Goal: Information Seeking & Learning: Find specific fact

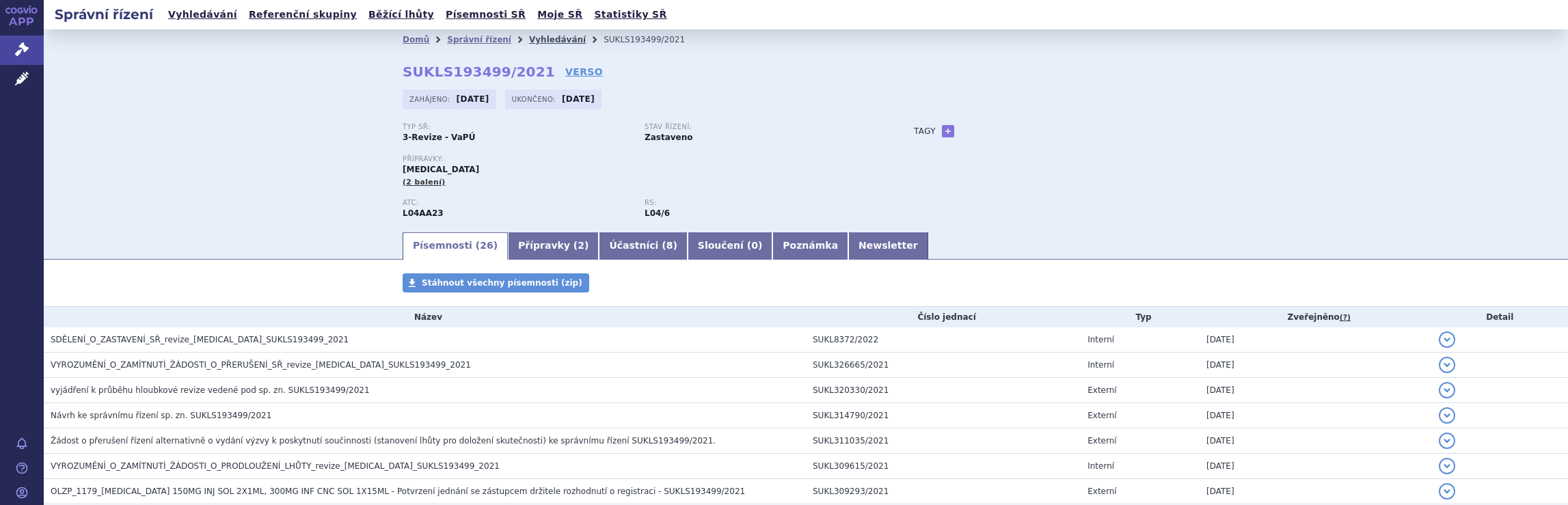
click at [530, 38] on link "Vyhledávání" at bounding box center [557, 39] width 56 height 10
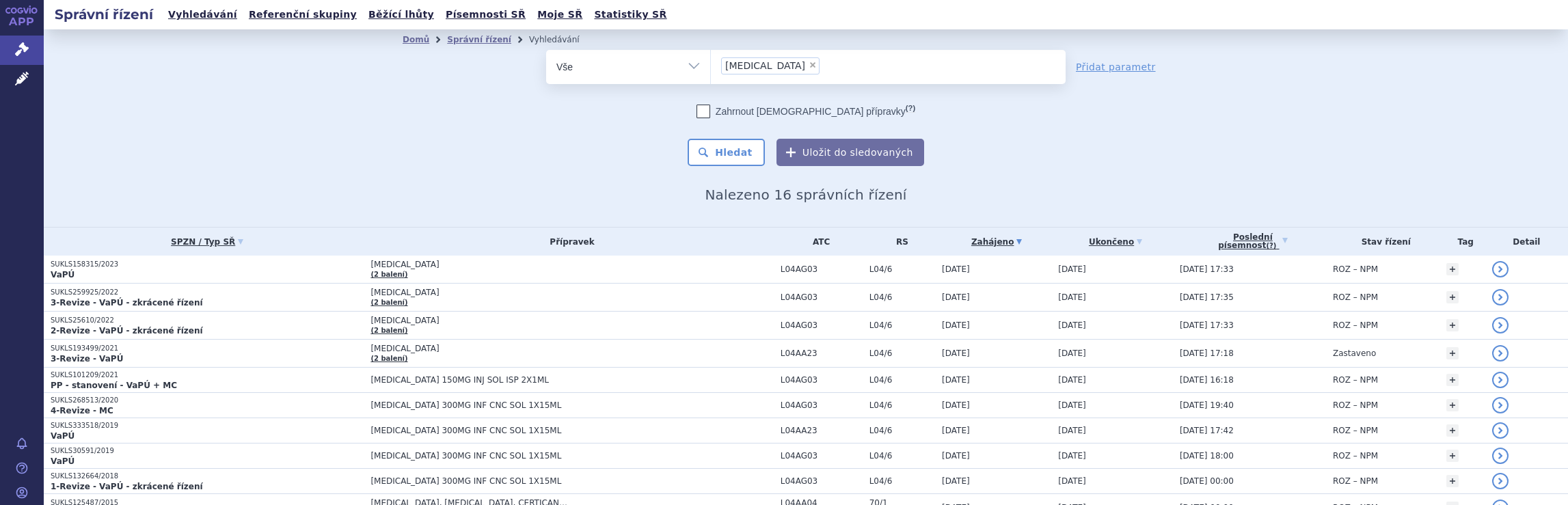
click at [800, 61] on ul "× Tysabri" at bounding box center [888, 65] width 355 height 30
click at [711, 61] on select "Tysabri" at bounding box center [711, 66] width 1 height 34
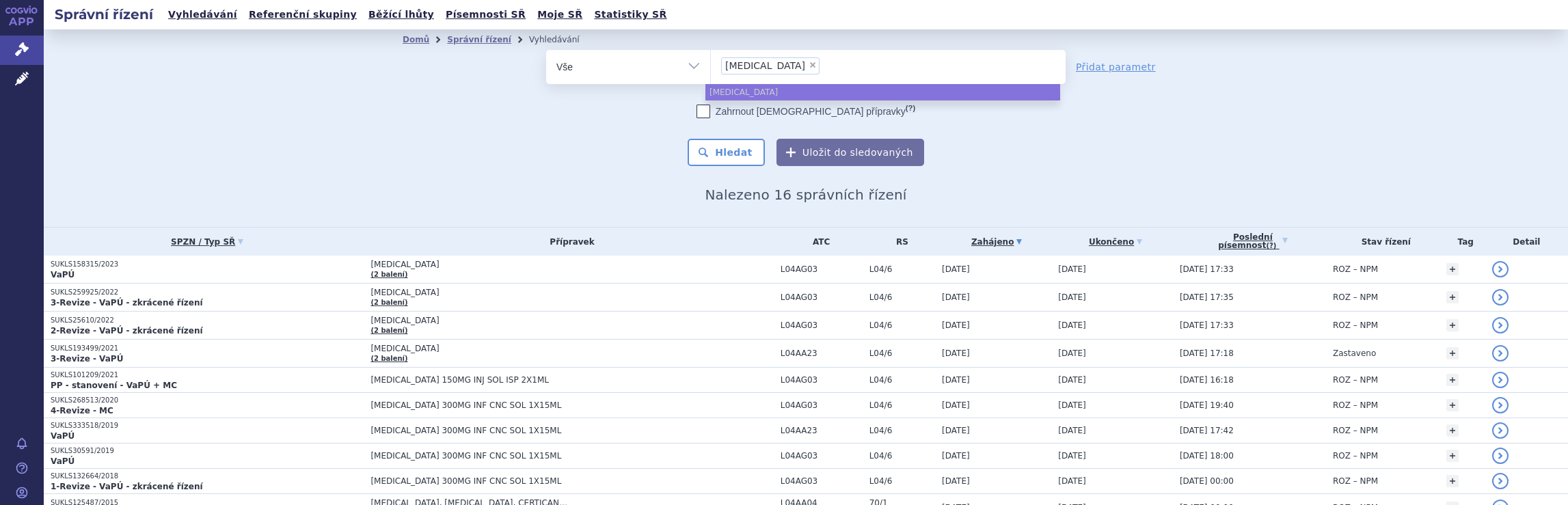
select select
type input "Tysabri"
type input "Tysab"
type input "T"
type input "na"
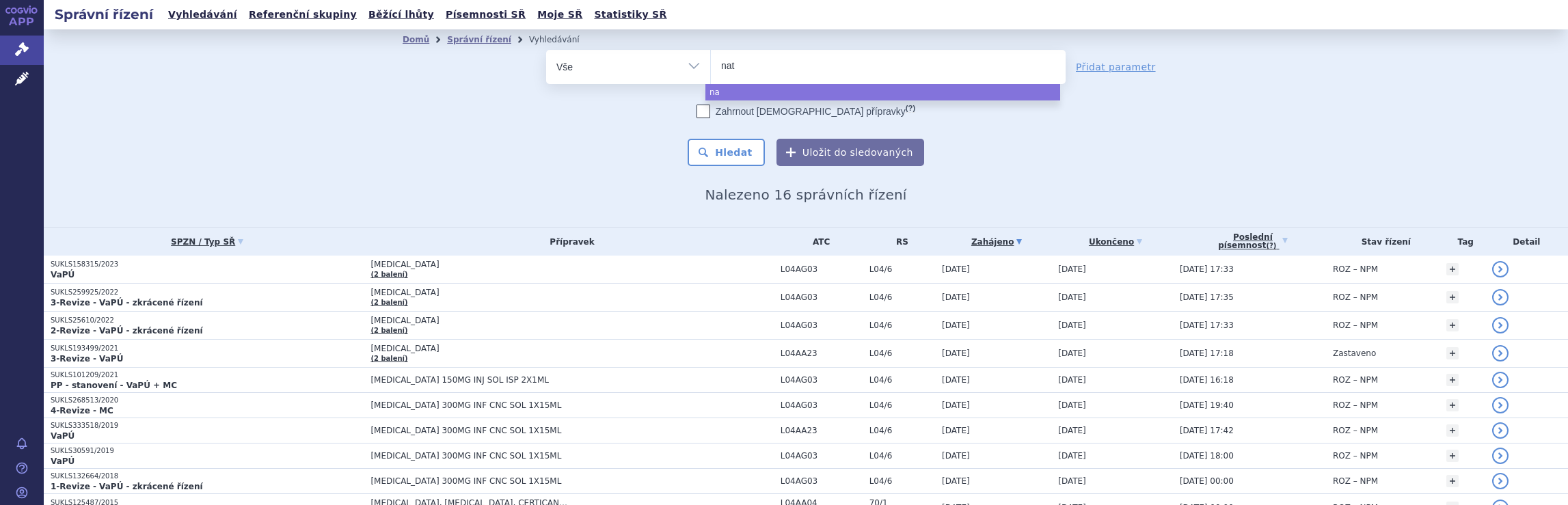
type input "nata"
type input "natal"
type input "natali"
type input "nataliz"
type input "natalizu"
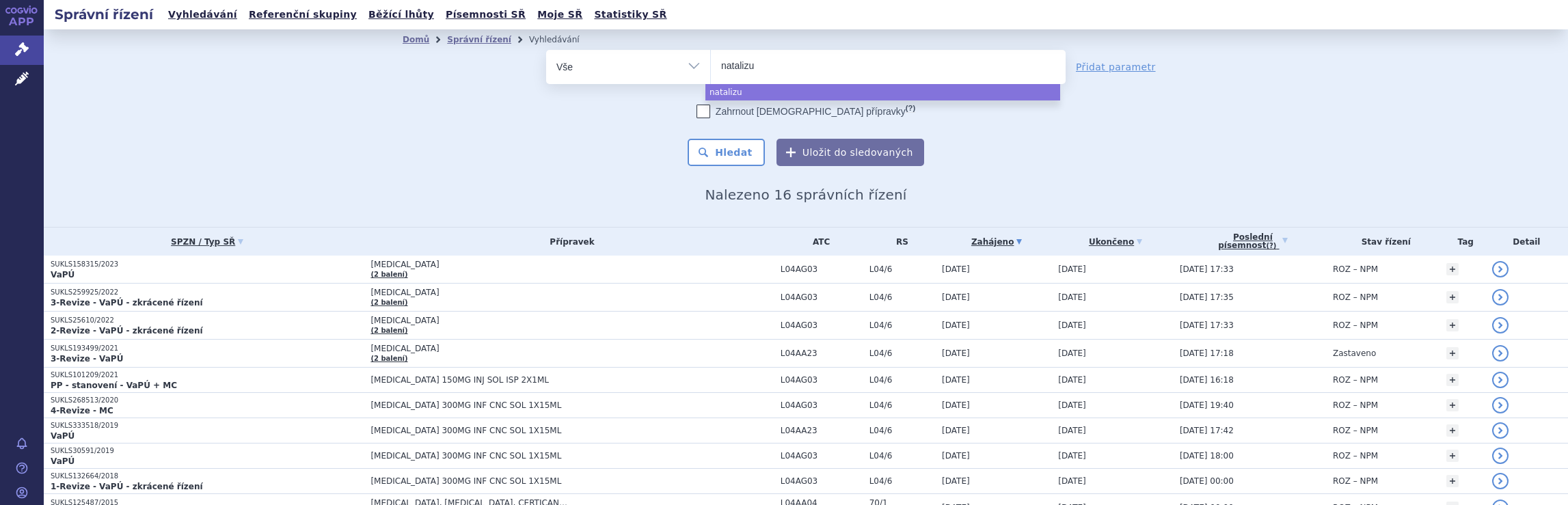
type input "natalizum"
type input "natalizuma"
type input "natalizumab"
select select "natalizumab"
click at [723, 153] on button "Hledat" at bounding box center [726, 152] width 77 height 28
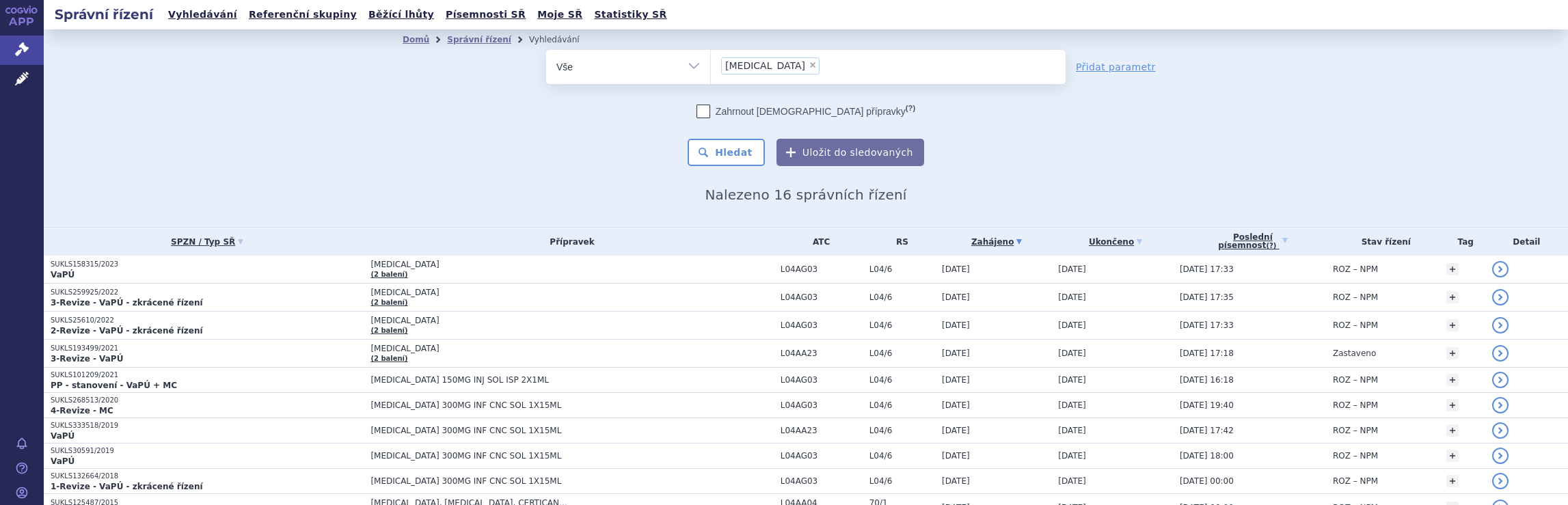
click at [835, 73] on ul "× natalizumab" at bounding box center [888, 65] width 355 height 30
click at [711, 73] on select "natalizumab" at bounding box center [711, 66] width 1 height 34
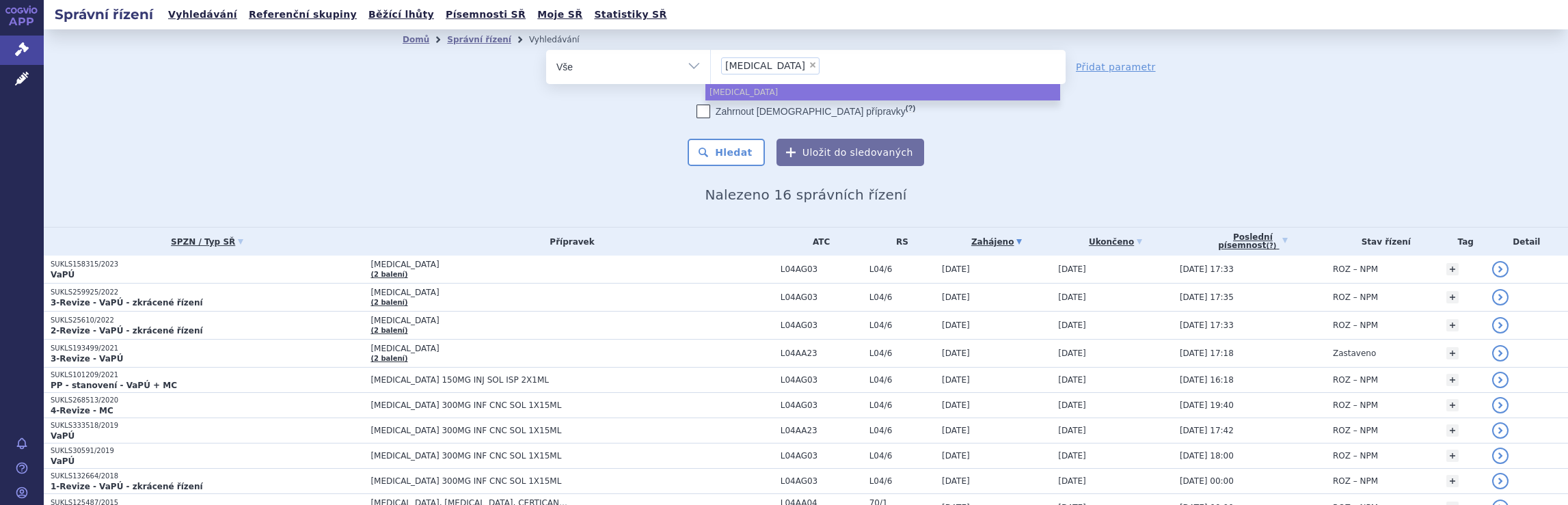
select select
type input "natalizumab"
type input "nat"
type input "n"
type input "ty"
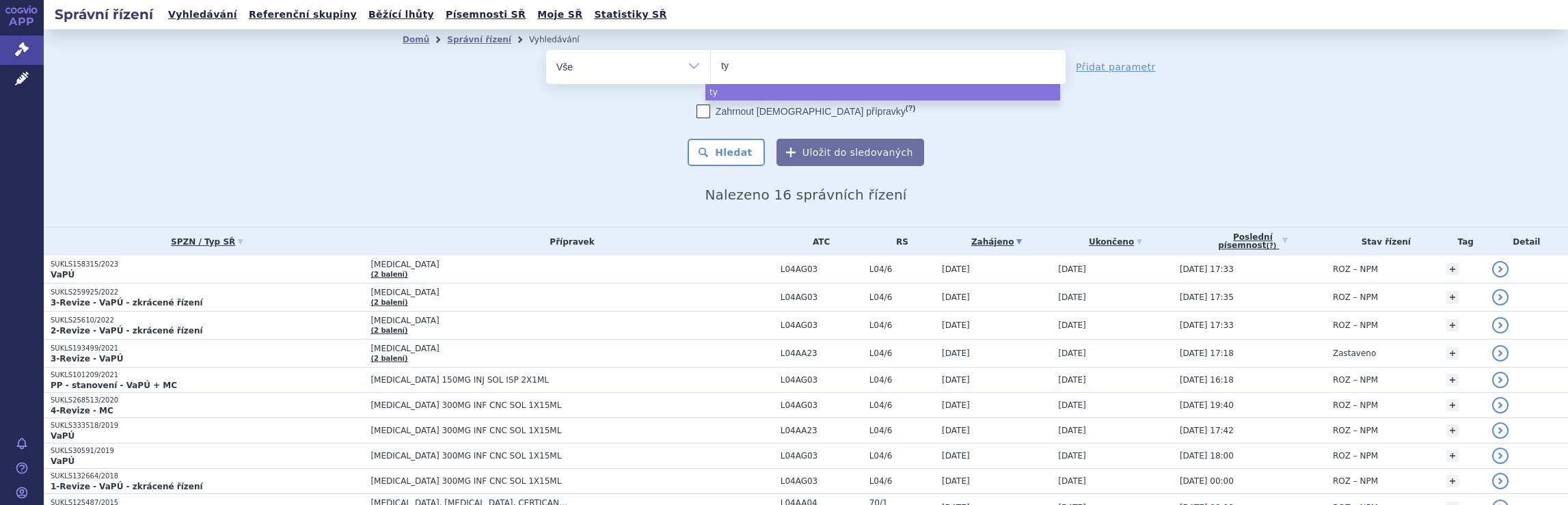
type input "tyr"
type input "tyru"
type input "tyruk"
type input "tyruko"
select select "tyruko"
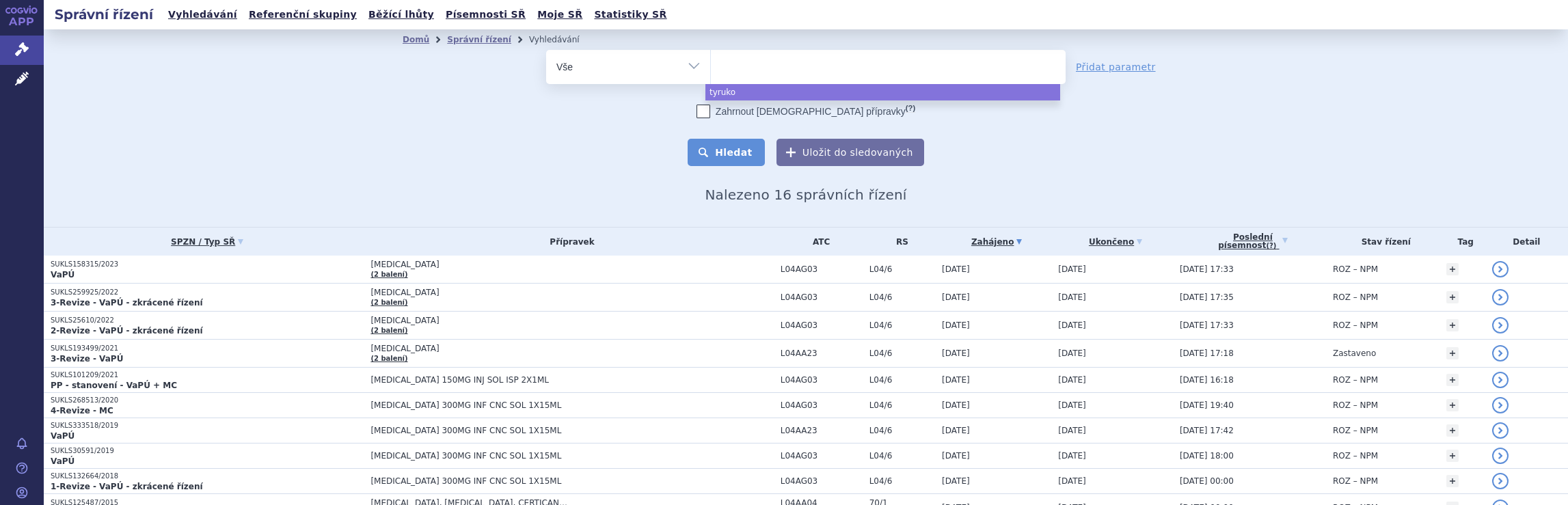
click at [728, 149] on button "Hledat" at bounding box center [726, 152] width 77 height 28
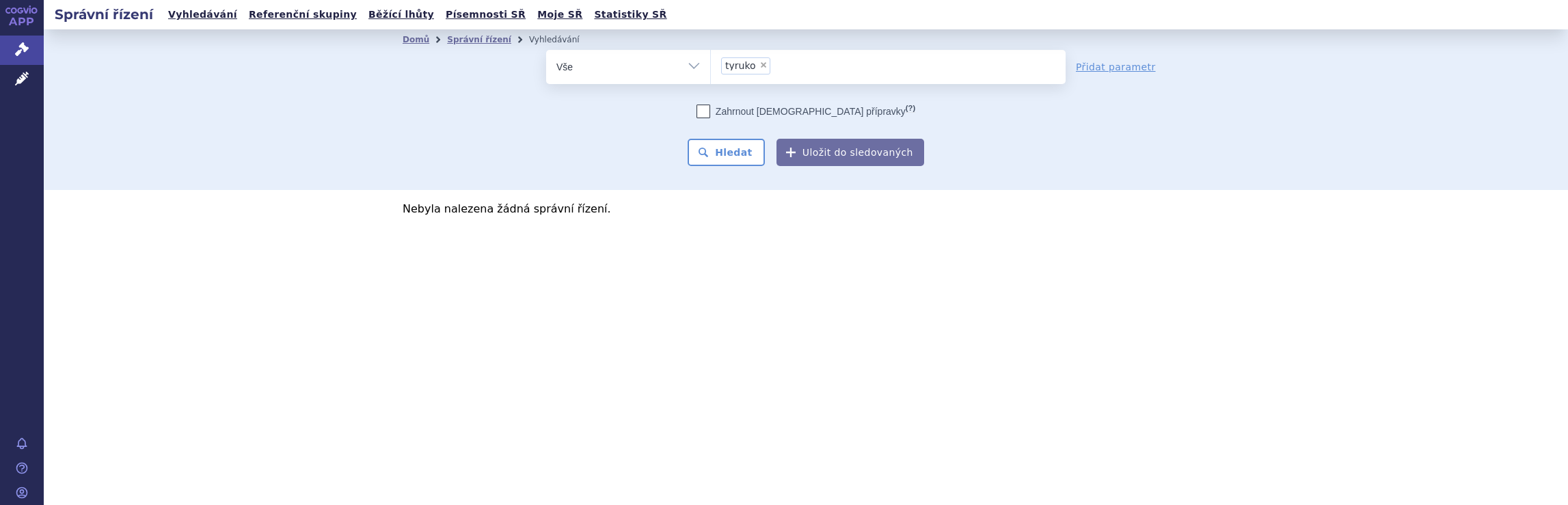
click at [827, 64] on ul "× tyruko" at bounding box center [888, 65] width 355 height 30
click at [711, 64] on select "tyruko" at bounding box center [711, 66] width 1 height 34
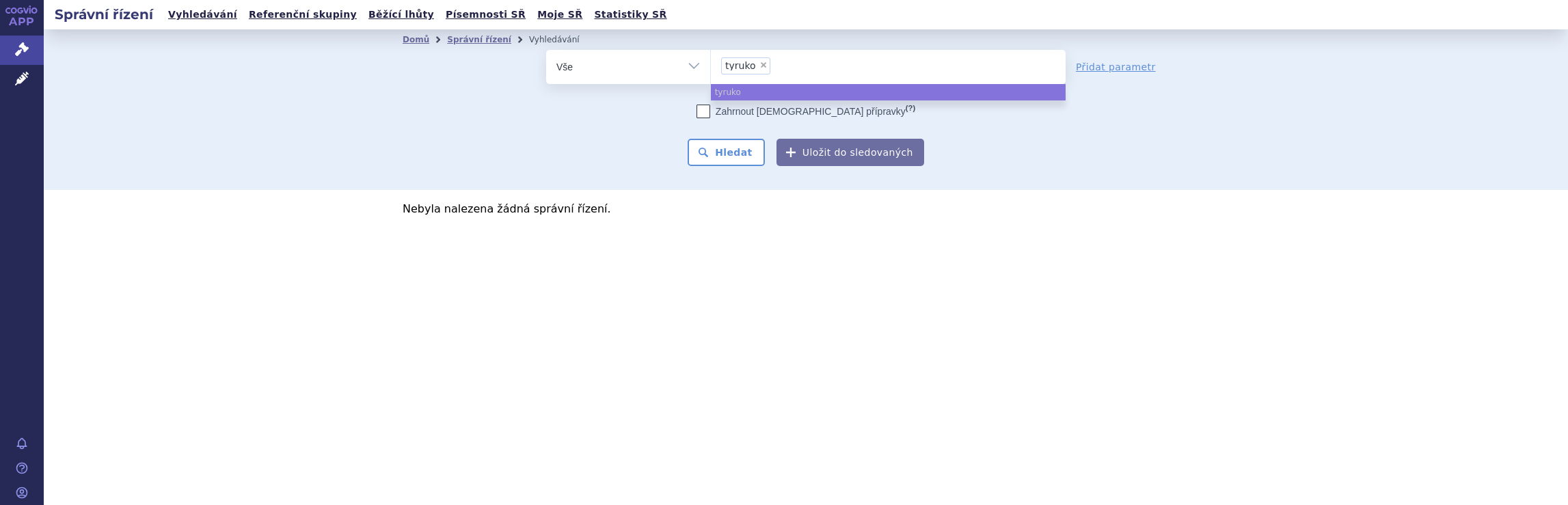
select select
type input "tyruko"
type input "t"
type input "sky"
type input "skyc"
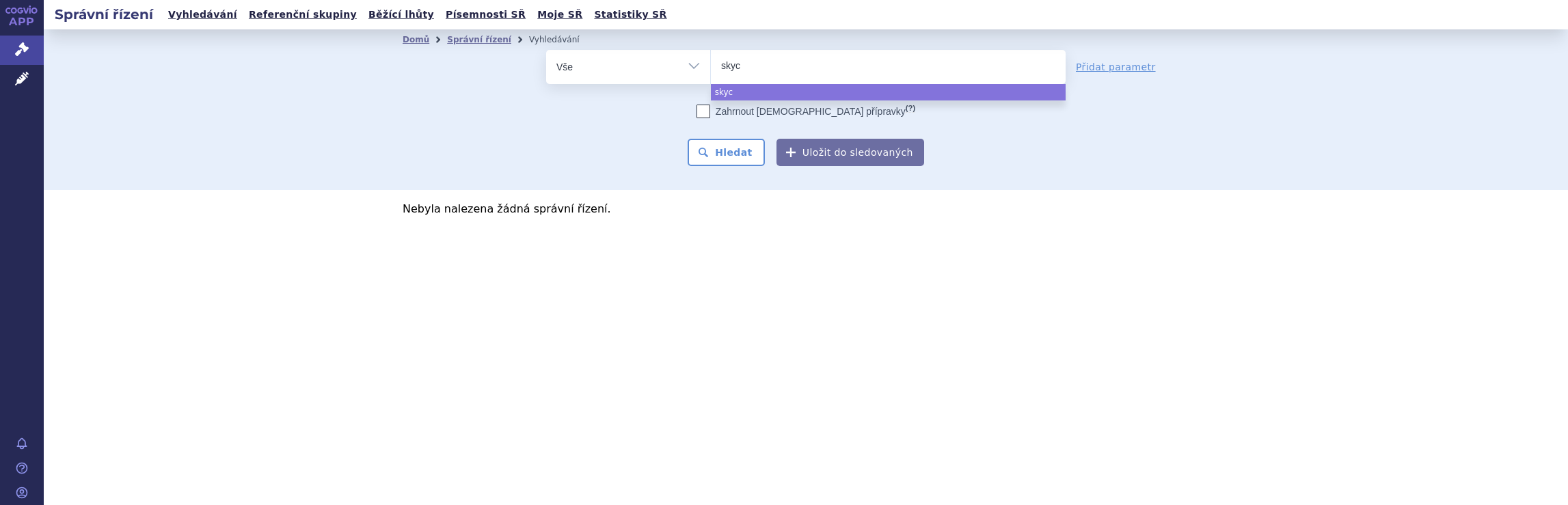
type input "skycl"
type input "skycla"
type input "skyclary"
type input "skyclarys"
select select "skyclarys"
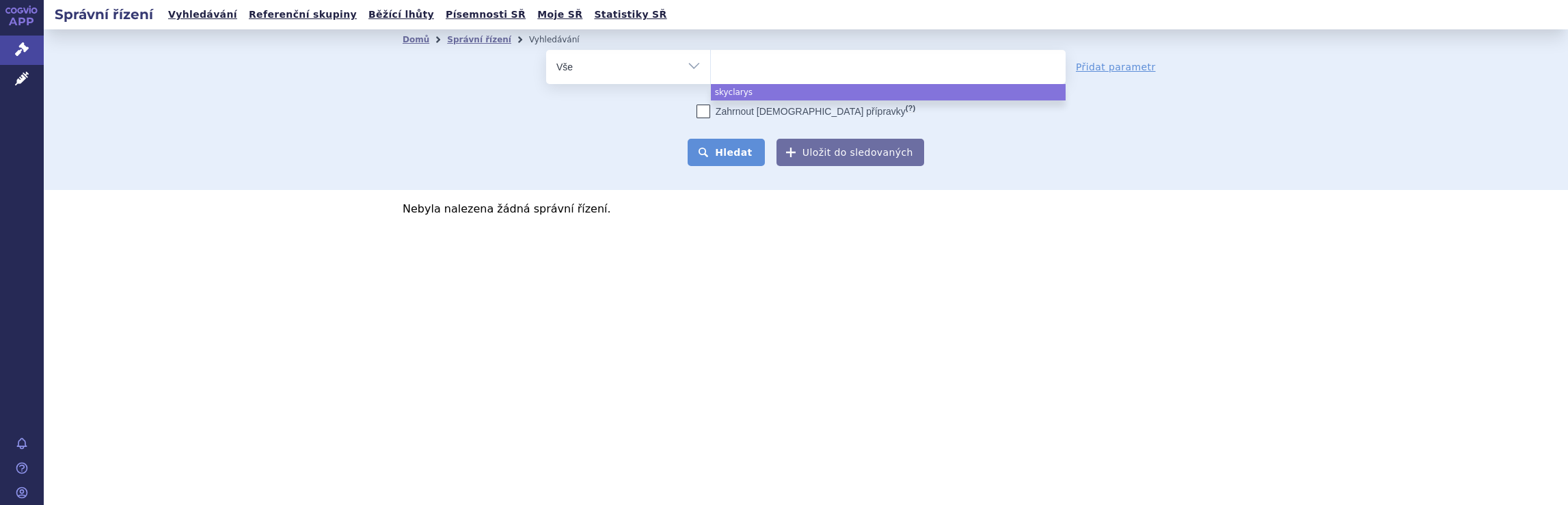
click at [736, 149] on button "Hledat" at bounding box center [726, 152] width 77 height 28
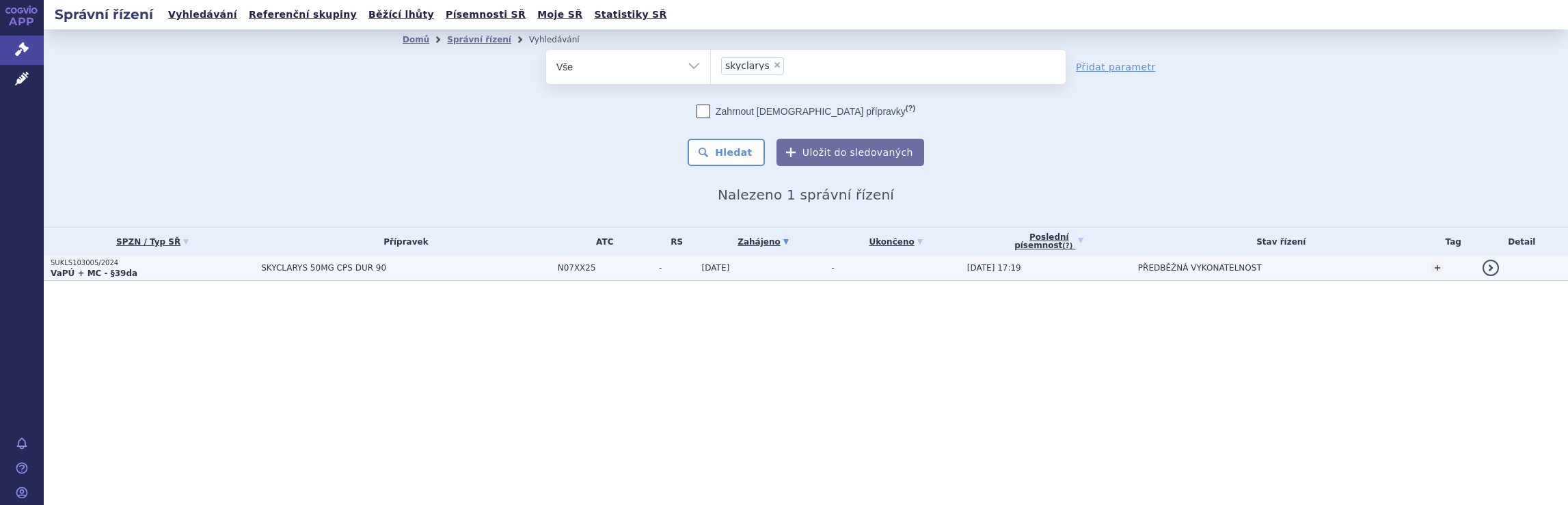
click at [484, 269] on span "SKYCLARYS 50MG CPS DUR 90" at bounding box center [405, 267] width 289 height 10
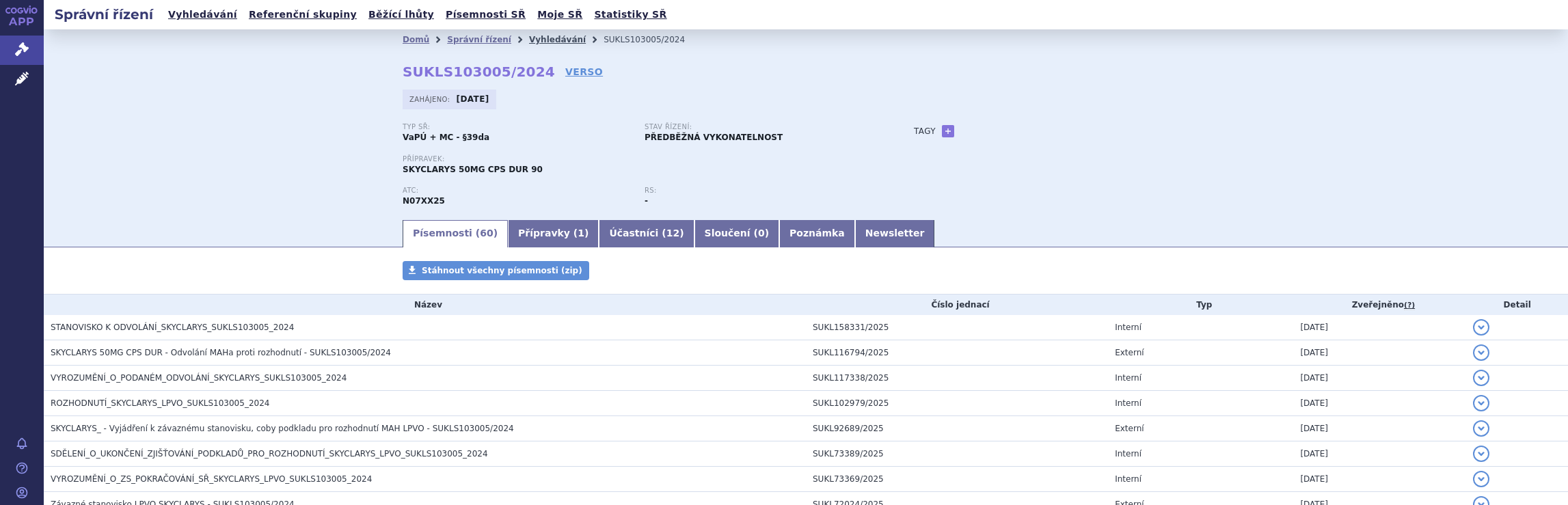
click at [539, 38] on link "Vyhledávání" at bounding box center [557, 39] width 56 height 10
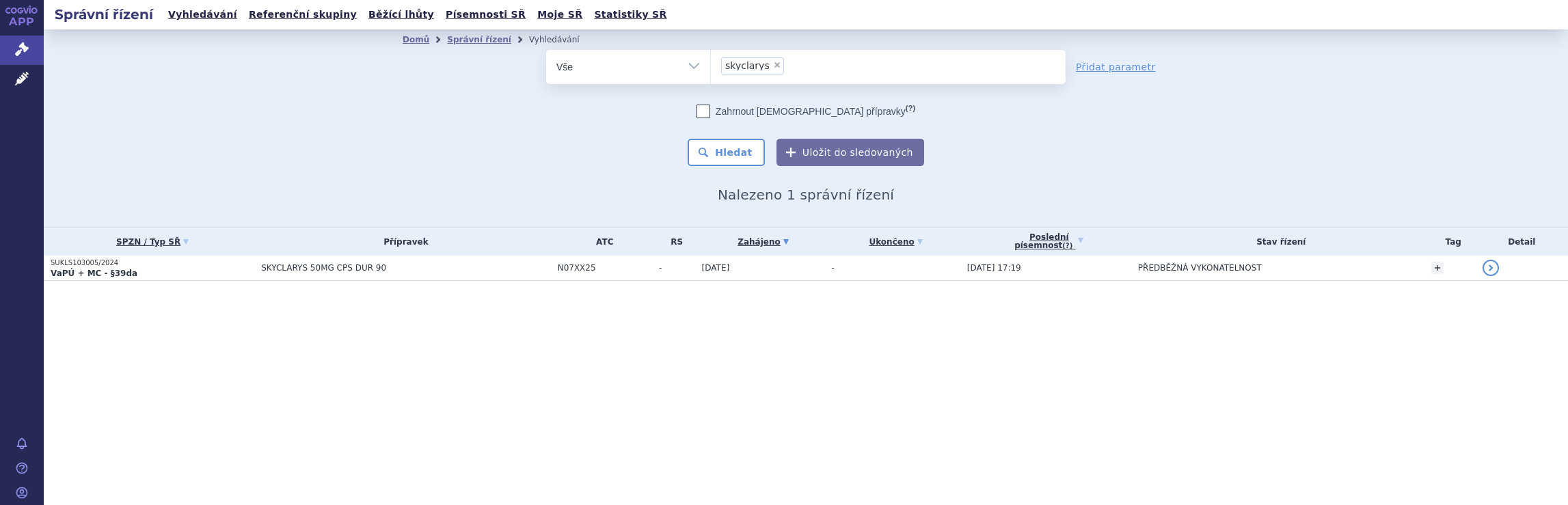
click at [816, 69] on ul "× skyclarys" at bounding box center [888, 65] width 355 height 30
click at [711, 69] on select "skyclarys" at bounding box center [711, 66] width 1 height 34
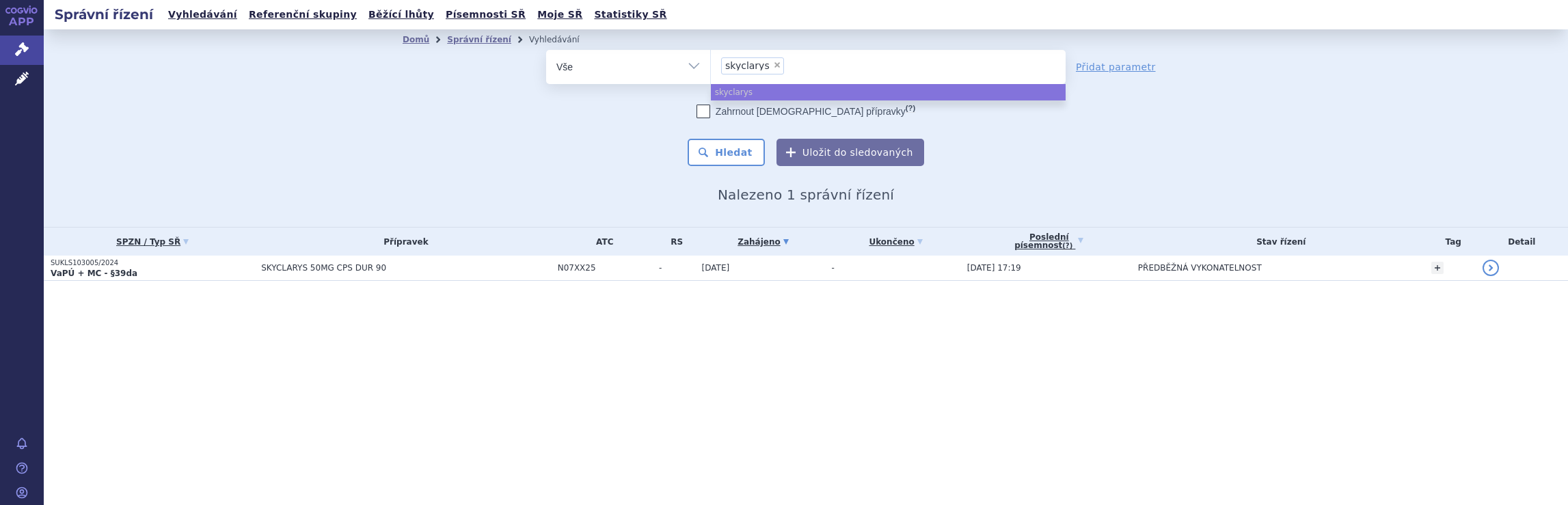
select select
type input "skyclarys"
type input "skyc"
type input "s"
type input "qa"
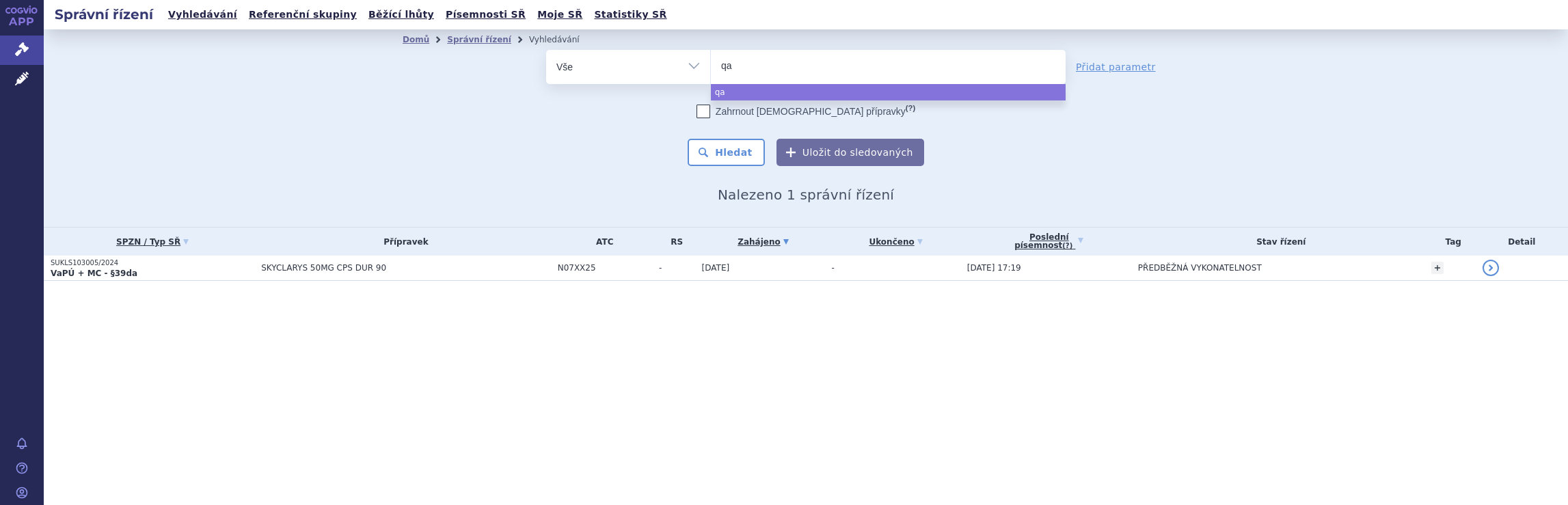
type input "qal"
type input "qalso"
type input "qalsod"
type input "qalsody"
select select "qalsody"
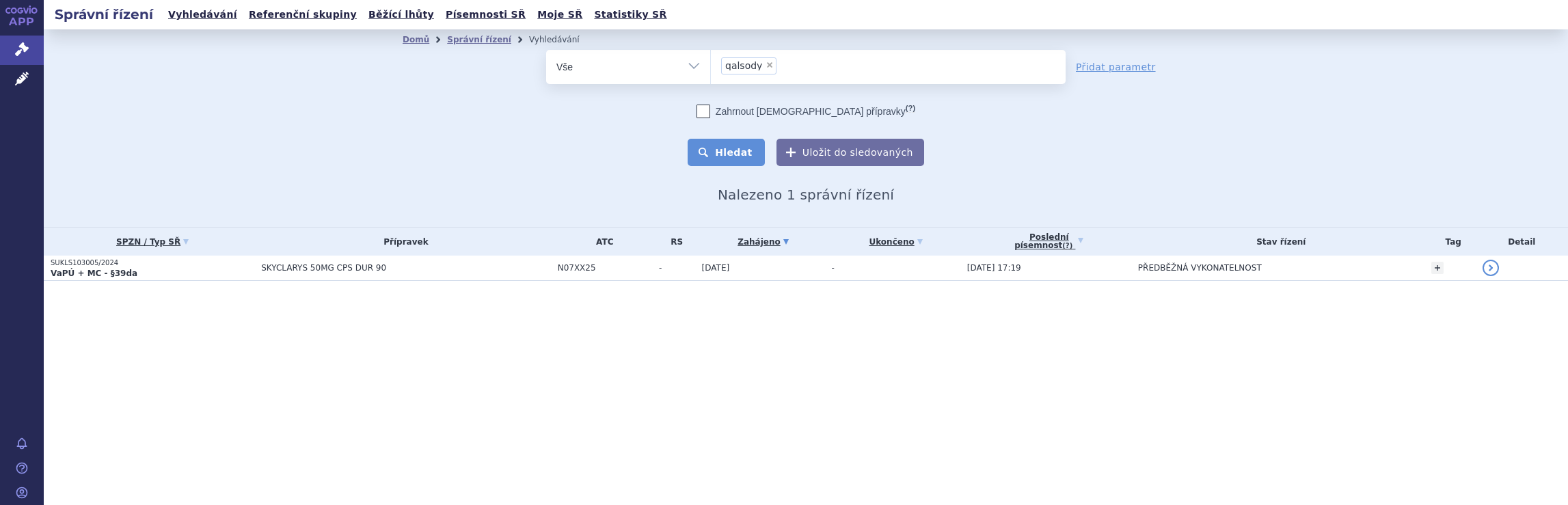
click at [746, 151] on button "Hledat" at bounding box center [726, 152] width 77 height 28
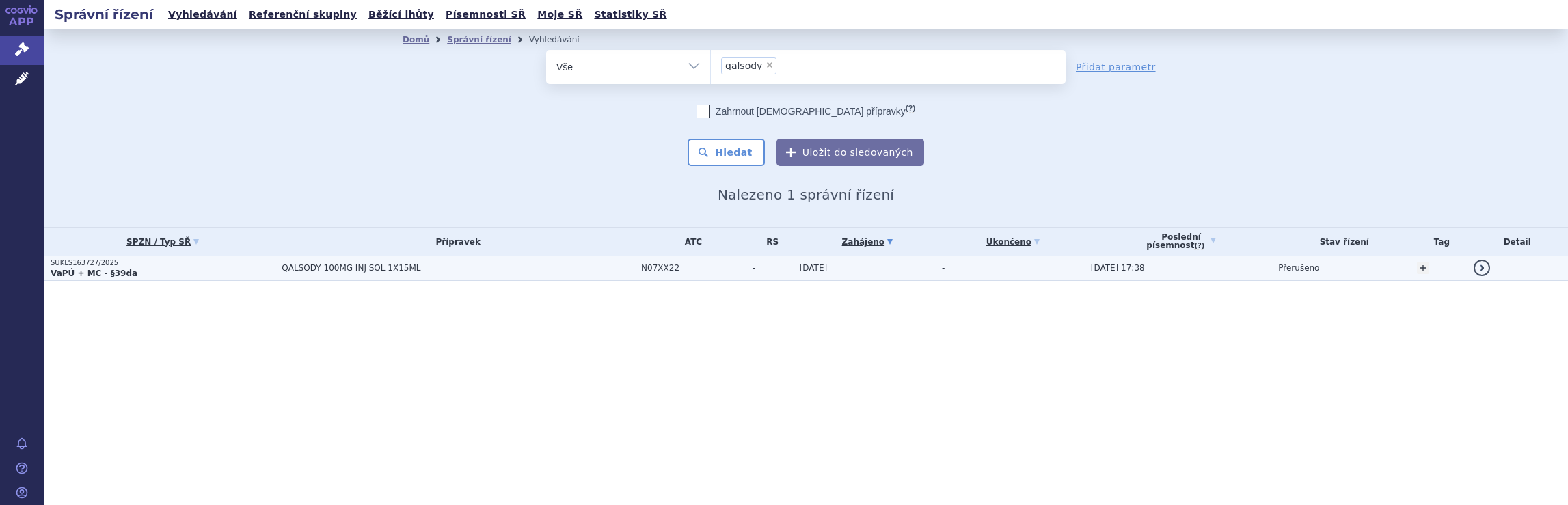
click at [495, 265] on span "QALSODY 100MG INJ SOL 1X15ML" at bounding box center [452, 267] width 341 height 10
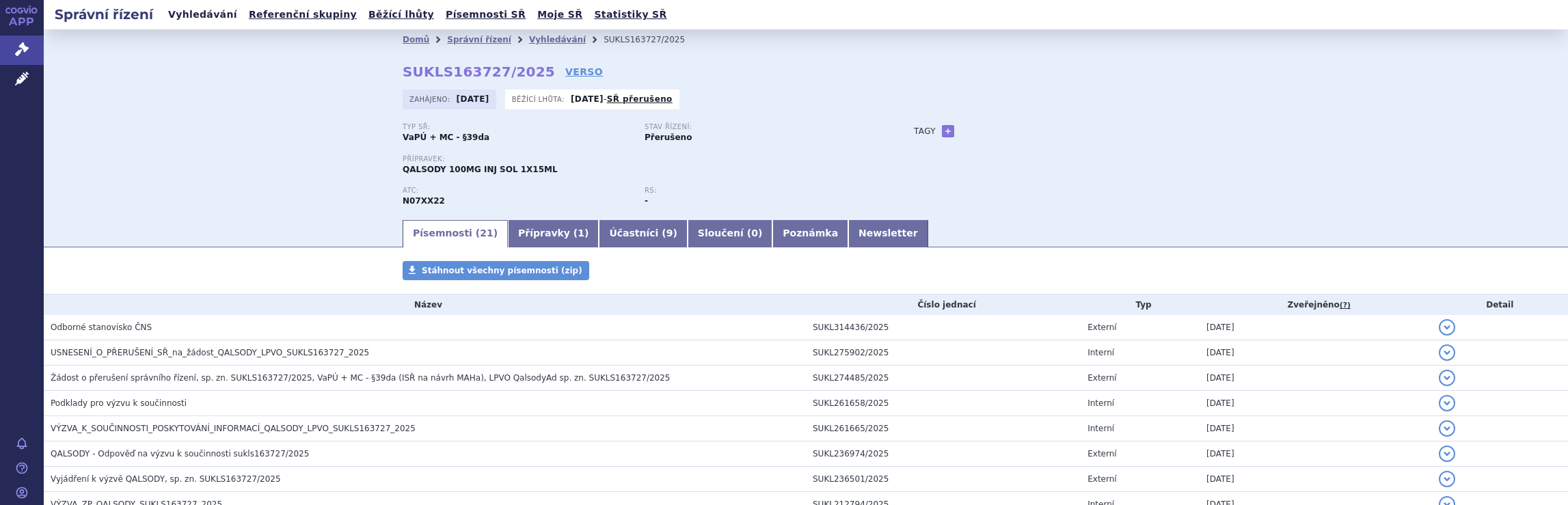
click at [197, 14] on link "Vyhledávání" at bounding box center [203, 14] width 77 height 19
click at [532, 37] on link "Vyhledávání" at bounding box center [557, 39] width 56 height 10
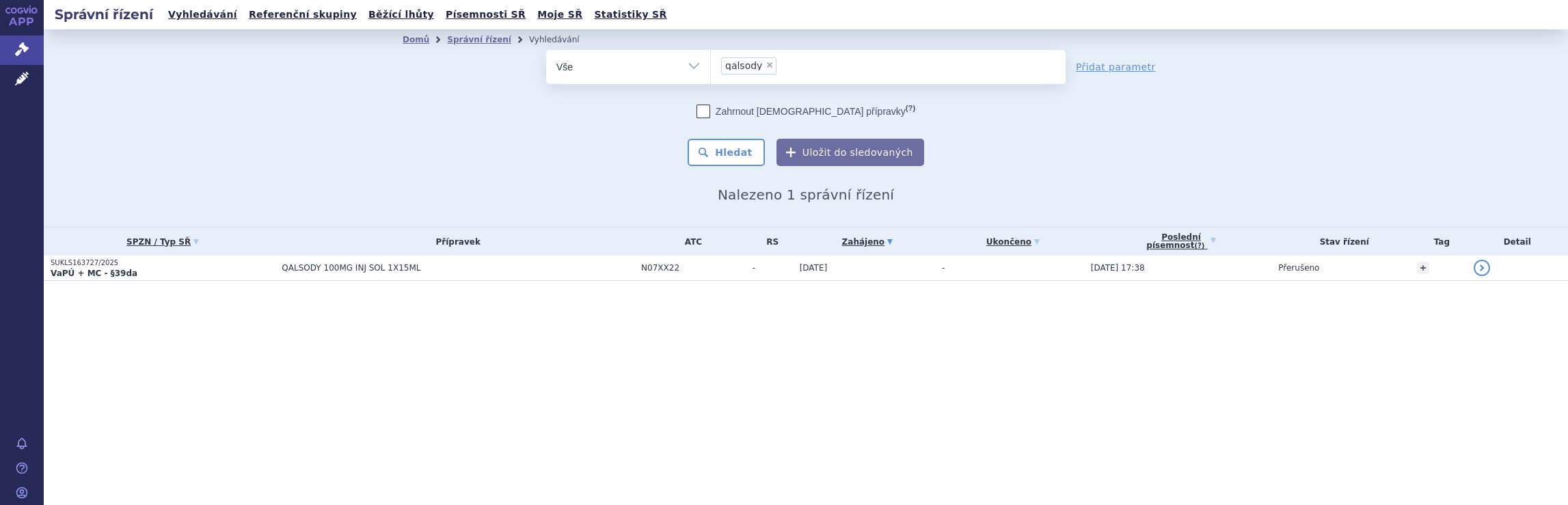
click at [839, 72] on ul "× qalsody" at bounding box center [888, 65] width 355 height 30
click at [711, 72] on select "qalsody" at bounding box center [711, 66] width 1 height 34
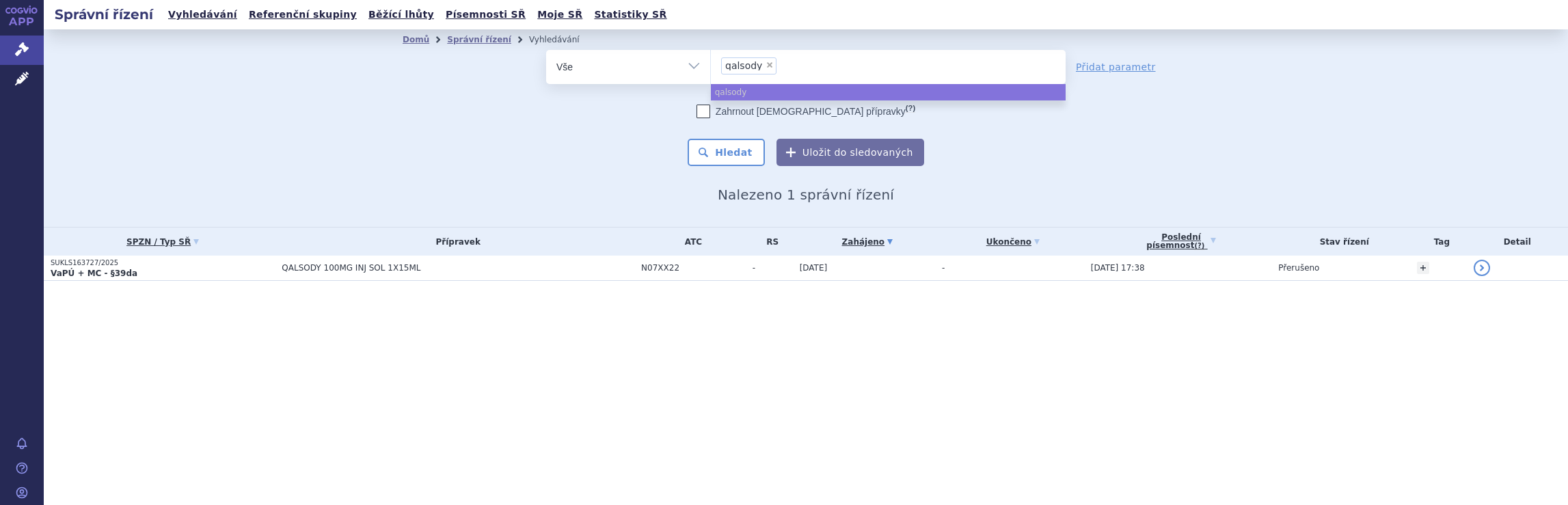
select select
type input "qalsody"
type input "qalso"
type input "q"
type input "di"
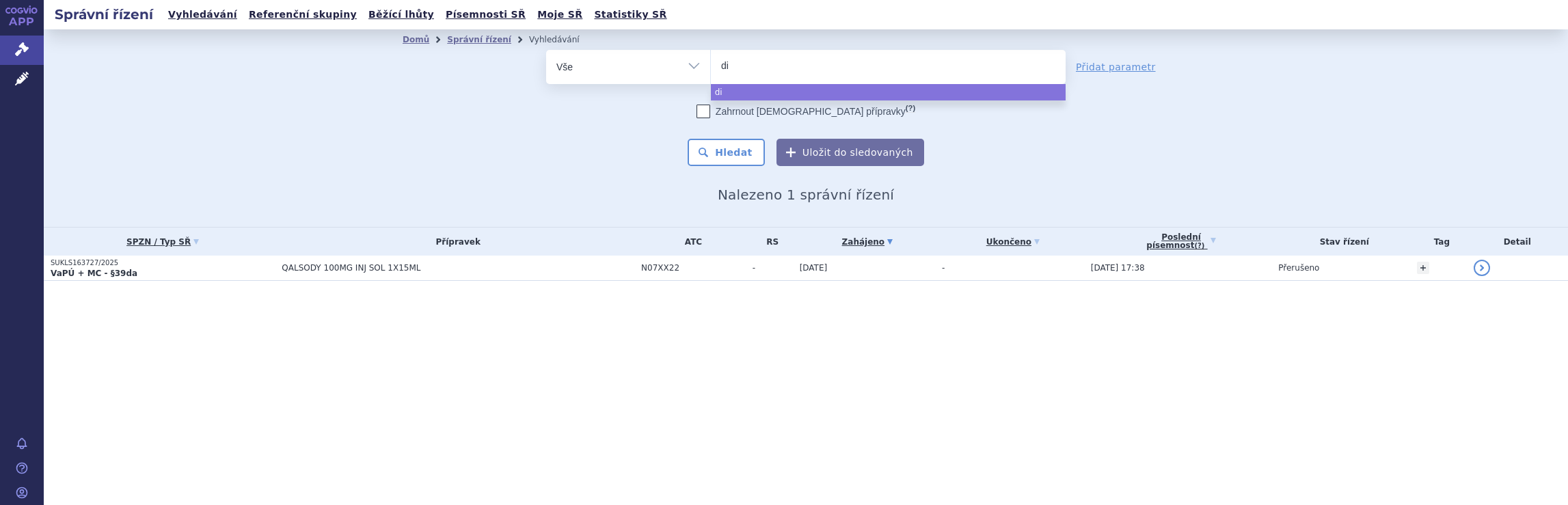
type input "dim"
type input "dime"
type input "dimet"
type input "dimeth"
type input "dimethy"
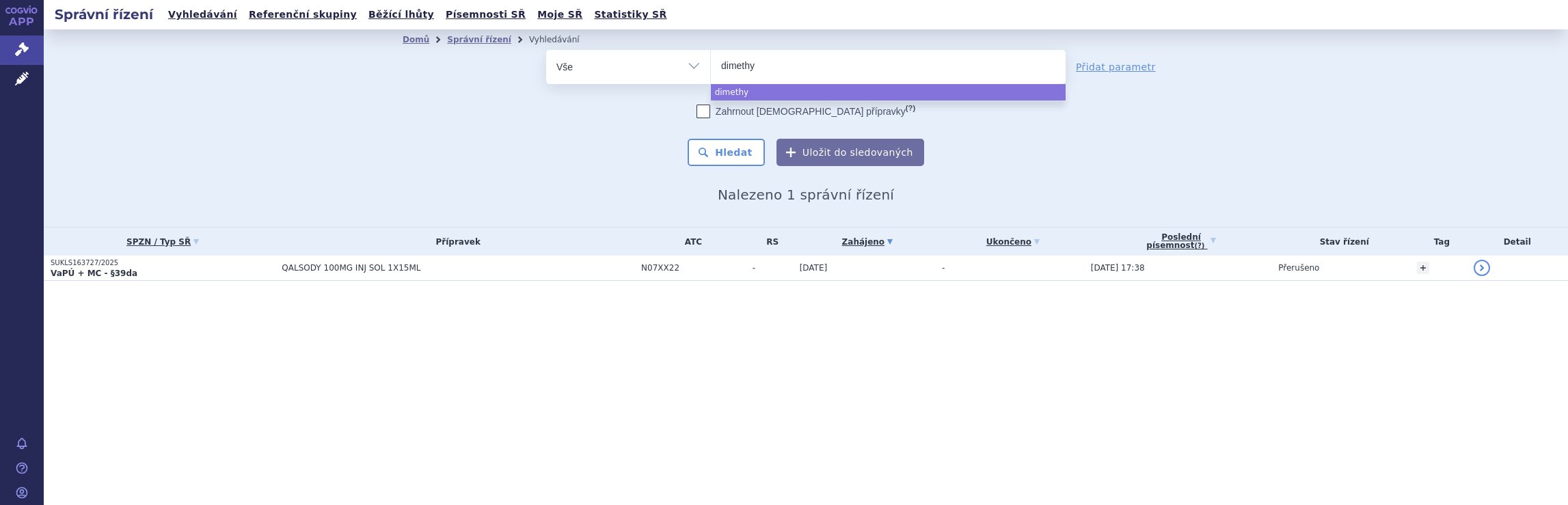
type input "dimethyl"
select select "dimethyl"
click at [736, 153] on button "Hledat" at bounding box center [726, 152] width 77 height 28
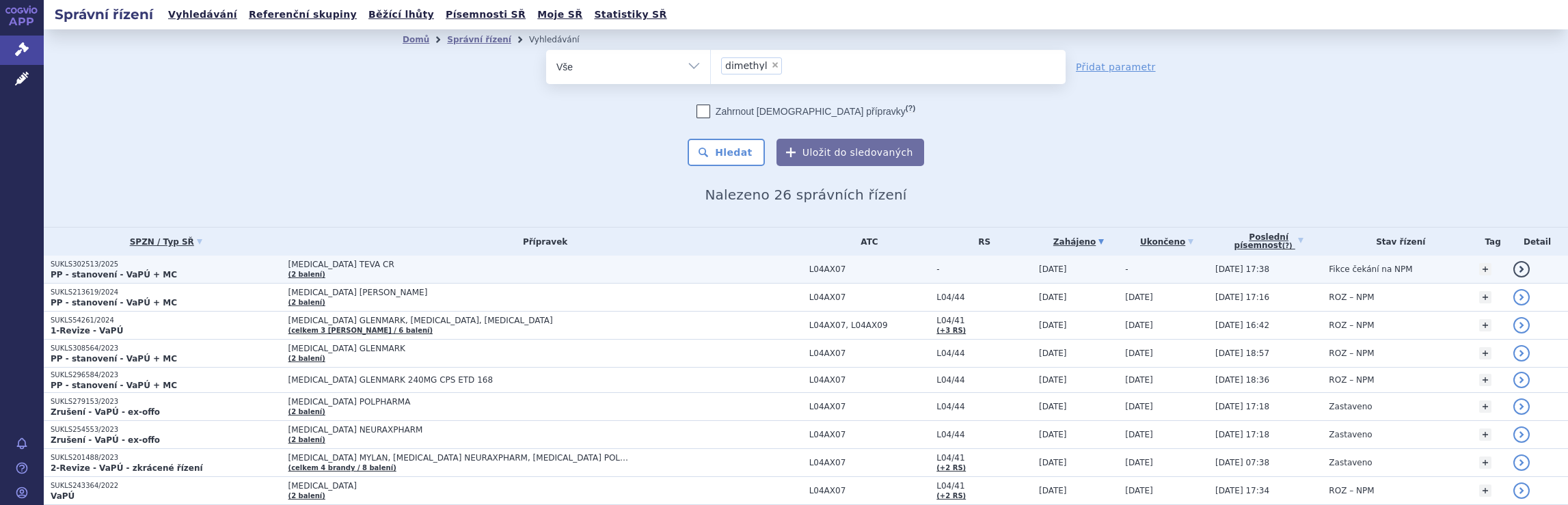
click at [790, 267] on span "[MEDICAL_DATA] TEVA CR (2 balení)" at bounding box center [545, 269] width 514 height 19
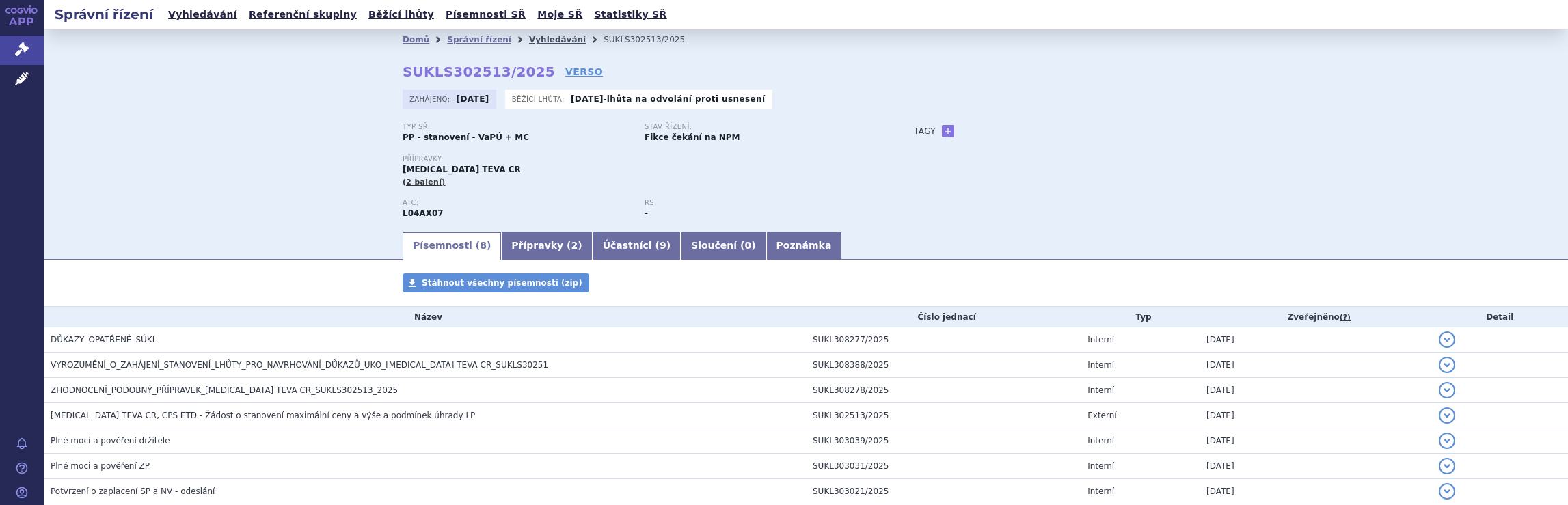
click at [532, 39] on link "Vyhledávání" at bounding box center [557, 39] width 56 height 10
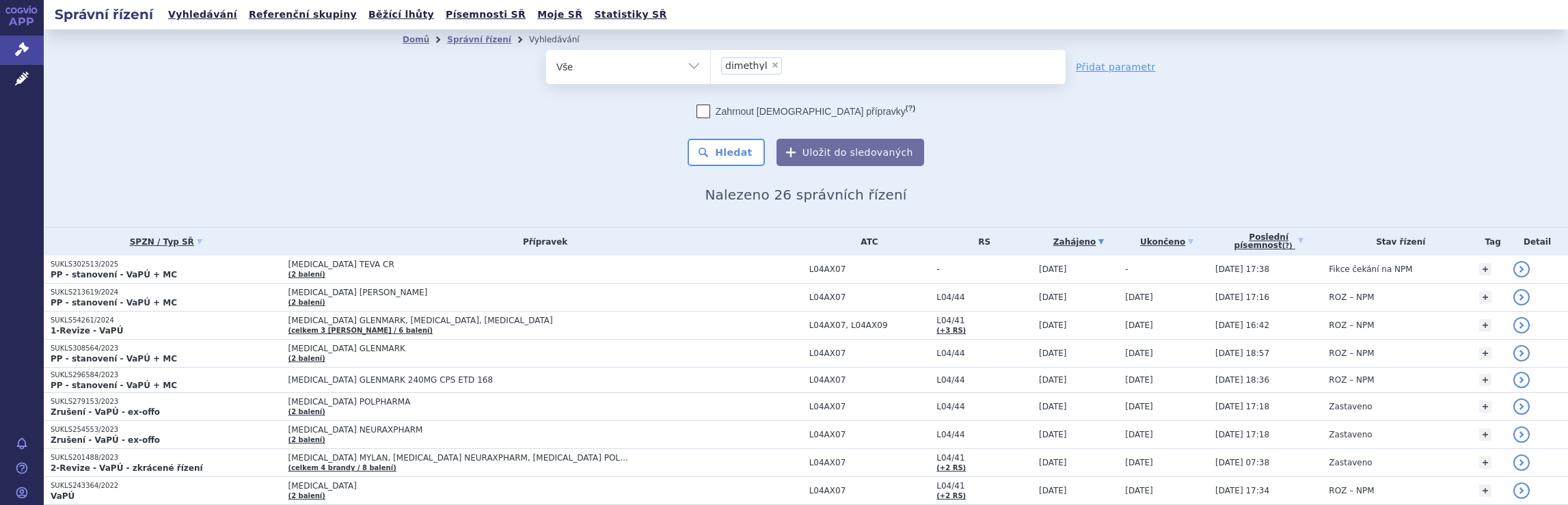
click at [795, 70] on ul "× dimethyl" at bounding box center [888, 65] width 355 height 30
click at [711, 70] on select "dimethyl" at bounding box center [711, 66] width 1 height 34
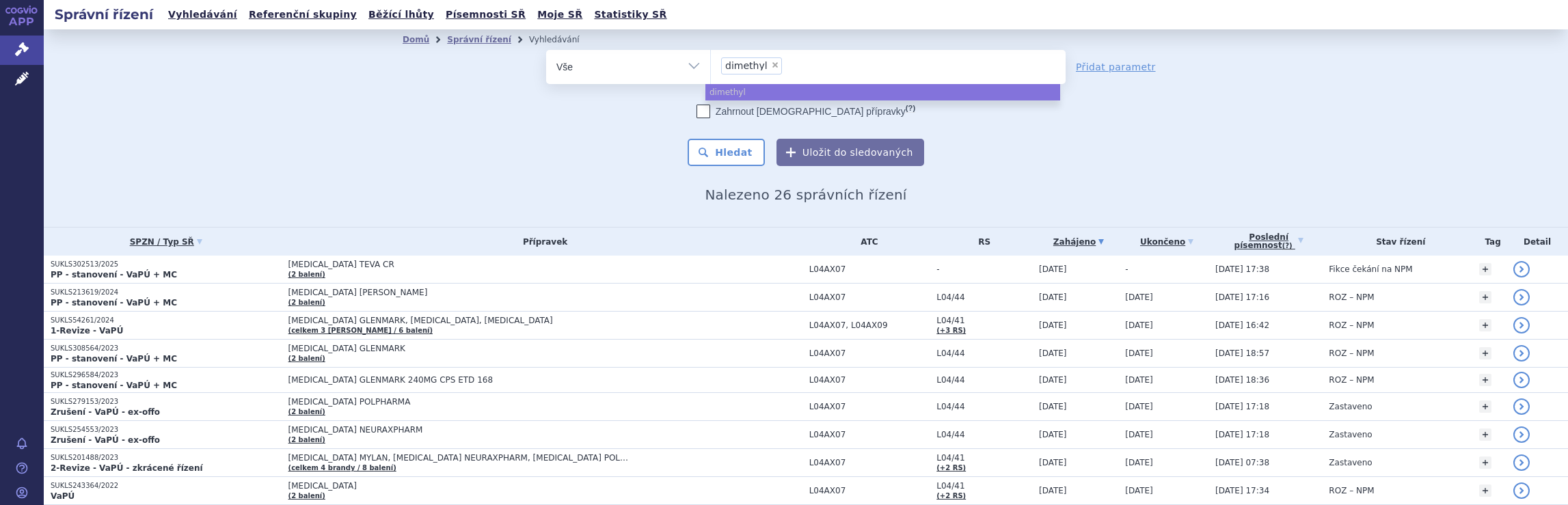
select select
type input "dimethyl"
type input "dim"
type input "d"
type input "av"
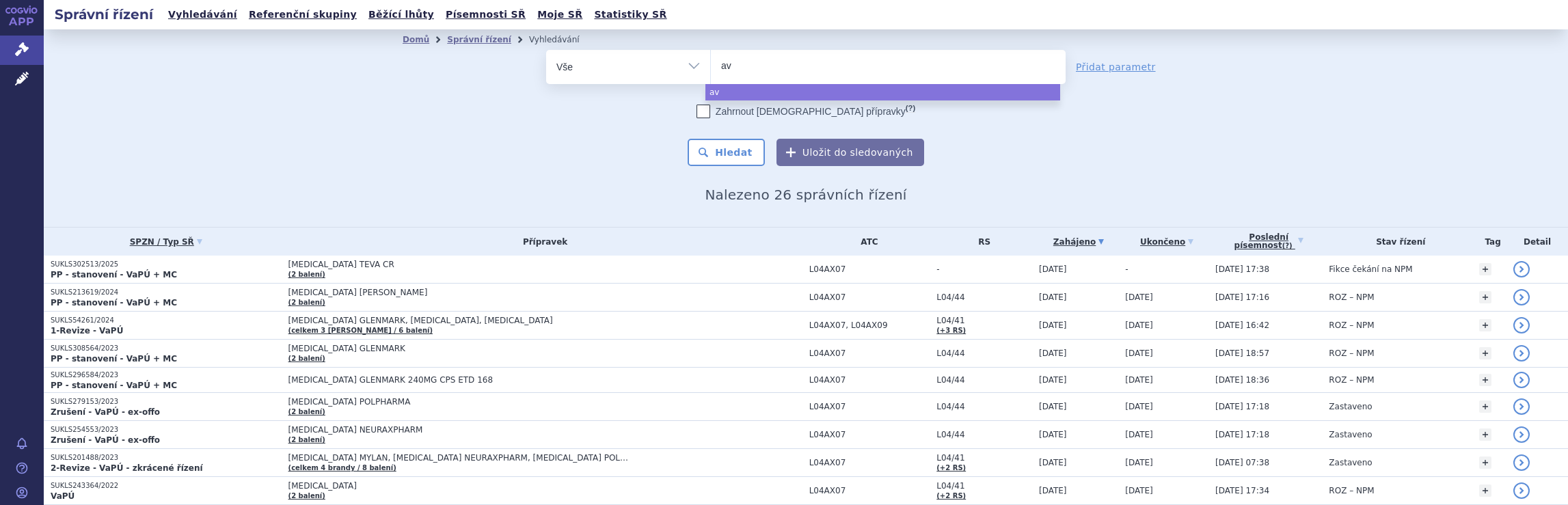
type input "avo"
type input "avon"
type input "avone"
type input "avonex"
select select "avonex"
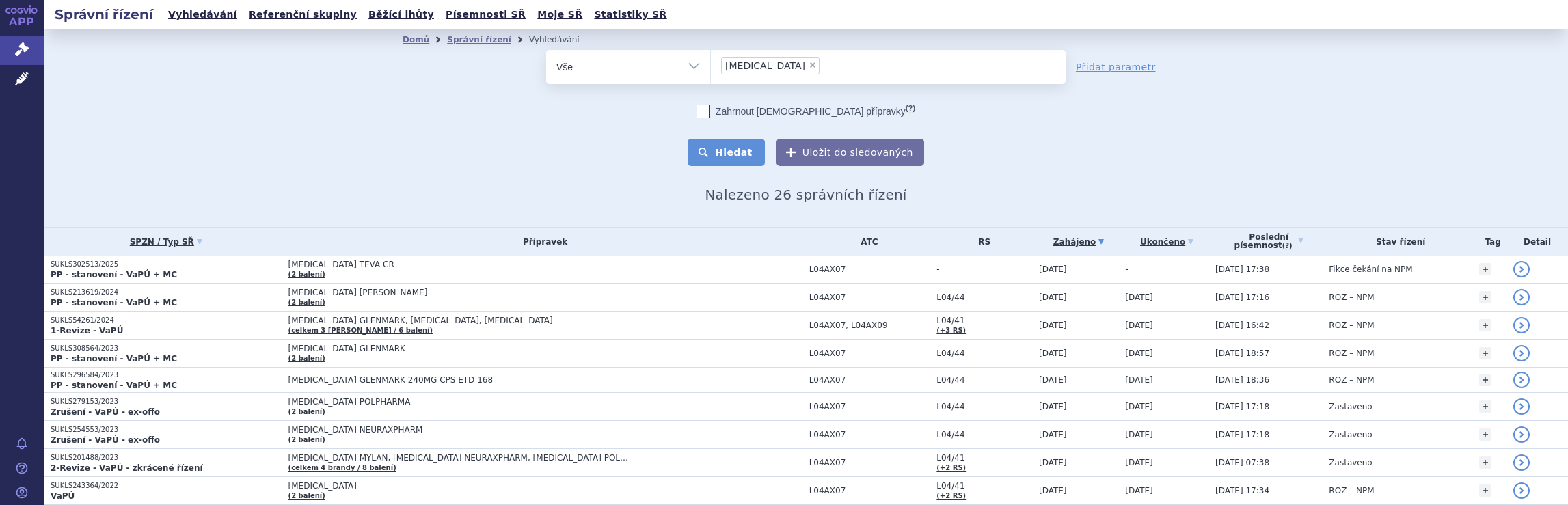
click at [739, 153] on button "Hledat" at bounding box center [726, 152] width 77 height 28
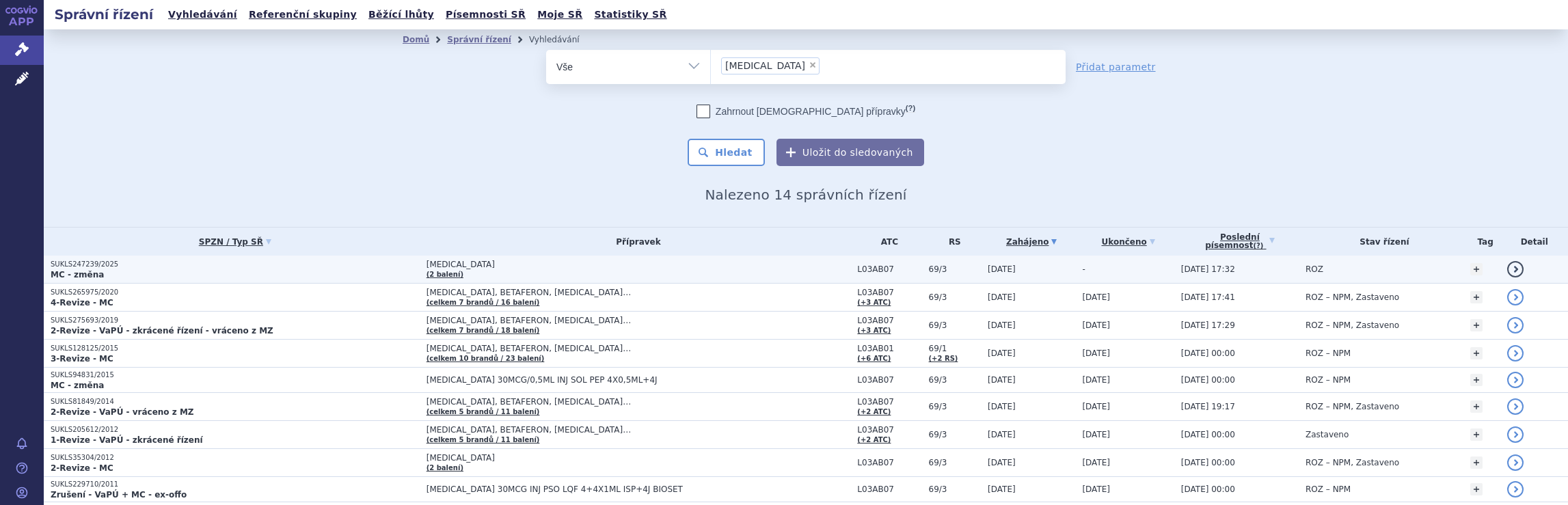
click at [744, 263] on span "[MEDICAL_DATA]" at bounding box center [597, 265] width 341 height 10
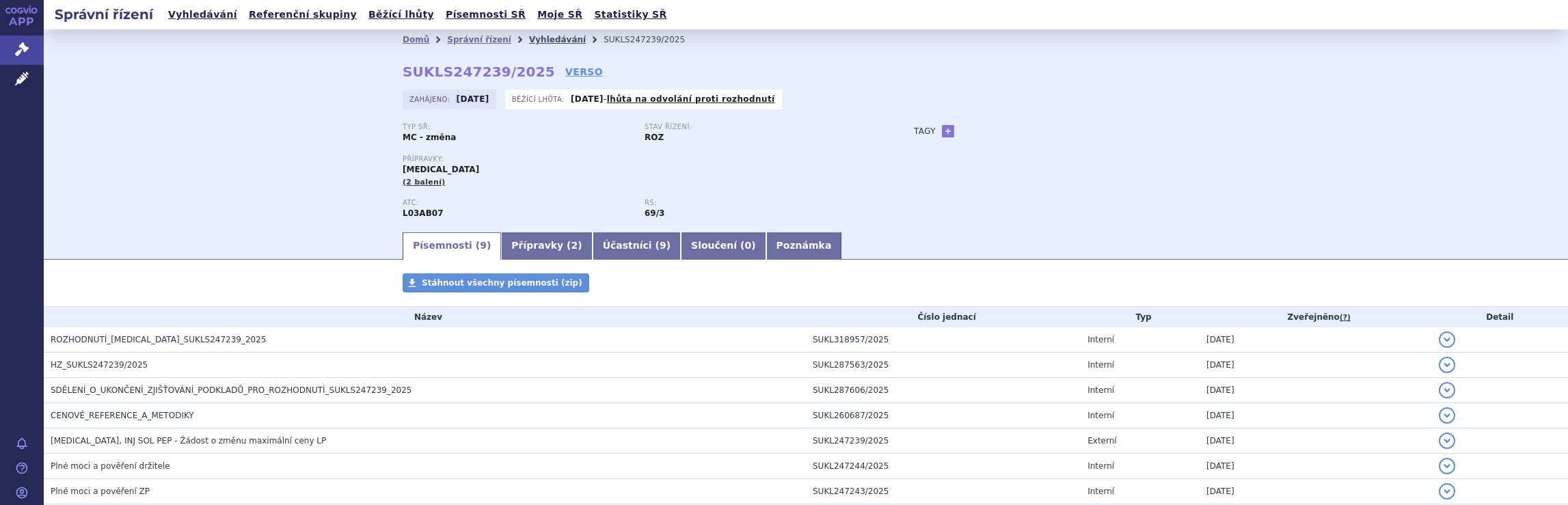
click at [539, 39] on link "Vyhledávání" at bounding box center [557, 39] width 56 height 10
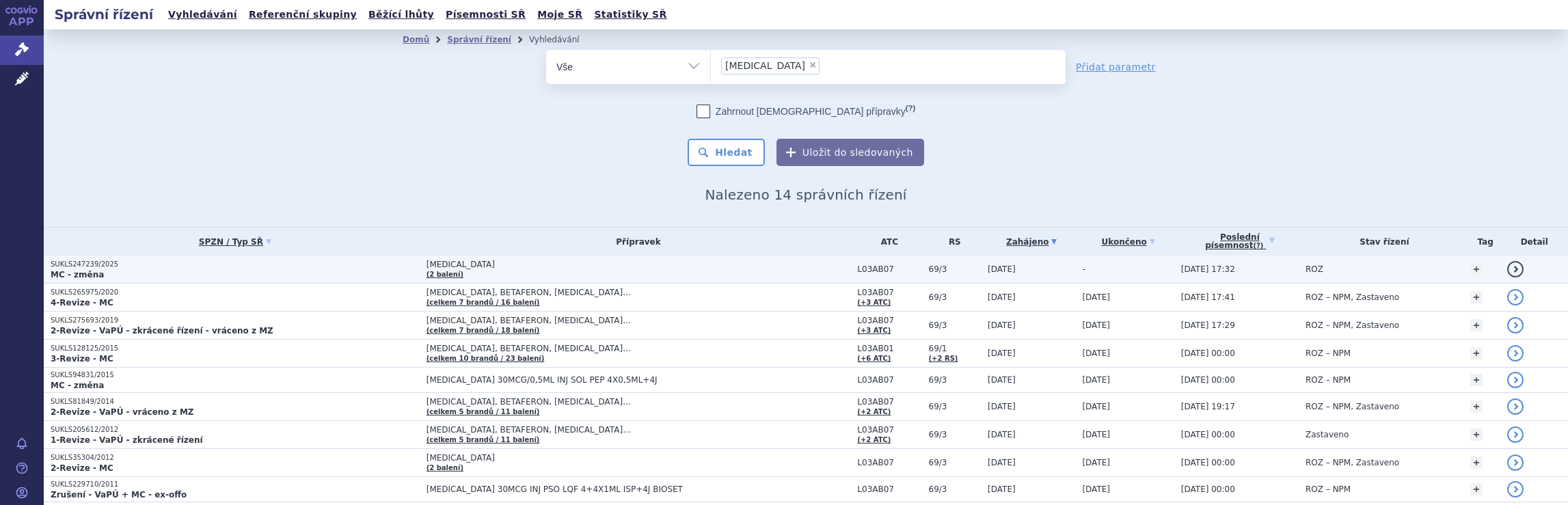
click at [591, 272] on td "[MEDICAL_DATA] (2 balení)" at bounding box center [636, 269] width 432 height 28
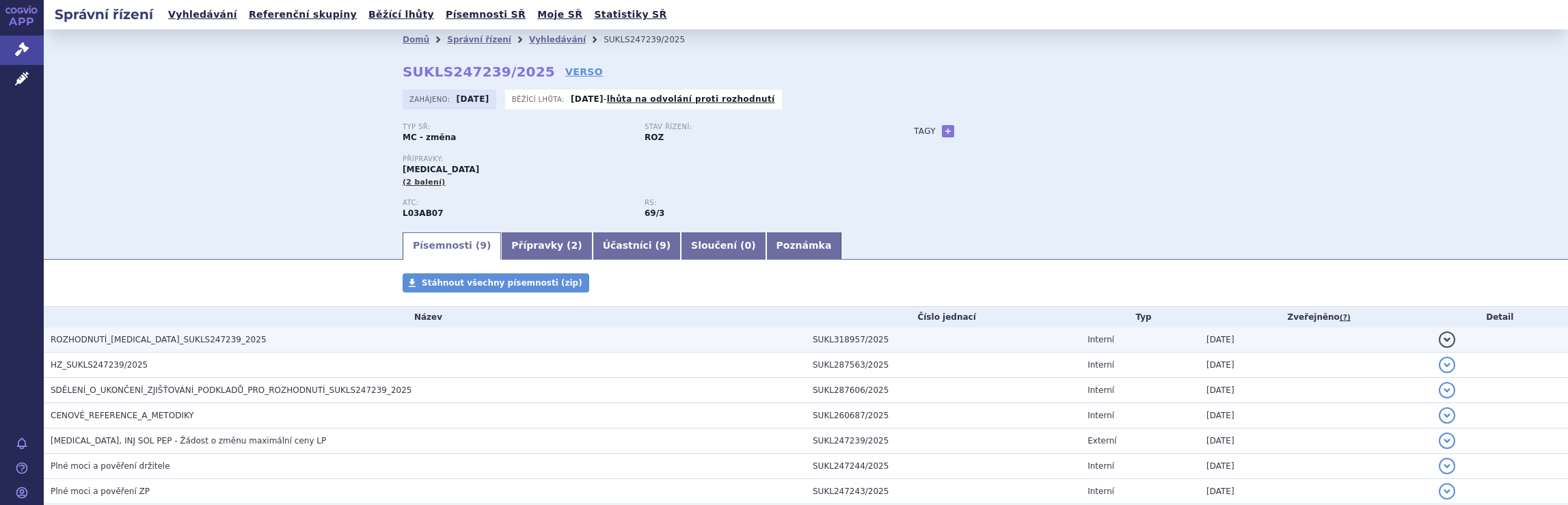
click at [137, 339] on span "ROZHODNUTÍ_AVONEX_SUKLS247239_2025" at bounding box center [159, 340] width 216 height 10
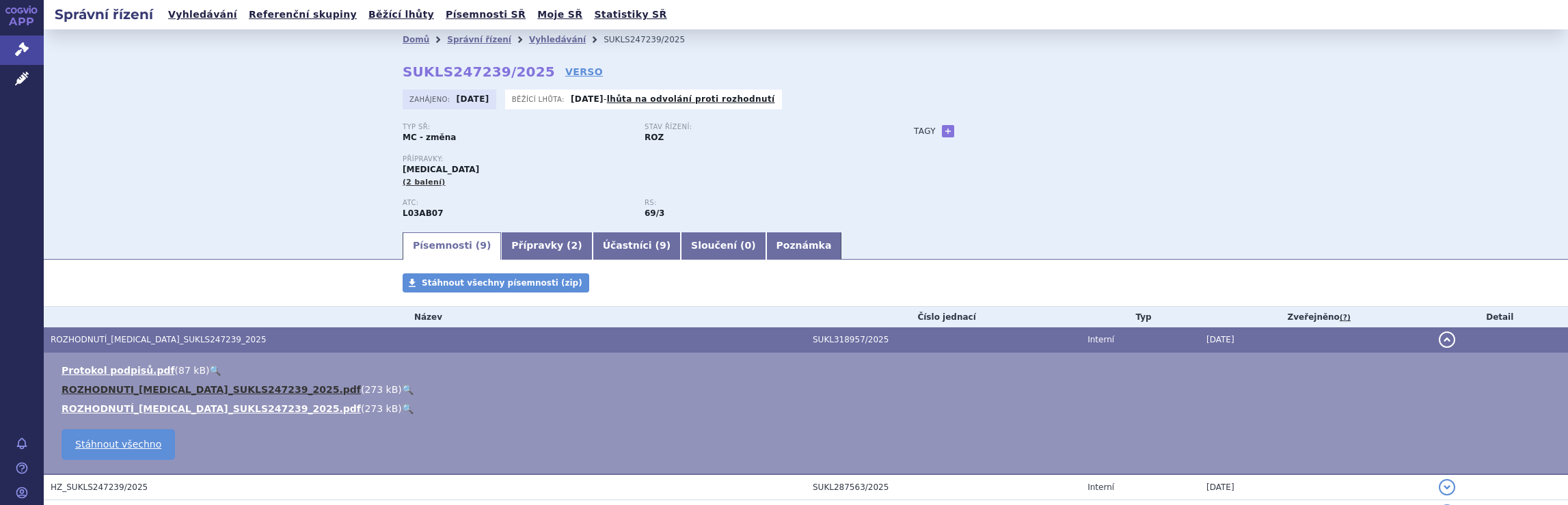
click at [118, 388] on link "ROZHODNUTI_AVONEX_SUKLS247239_2025.pdf" at bounding box center [211, 390] width 299 height 11
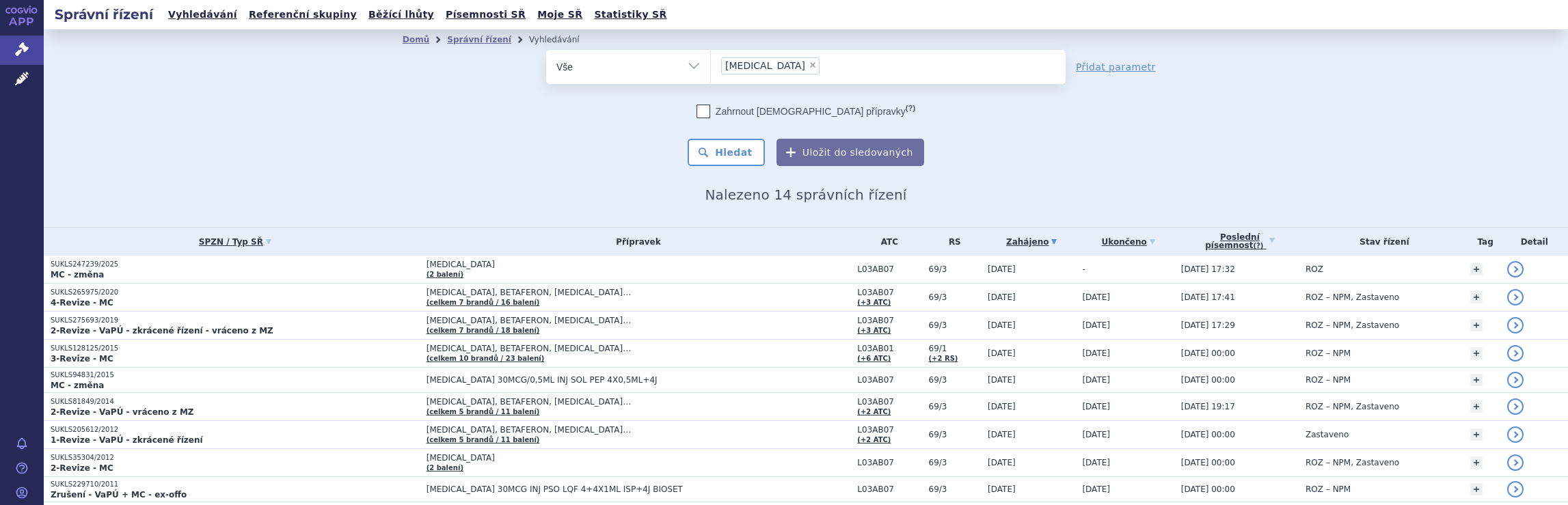
click at [812, 71] on ul "× avonex" at bounding box center [888, 65] width 355 height 30
click at [711, 71] on select "avonex" at bounding box center [711, 66] width 1 height 34
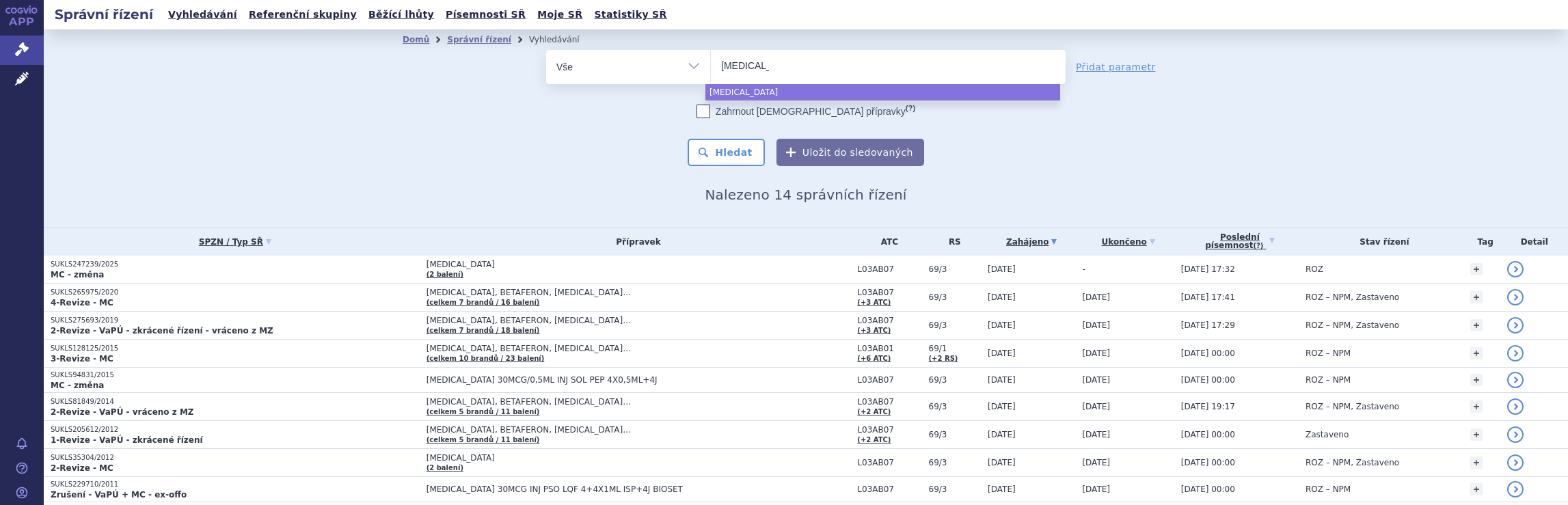
select select
type input "a"
type input "plw"
type input "pl"
type input "ple"
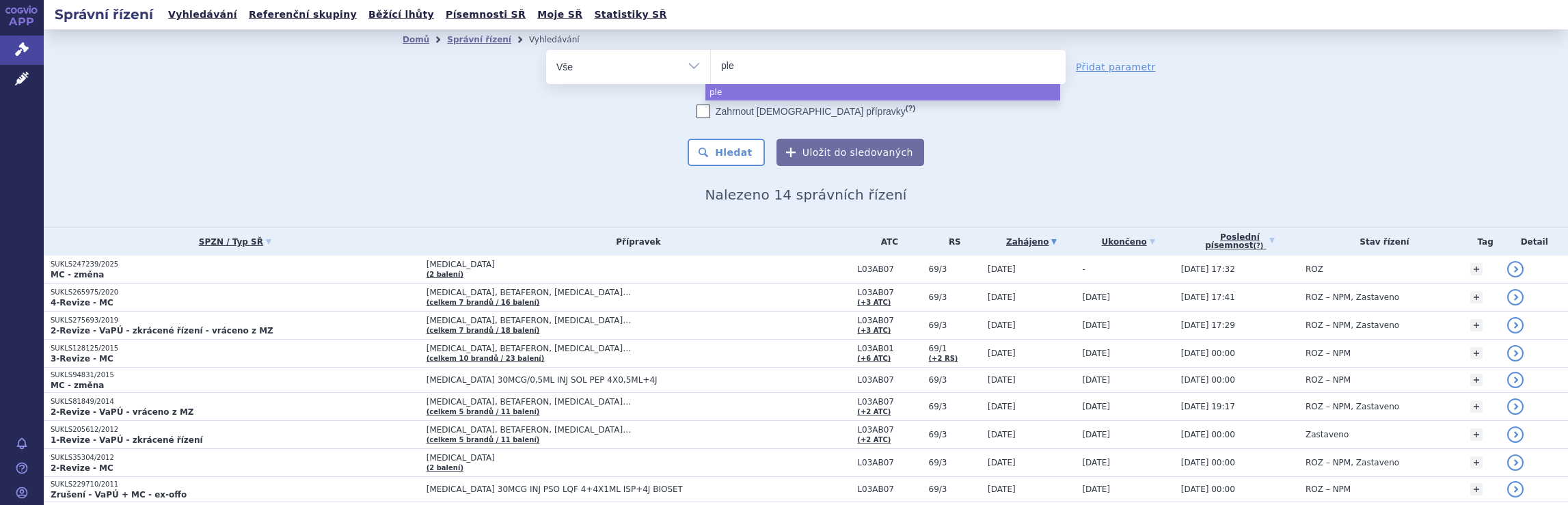
type input "pleg"
type input "plegr"
type input "plegri"
type input "plegrid"
type input "plegridy"
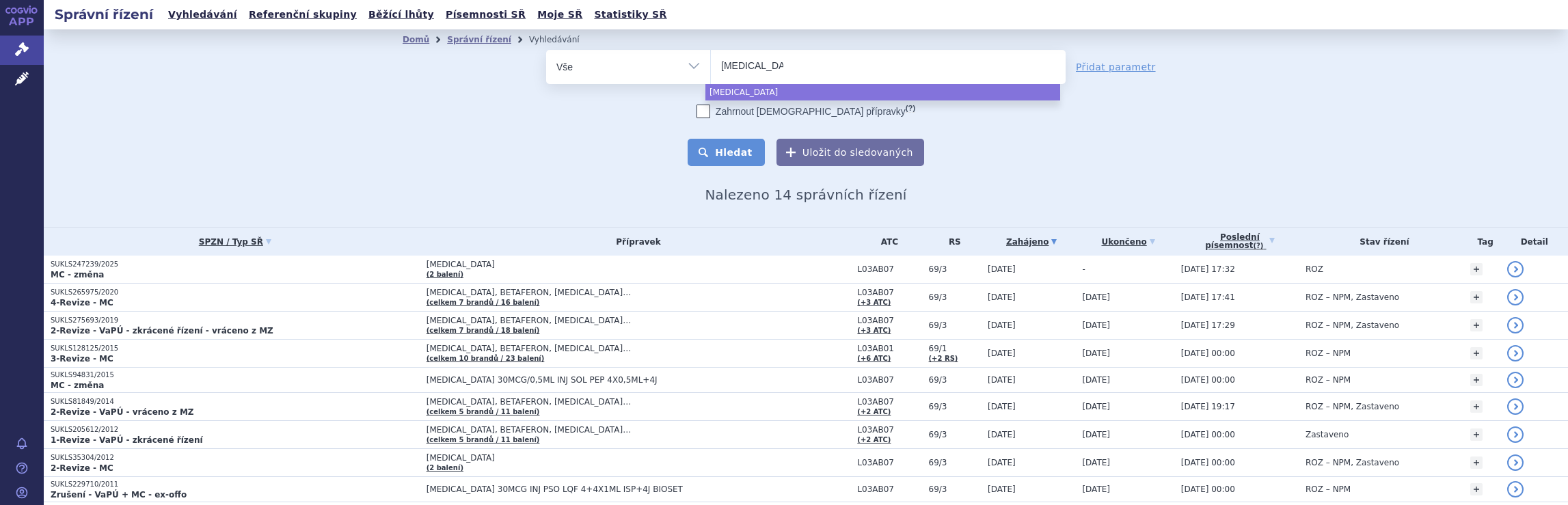
select select "plegridy"
click at [734, 156] on button "Hledat" at bounding box center [726, 152] width 77 height 28
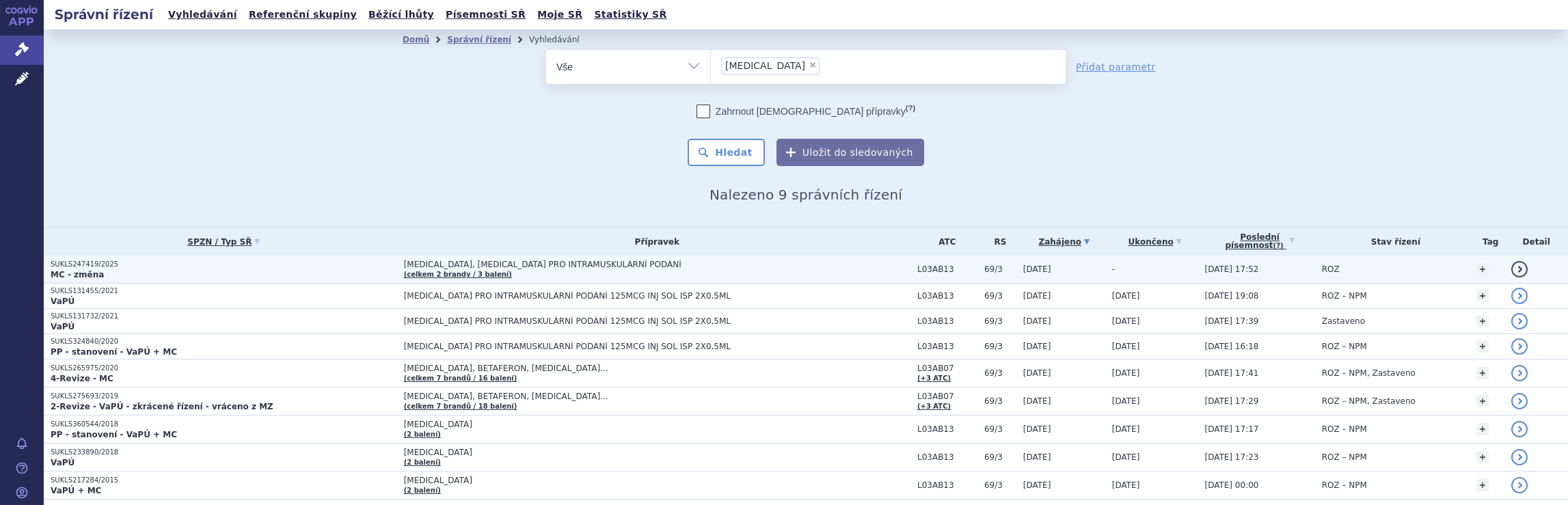
click at [788, 270] on td "[MEDICAL_DATA], [MEDICAL_DATA] PRO INTRAMUSKULÁRNÍ PODÁNÍ (celkem 2 brandy / 3 …" at bounding box center [653, 269] width 513 height 28
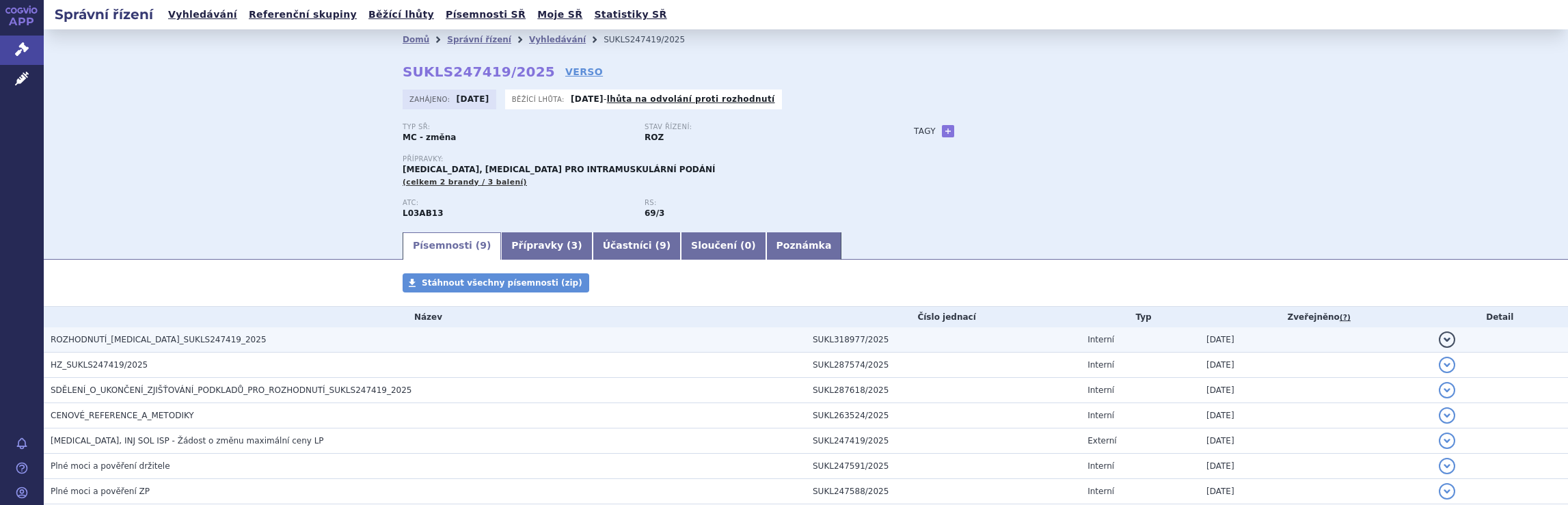
click at [194, 341] on span "ROZHODNUTÍ_[MEDICAL_DATA]_SUKLS247419_2025" at bounding box center [159, 340] width 216 height 10
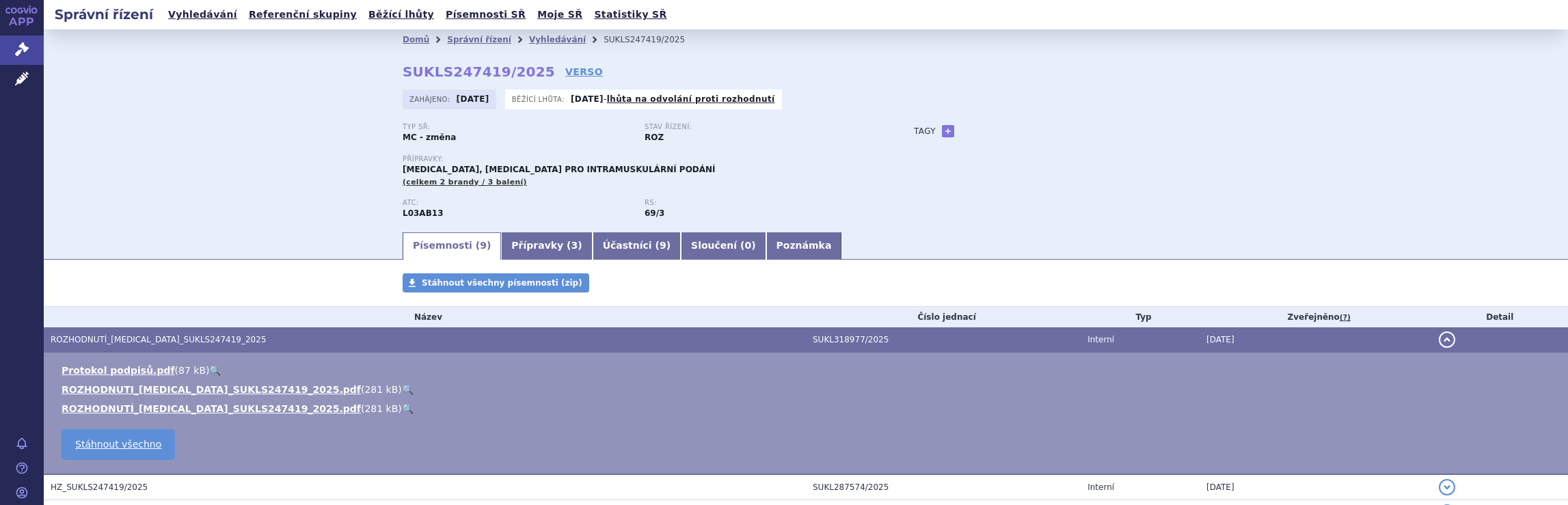
click at [131, 383] on li "ROZHODNUTI_[MEDICAL_DATA]_SUKLS247419_2025.pdf ( 281 kB ) 🔍" at bounding box center [808, 389] width 1493 height 13
click at [119, 391] on link "ROZHODNUTI_[MEDICAL_DATA]_SUKLS247419_2025.pdf" at bounding box center [211, 390] width 299 height 11
click at [173, 407] on link "ROZHODNUTÍ_[MEDICAL_DATA]_SUKLS247419_2025.pdf" at bounding box center [211, 408] width 299 height 11
click at [544, 40] on link "Vyhledávání" at bounding box center [557, 39] width 56 height 10
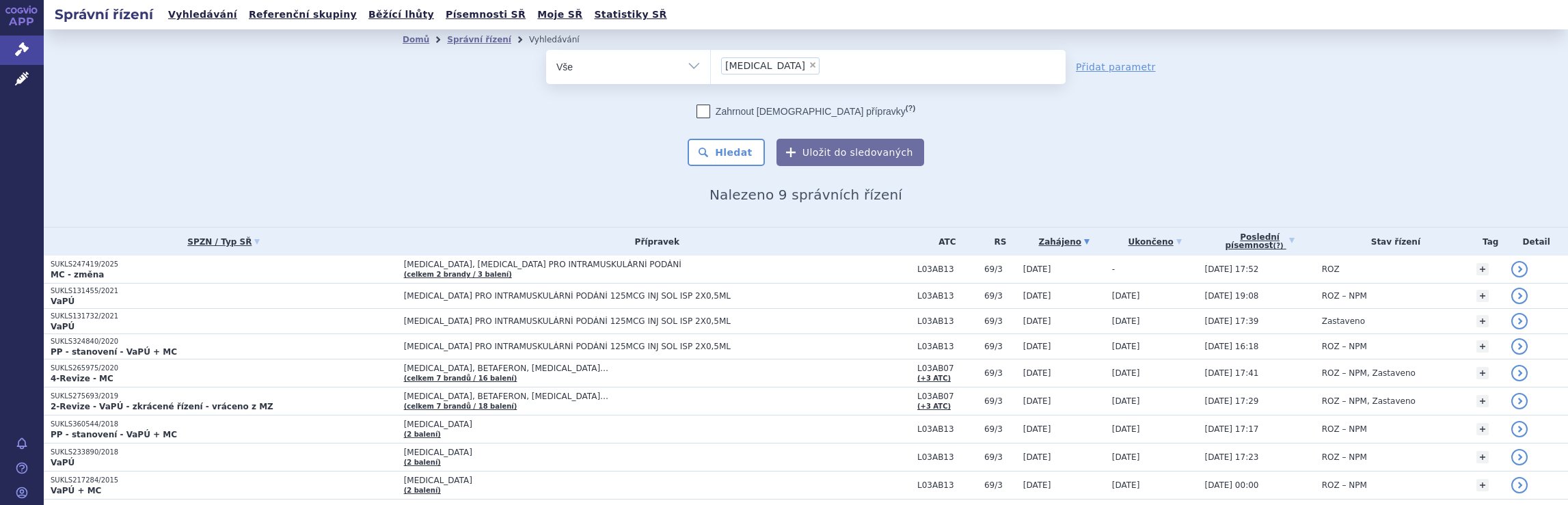
click at [839, 74] on ul "× [MEDICAL_DATA]" at bounding box center [888, 65] width 355 height 30
click at [711, 74] on select "[MEDICAL_DATA]" at bounding box center [711, 66] width 1 height 34
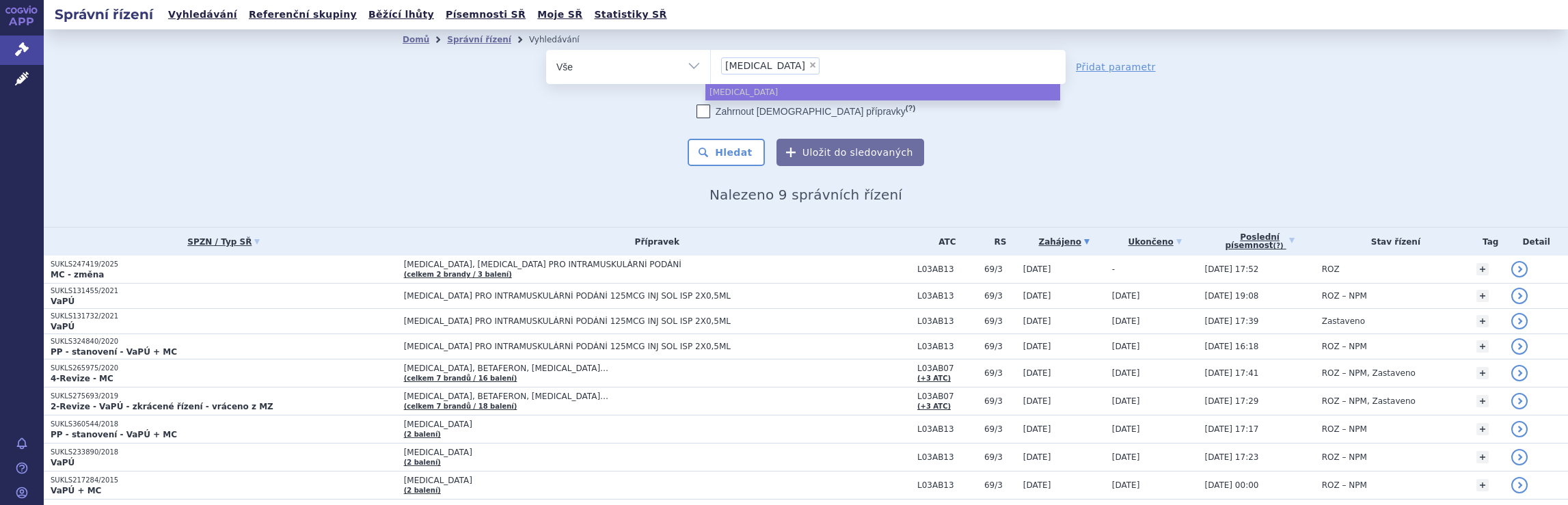
select select
type input "[MEDICAL_DATA]"
type input "pl"
type input "p"
type input "av"
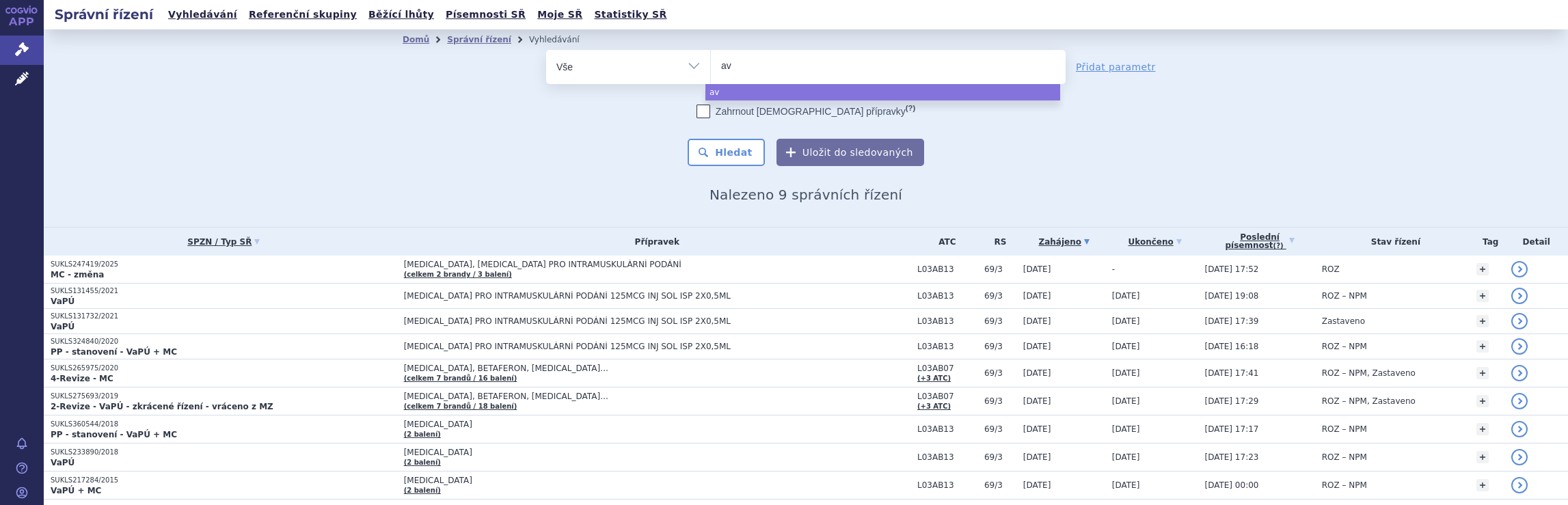
type input "avo"
type input "avone"
type input "[MEDICAL_DATA]"
select select "[MEDICAL_DATA]"
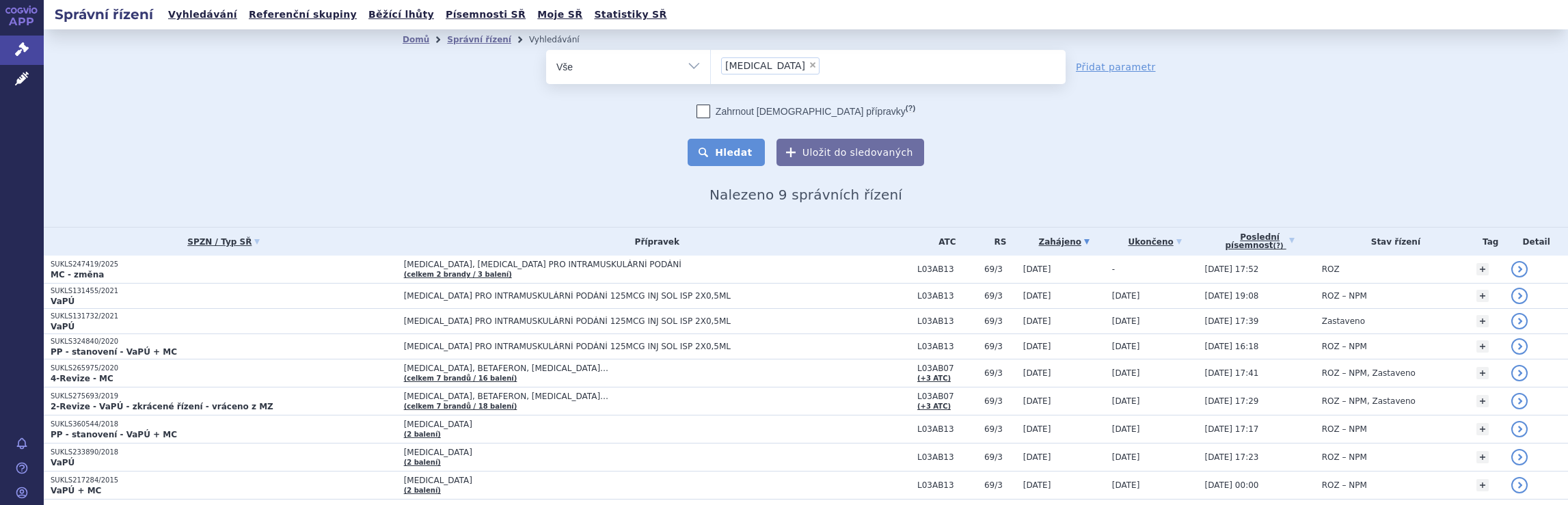
click at [742, 150] on button "Hledat" at bounding box center [726, 152] width 77 height 28
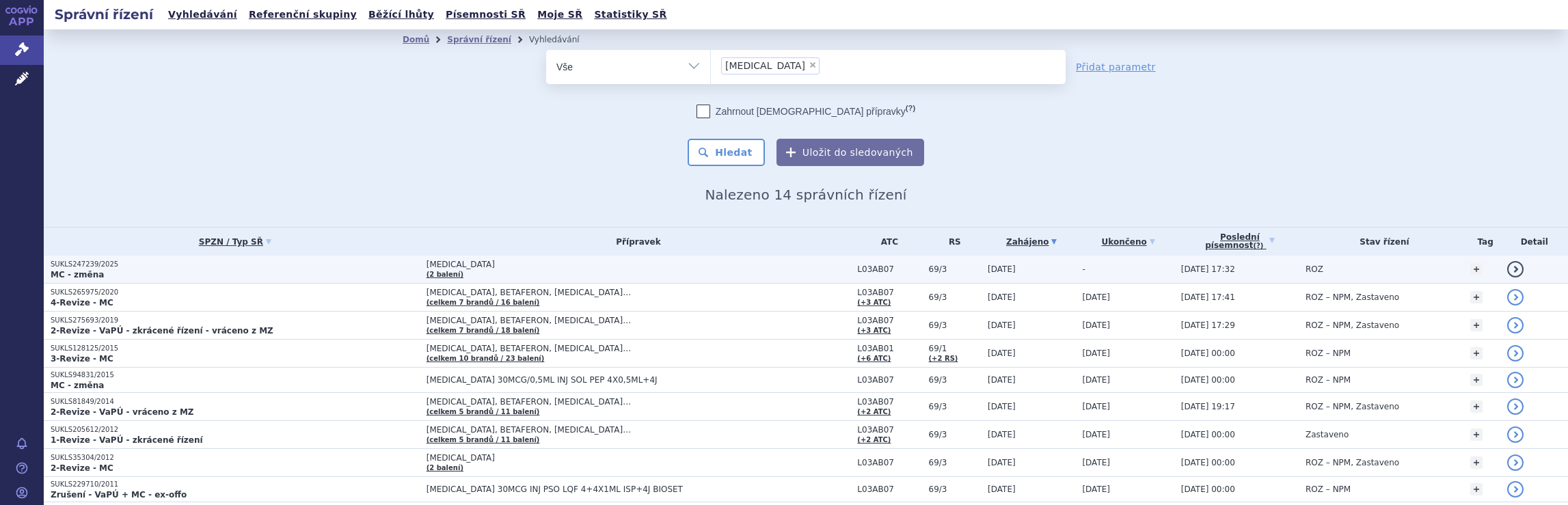
click at [742, 269] on span "[MEDICAL_DATA]" at bounding box center [597, 265] width 341 height 10
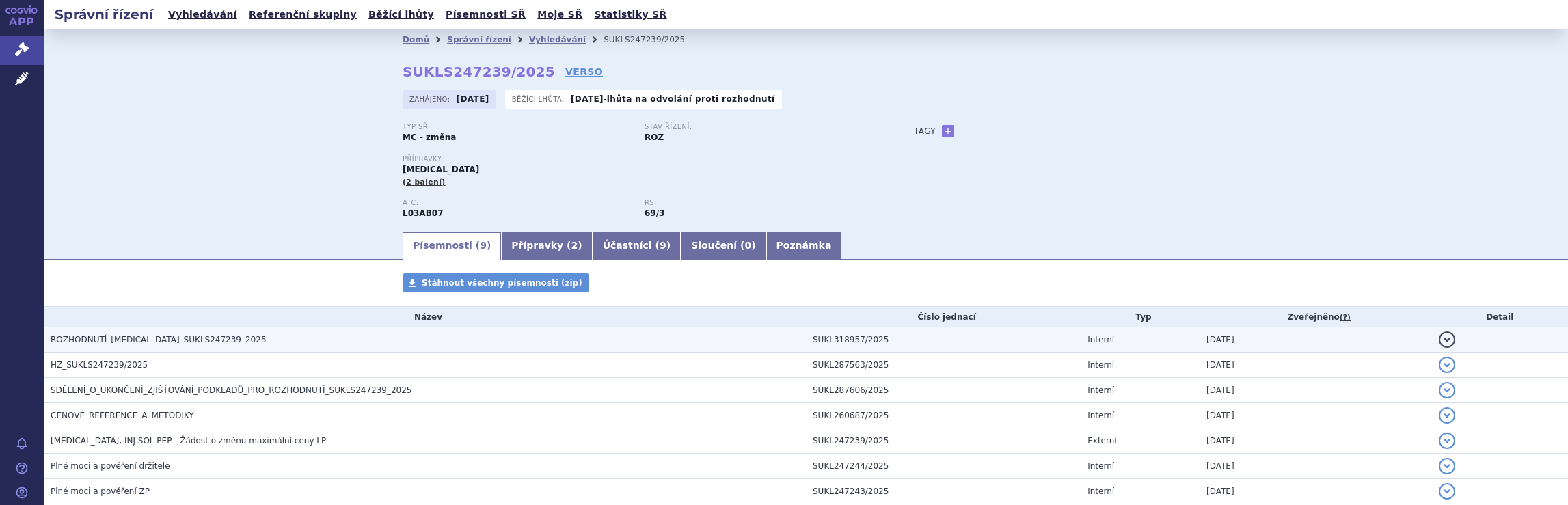
click at [146, 338] on span "ROZHODNUTÍ_[MEDICAL_DATA]_SUKLS247239_2025" at bounding box center [159, 340] width 216 height 10
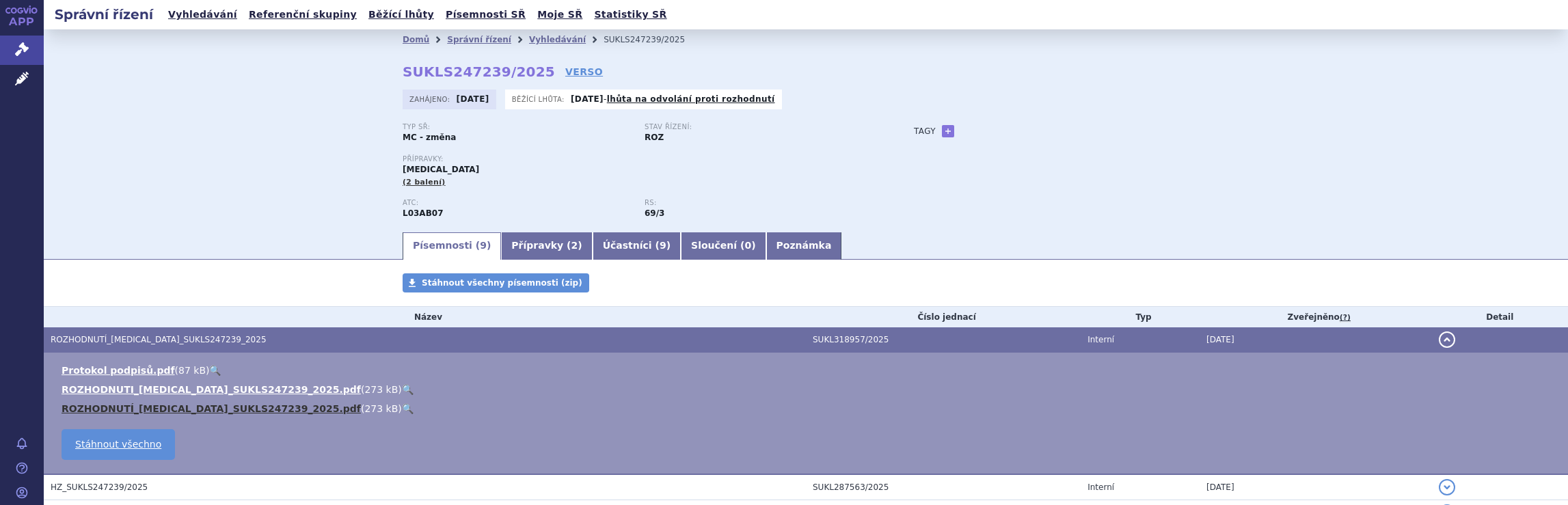
click at [206, 408] on link "ROZHODNUTÍ_[MEDICAL_DATA]_SUKLS247239_2025.pdf" at bounding box center [211, 408] width 299 height 11
click at [538, 39] on link "Vyhledávání" at bounding box center [557, 39] width 56 height 10
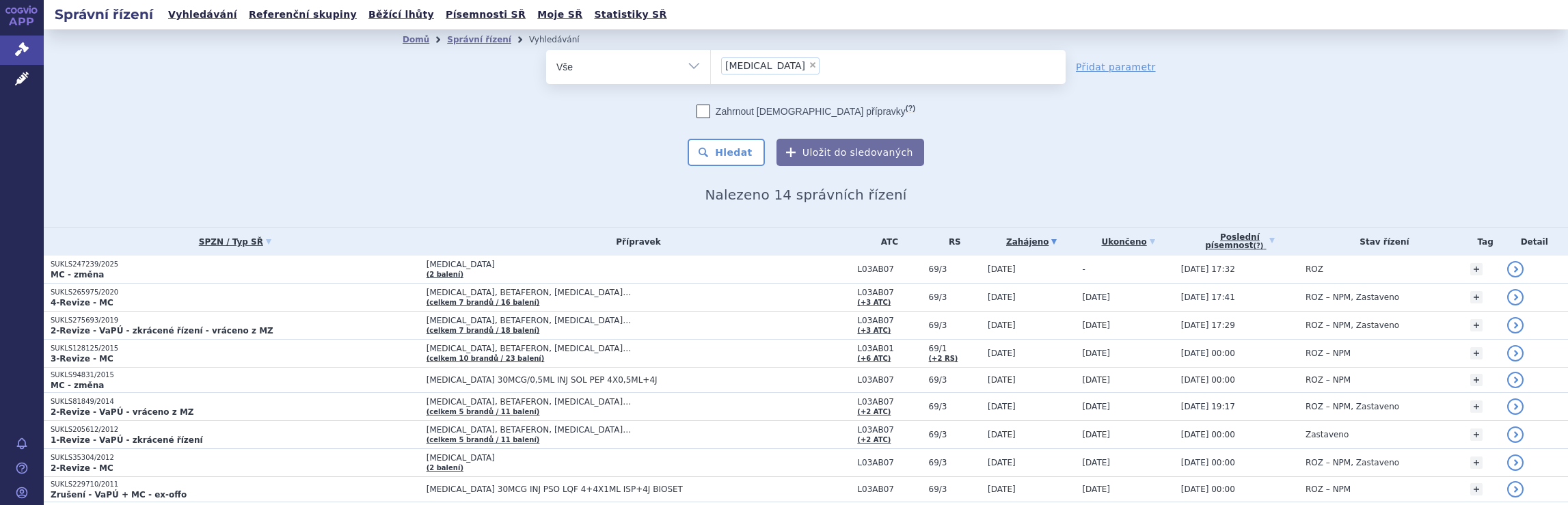
click at [800, 65] on ul "× avonex" at bounding box center [888, 65] width 355 height 30
click at [711, 65] on select "avonex" at bounding box center [711, 66] width 1 height 34
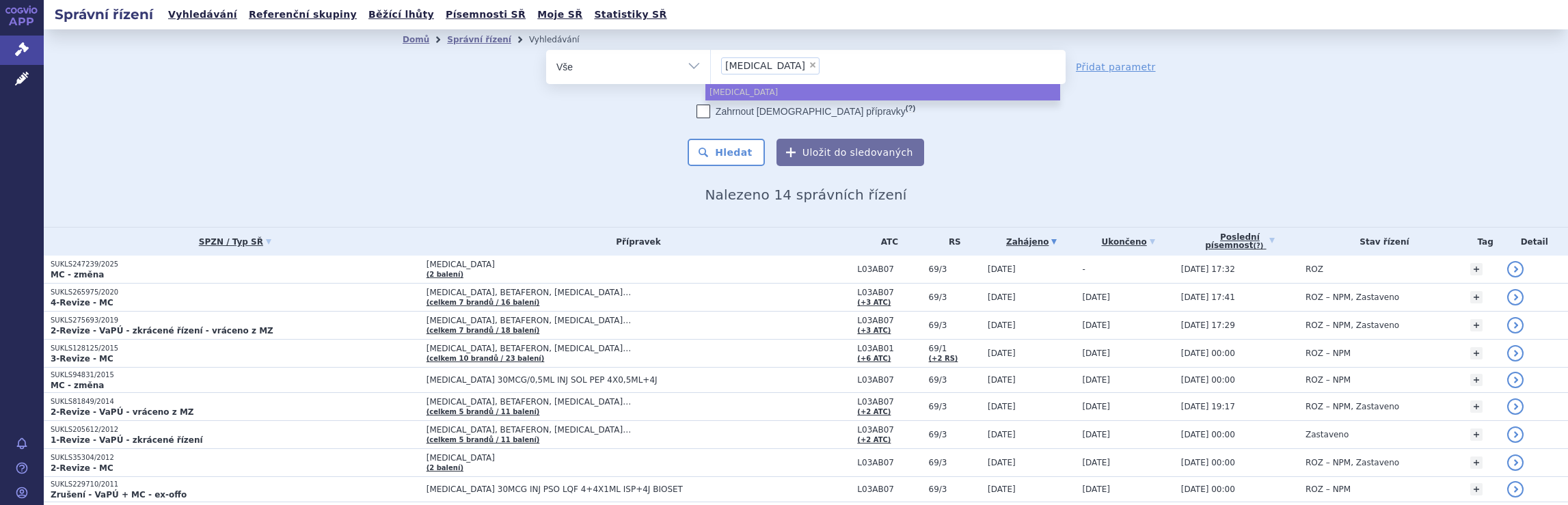
select select
type input "avonex"
type input "avon"
type input "a"
type input "sp"
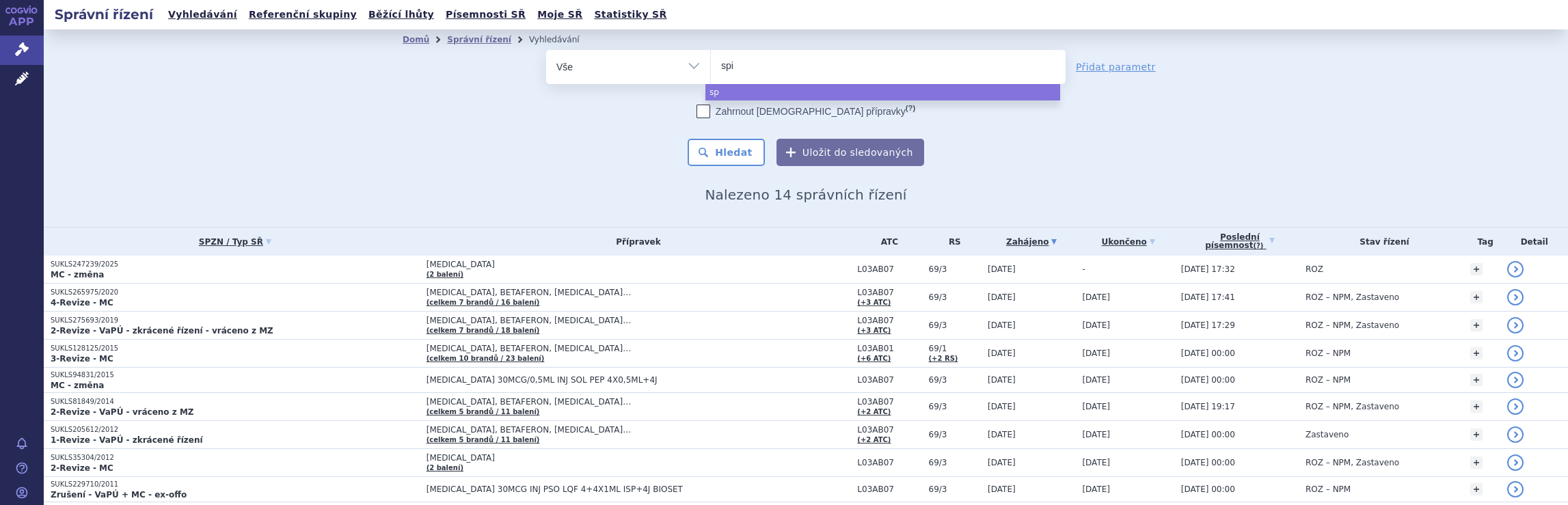
type input "spin"
type input "spinr"
type input "spinra"
type input "spinraz"
type input "[MEDICAL_DATA]"
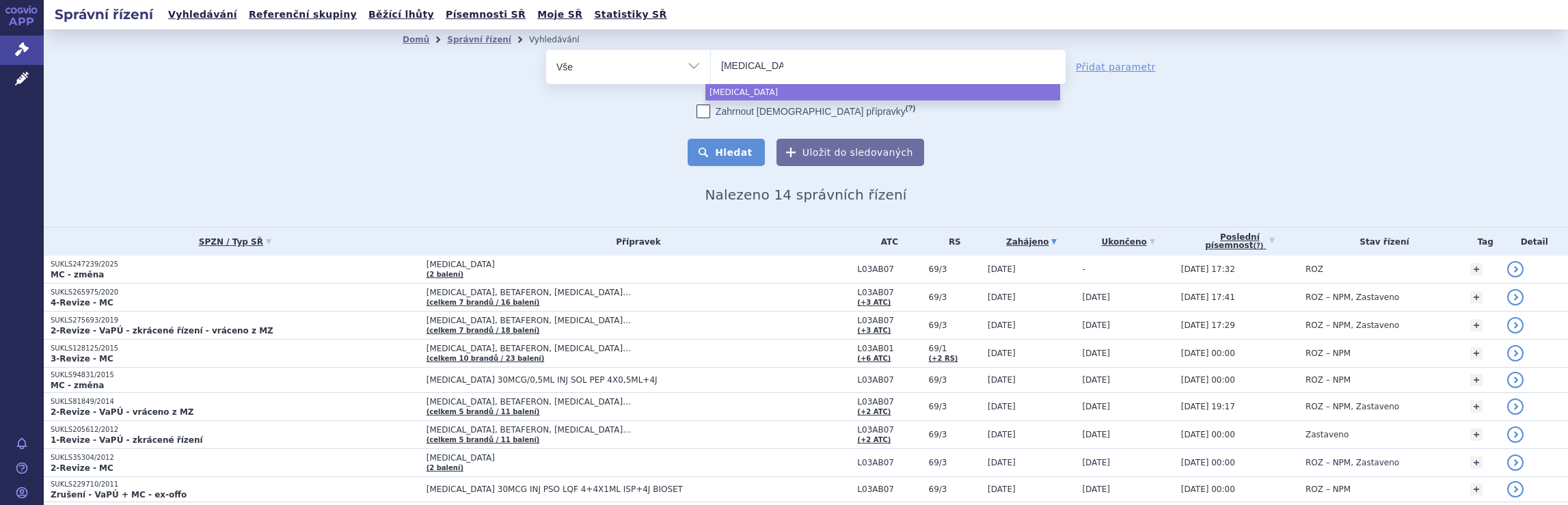
select select "[MEDICAL_DATA]"
click at [730, 153] on button "Hledat" at bounding box center [726, 152] width 77 height 28
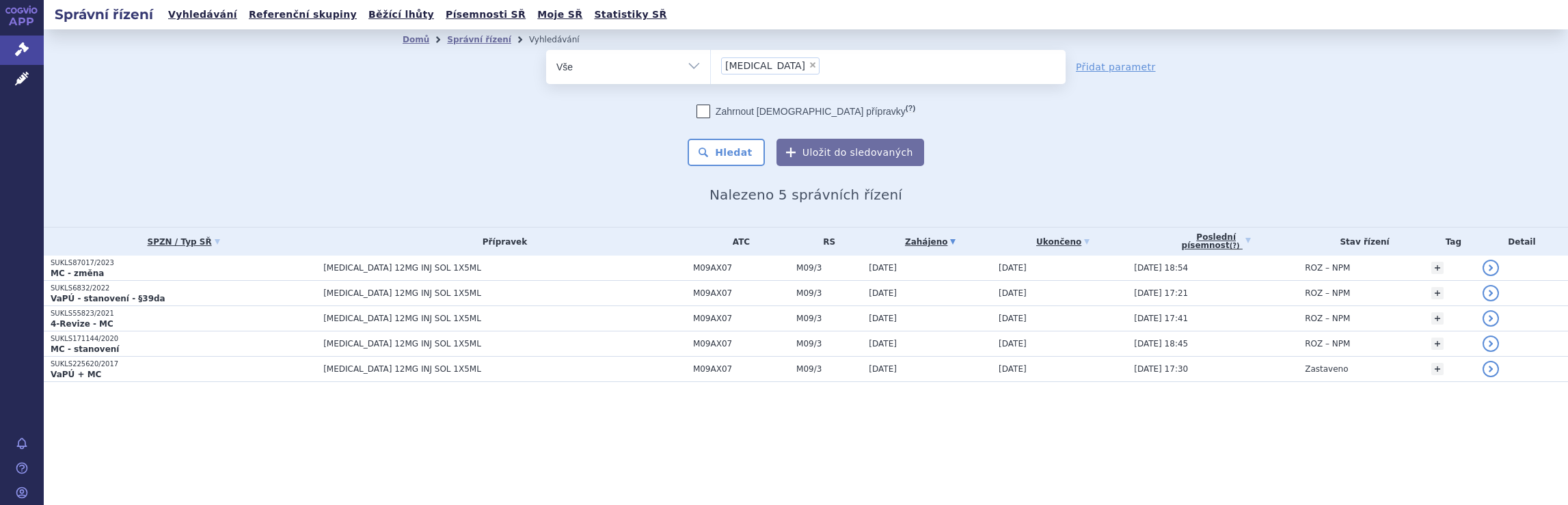
click at [812, 72] on ul "× [MEDICAL_DATA]" at bounding box center [888, 65] width 355 height 30
click at [711, 72] on select "[MEDICAL_DATA]" at bounding box center [711, 66] width 1 height 34
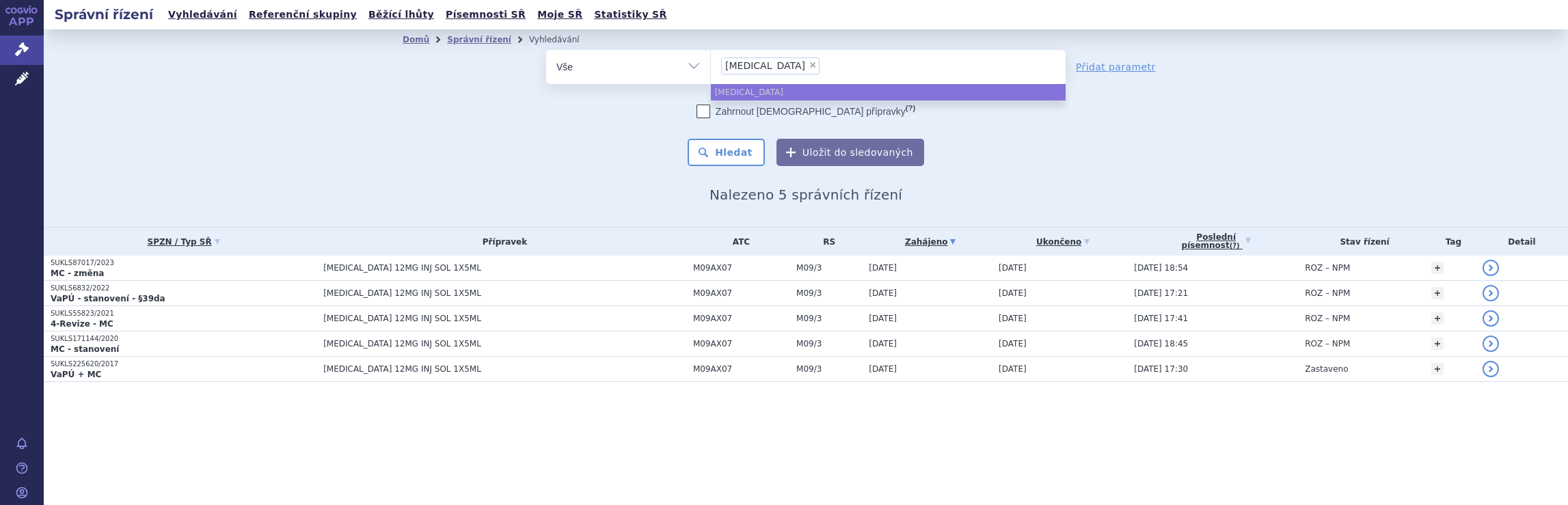
select select
type input "[MEDICAL_DATA]"
type input "sp"
type input "s"
type input "di"
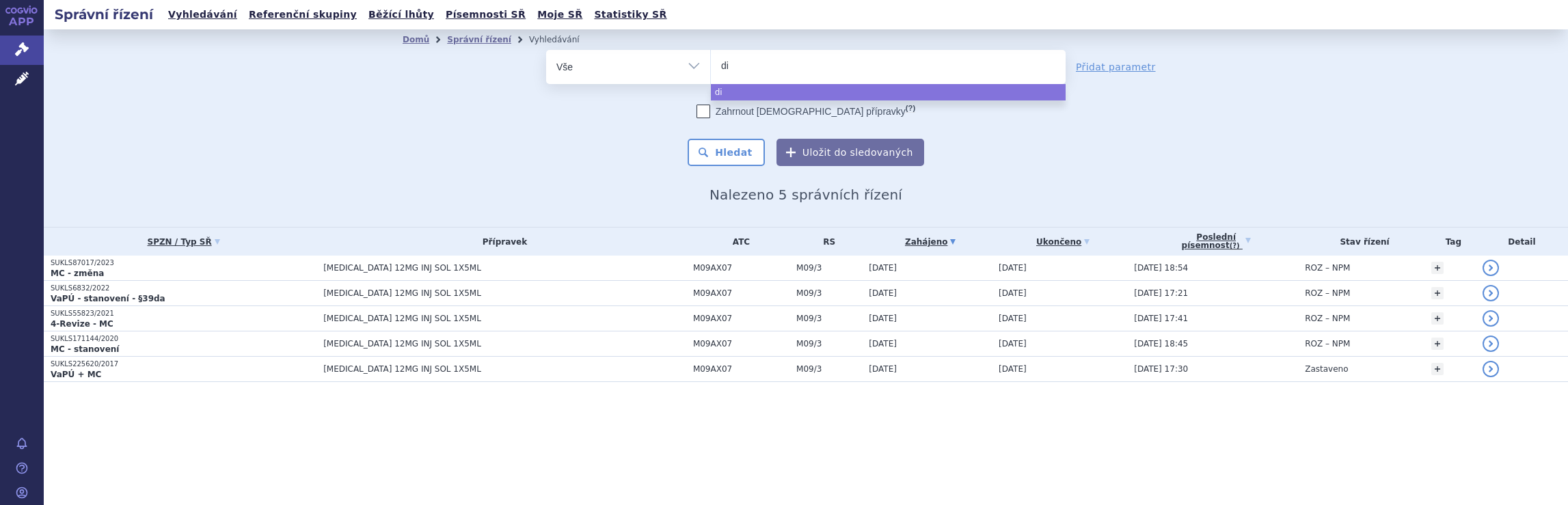
type input "dim"
type input "dime"
type input "dimeth"
type input "dimet"
type input "dim"
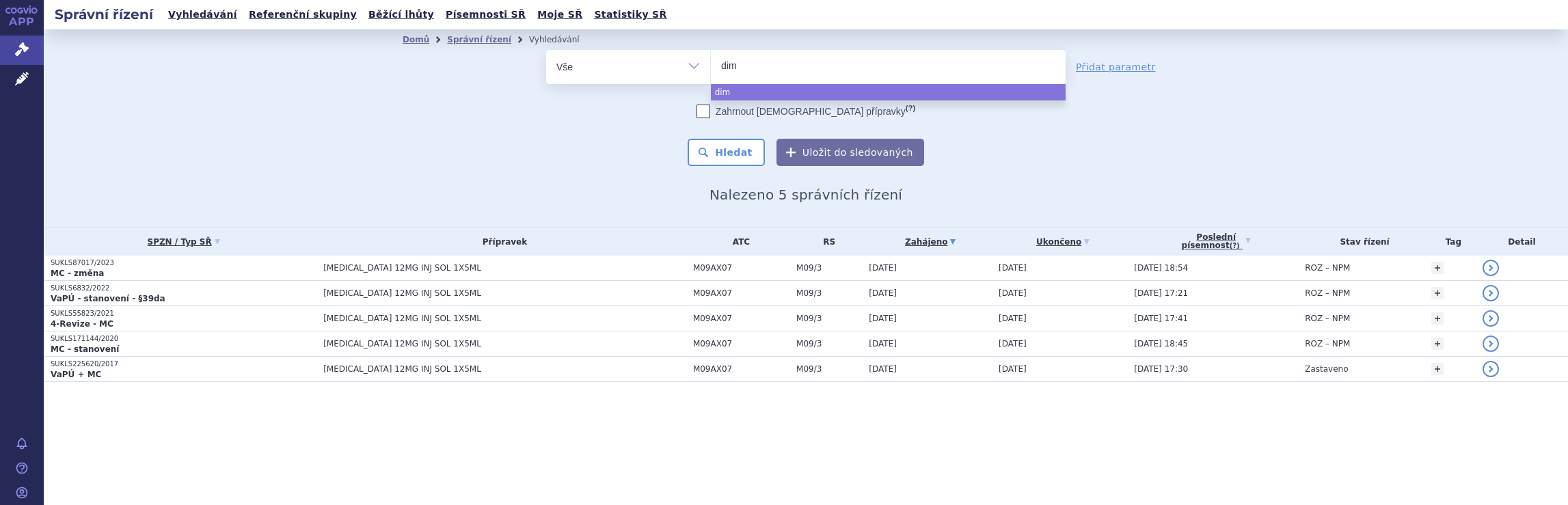
type input "di"
type input "d"
type input "gle"
type input "[PERSON_NAME]"
type input "glenma"
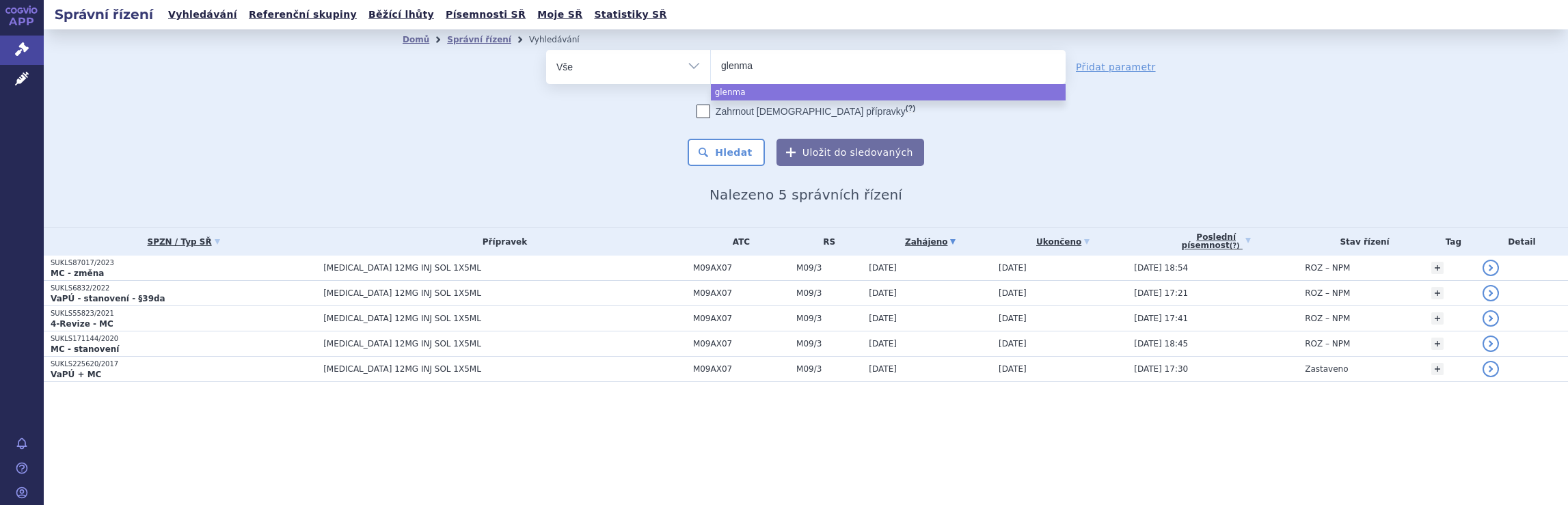
type input "glenmar"
type input "glenmark"
select select "glenmark"
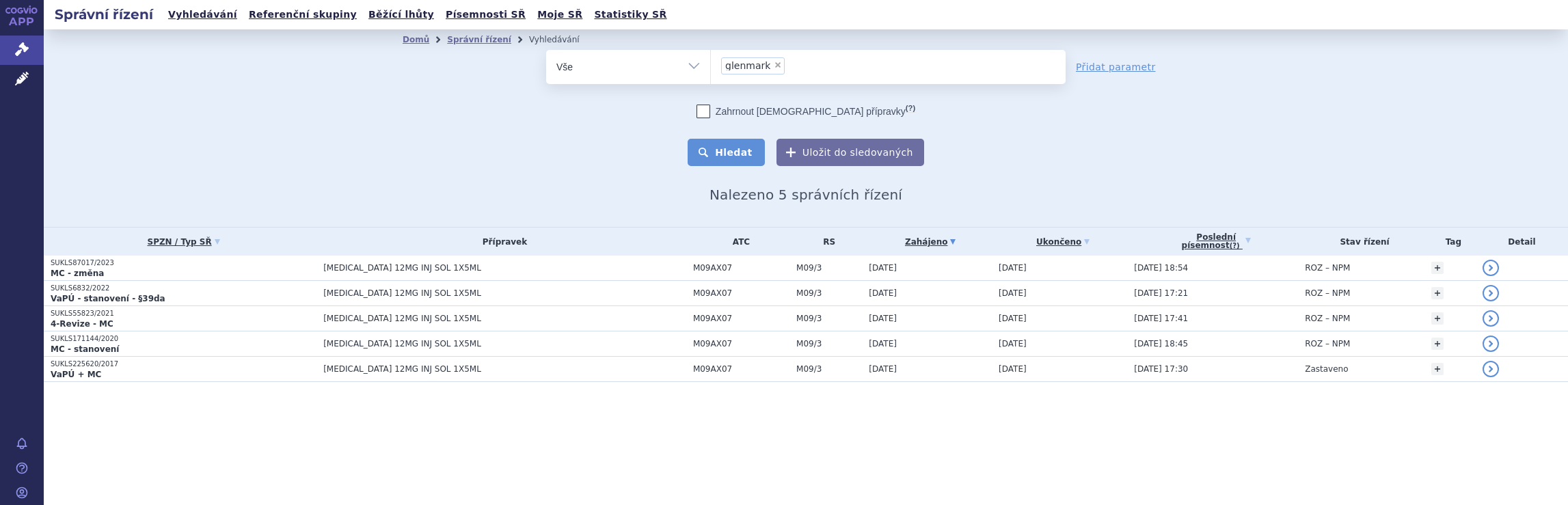
click at [737, 152] on button "Hledat" at bounding box center [726, 152] width 77 height 28
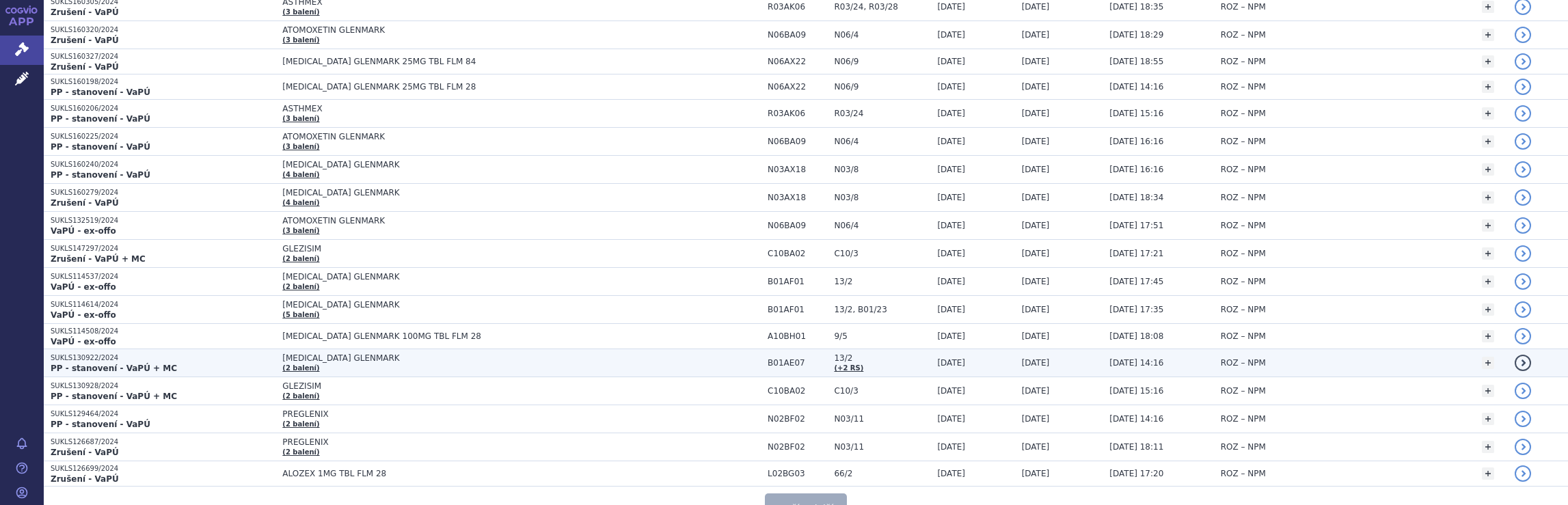
scroll to position [2528, 0]
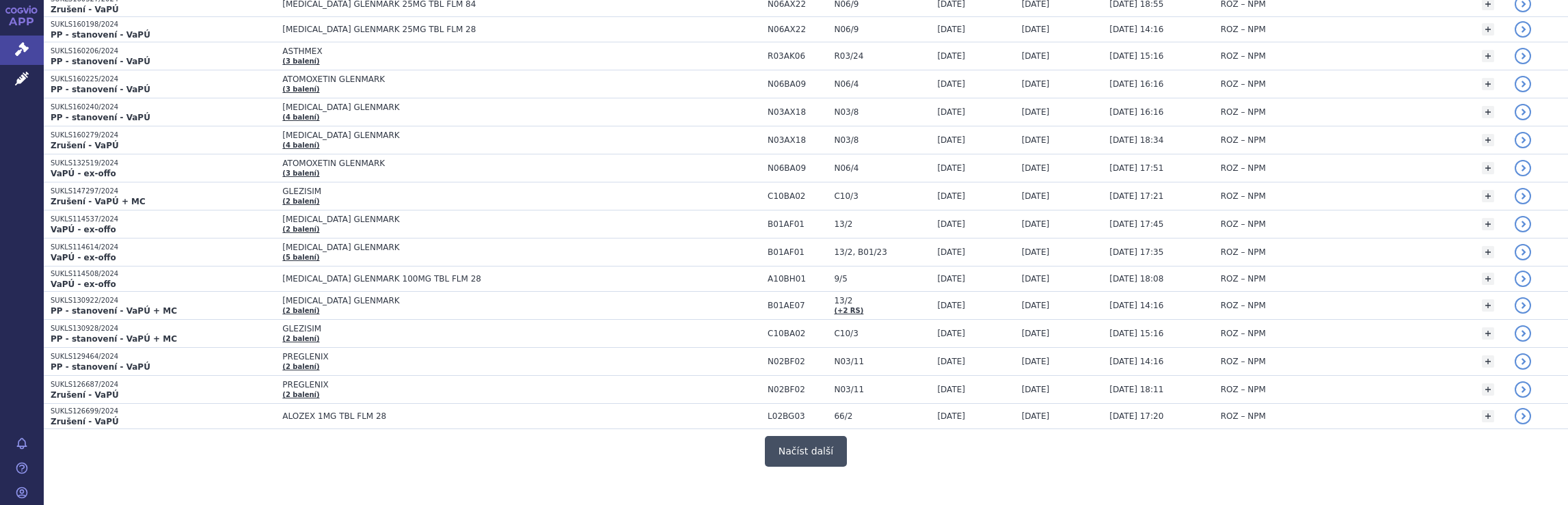
click at [796, 436] on button "Načíst další" at bounding box center [806, 451] width 82 height 30
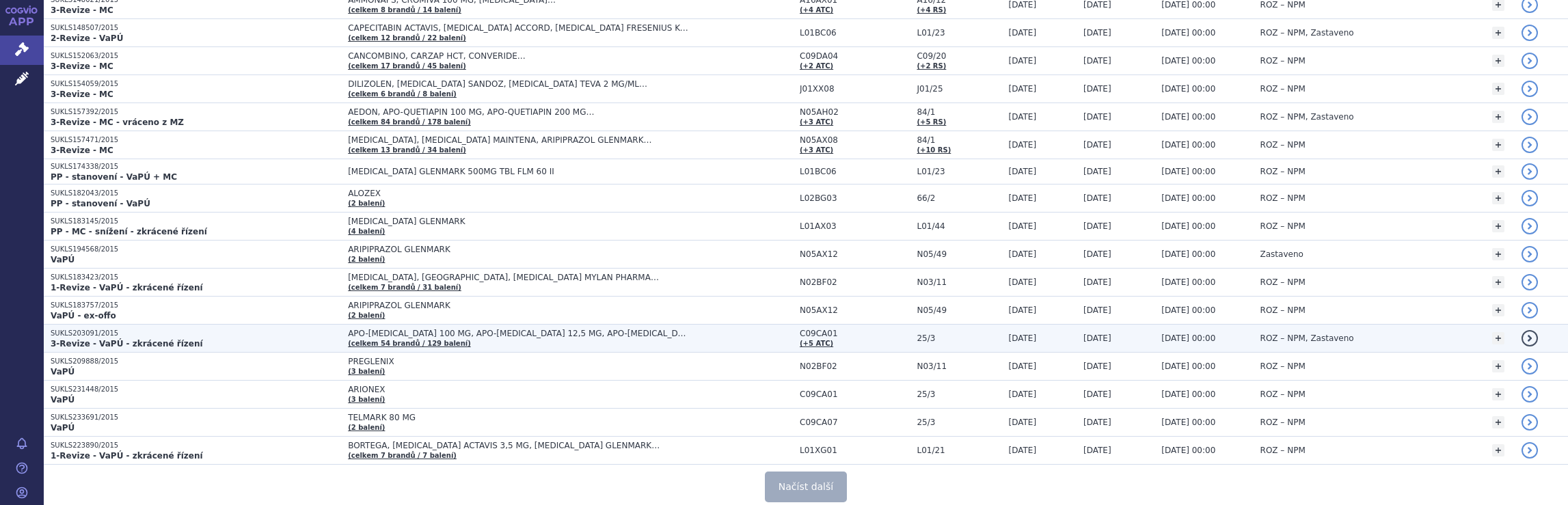
scroll to position [5268, 0]
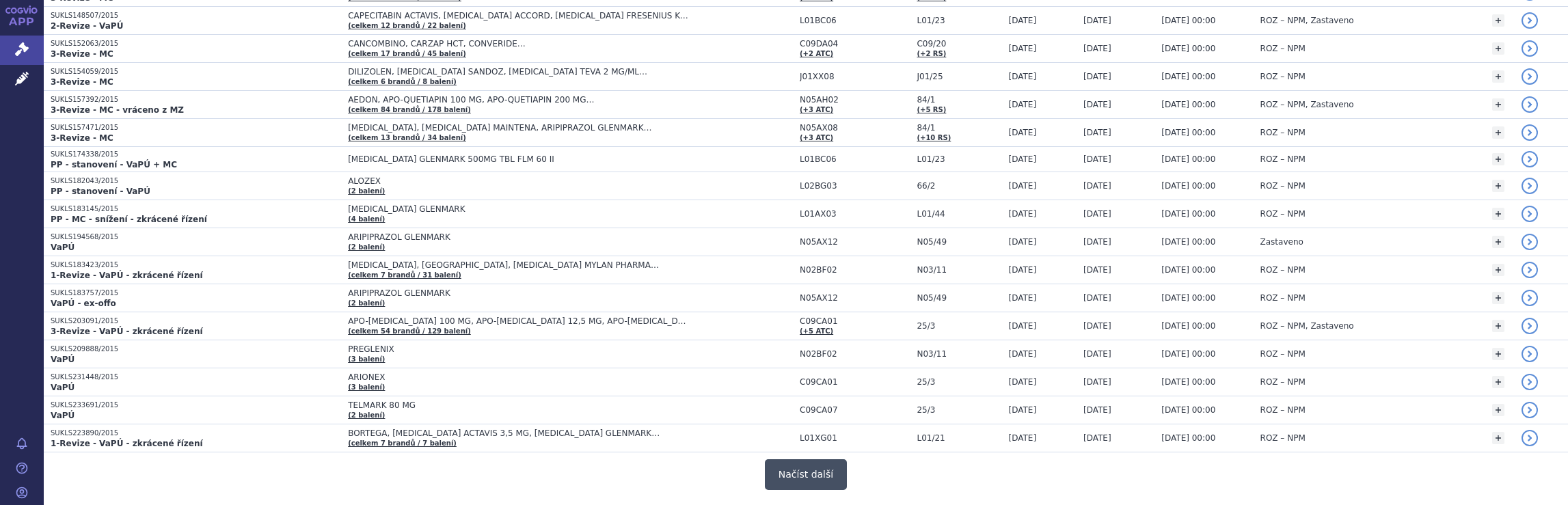
click at [797, 459] on button "Načíst další" at bounding box center [806, 475] width 82 height 30
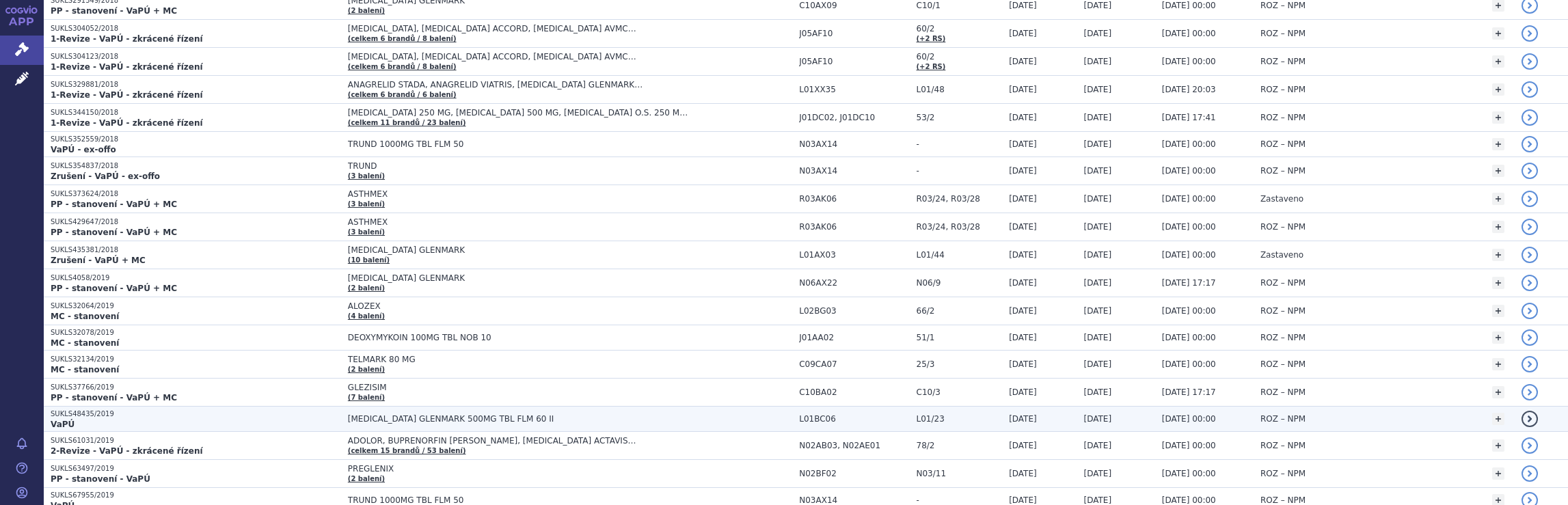
scroll to position [7980, 0]
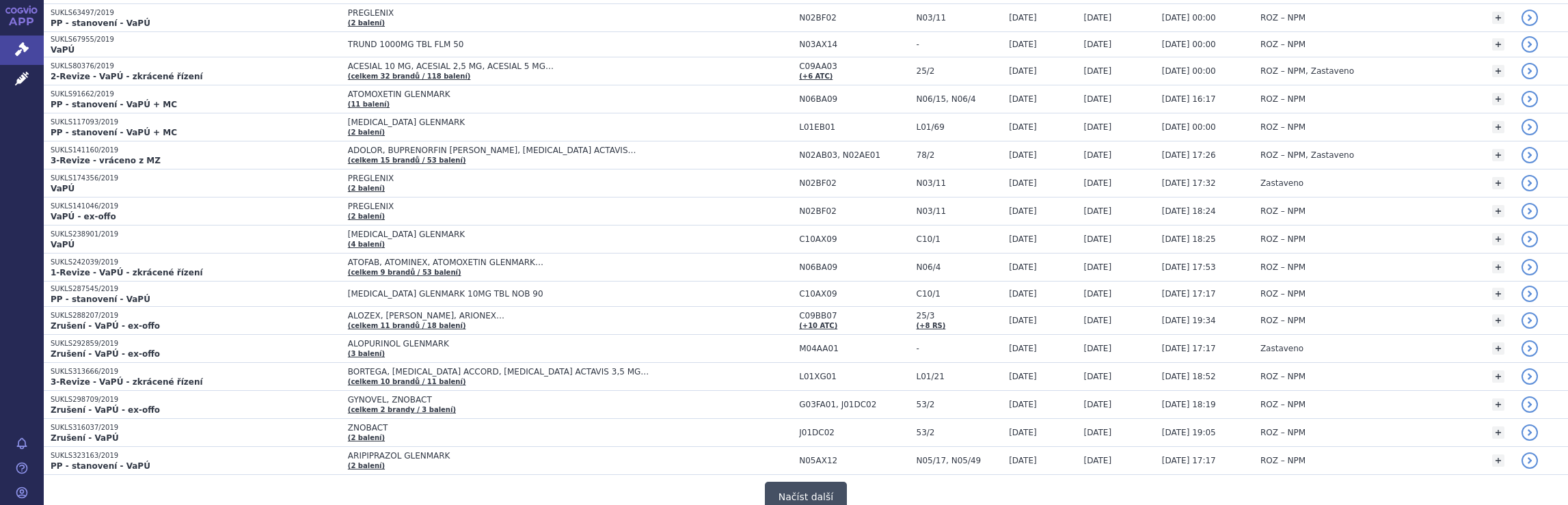
click at [815, 482] on button "Načíst další" at bounding box center [806, 497] width 82 height 30
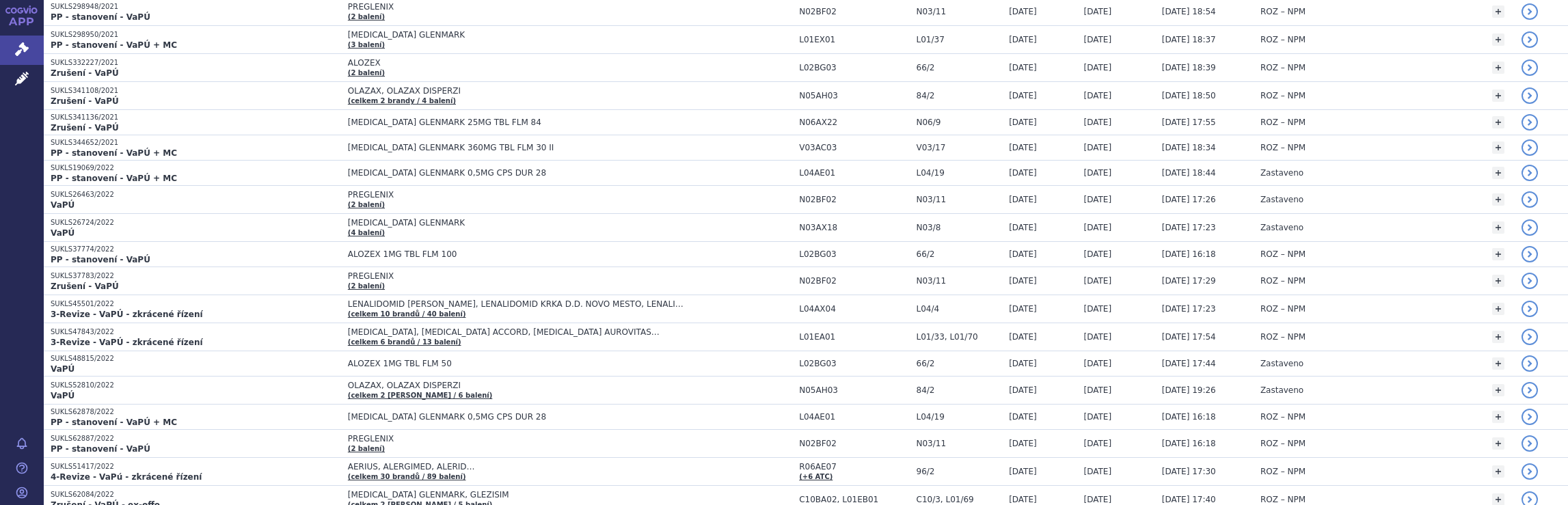
scroll to position [10685, 0]
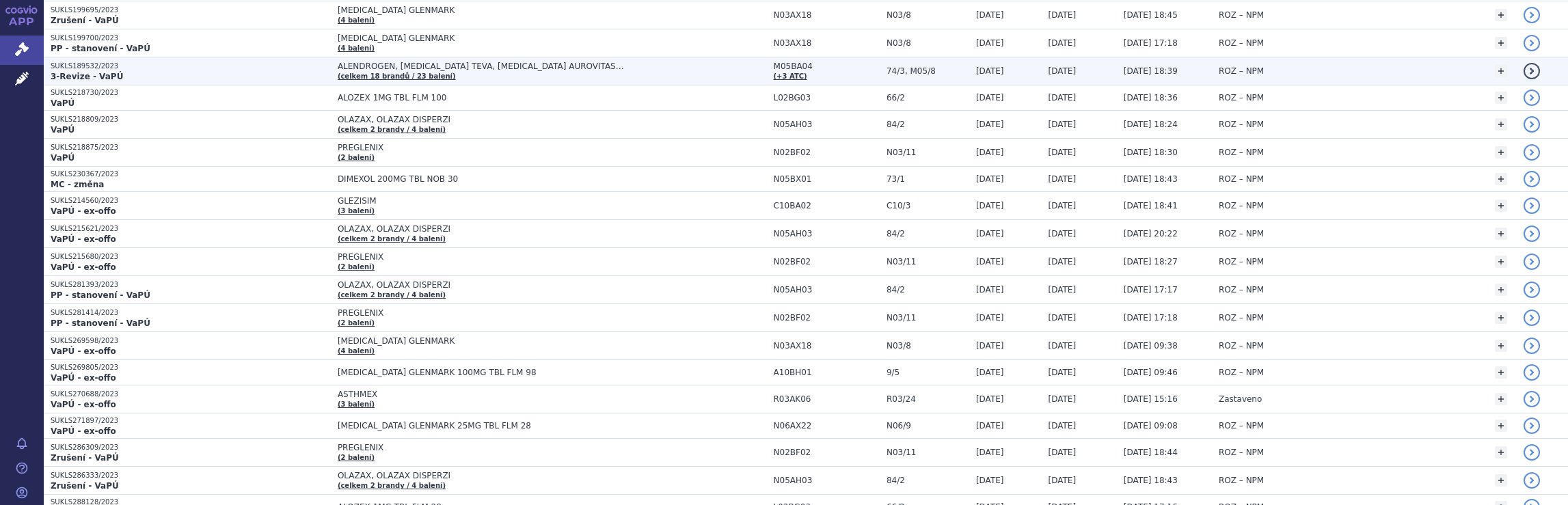
scroll to position [13375, 0]
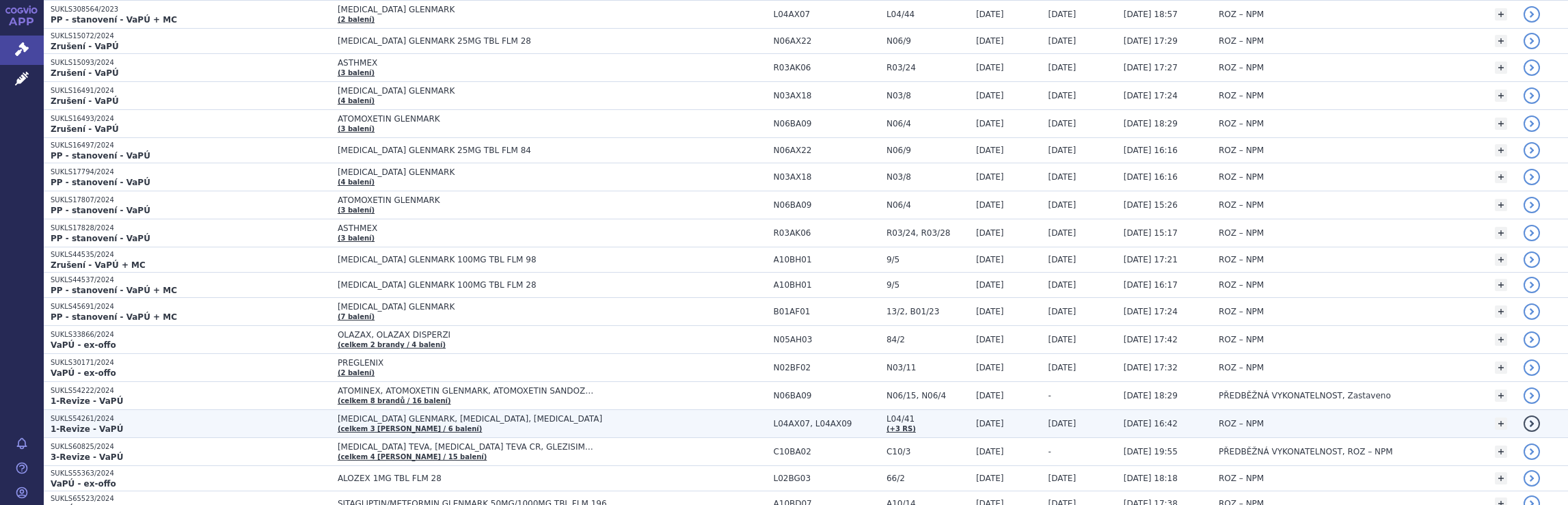
scroll to position [13238, 0]
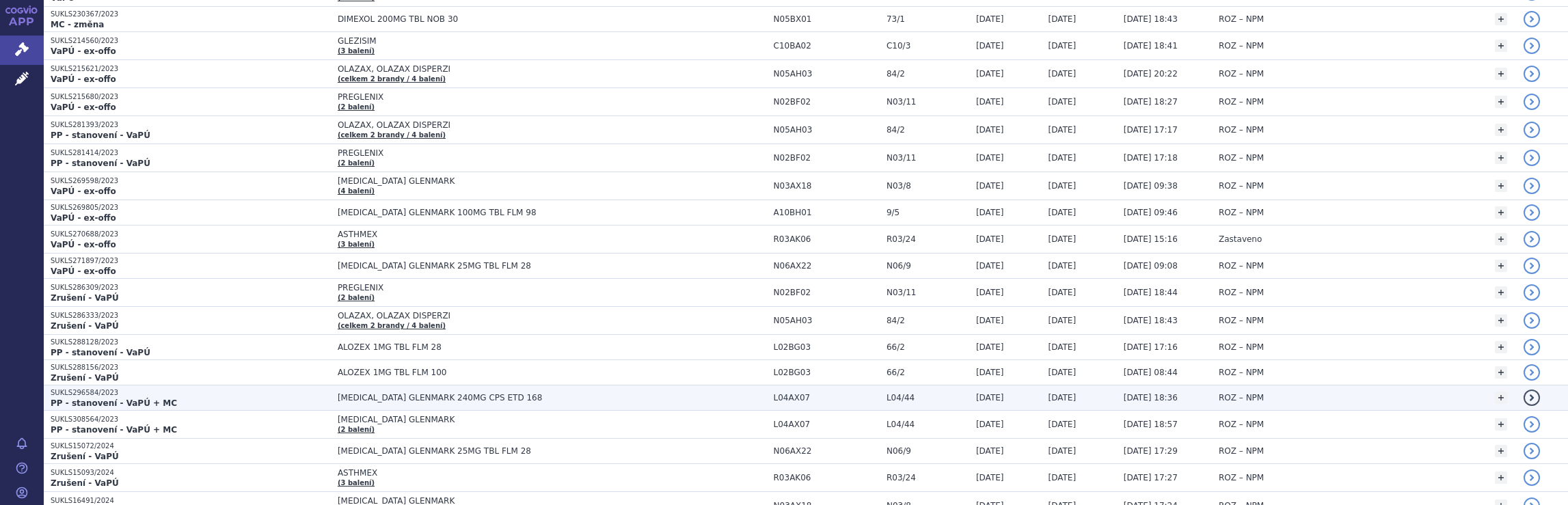
click at [579, 393] on span "[MEDICAL_DATA] GLENMARK 240MG CPS ETD 168" at bounding box center [509, 398] width 341 height 10
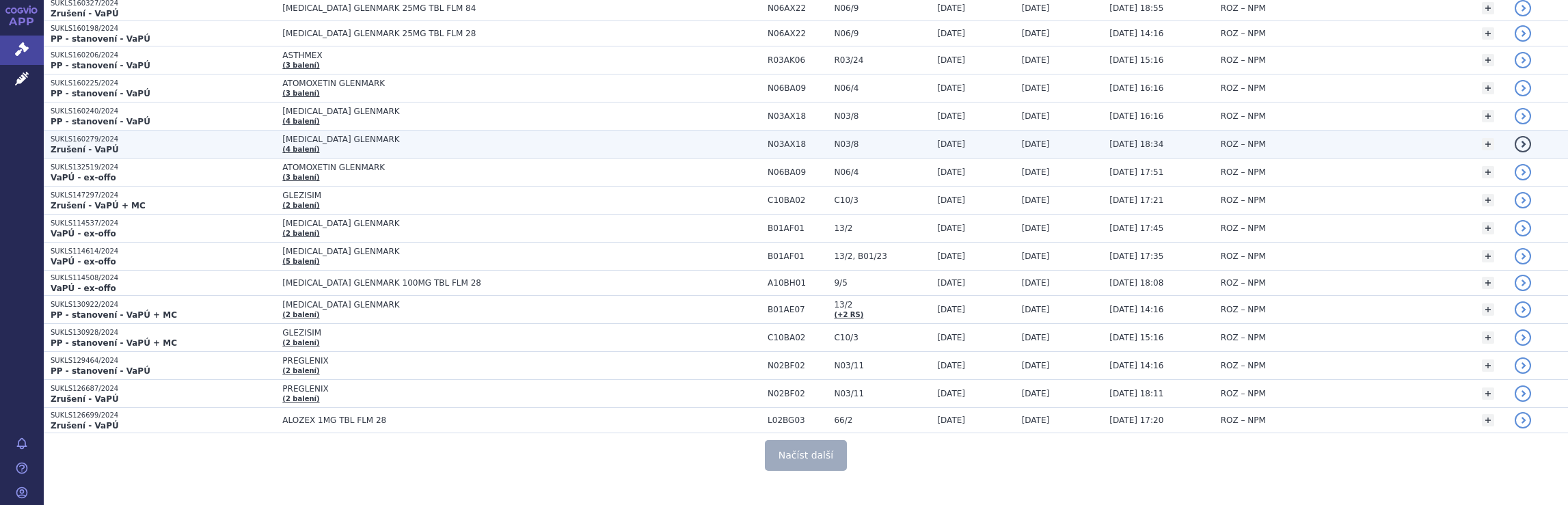
scroll to position [2528, 0]
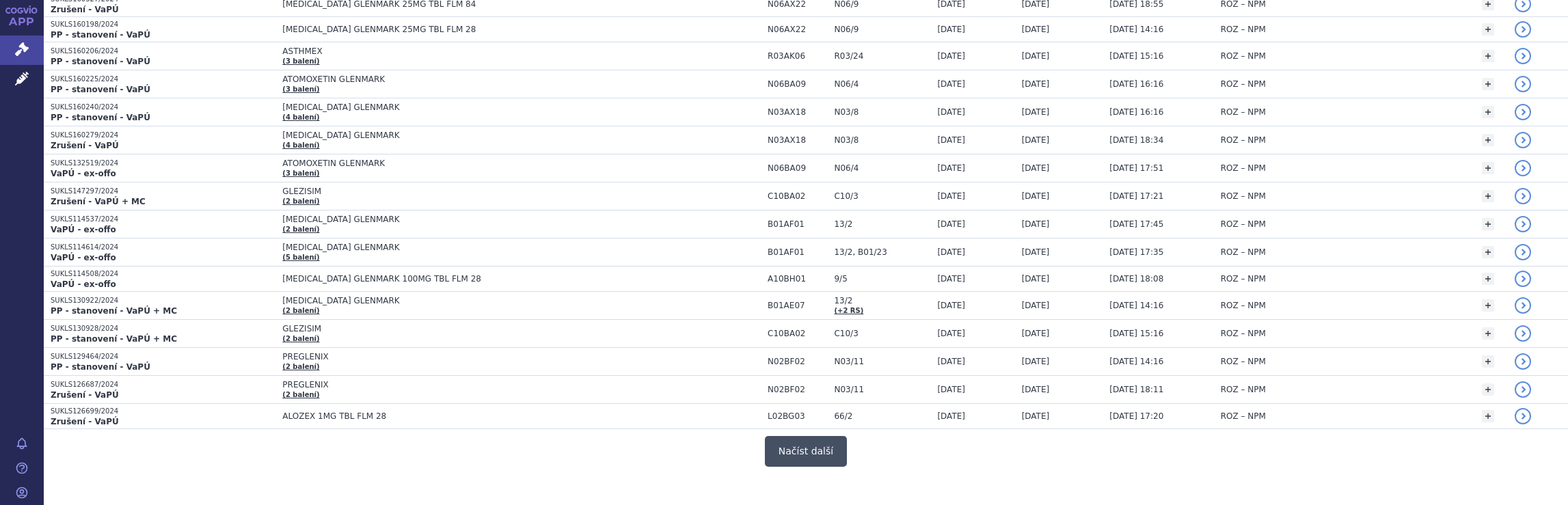
click at [805, 436] on button "Načíst další" at bounding box center [806, 451] width 82 height 30
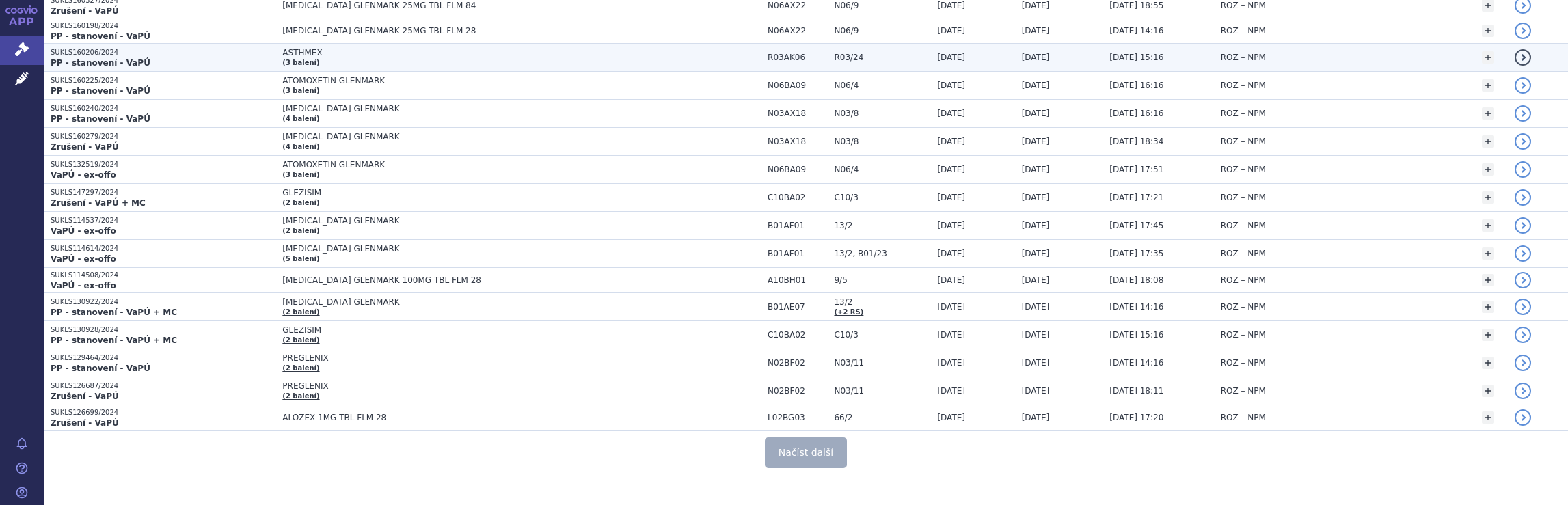
scroll to position [2528, 0]
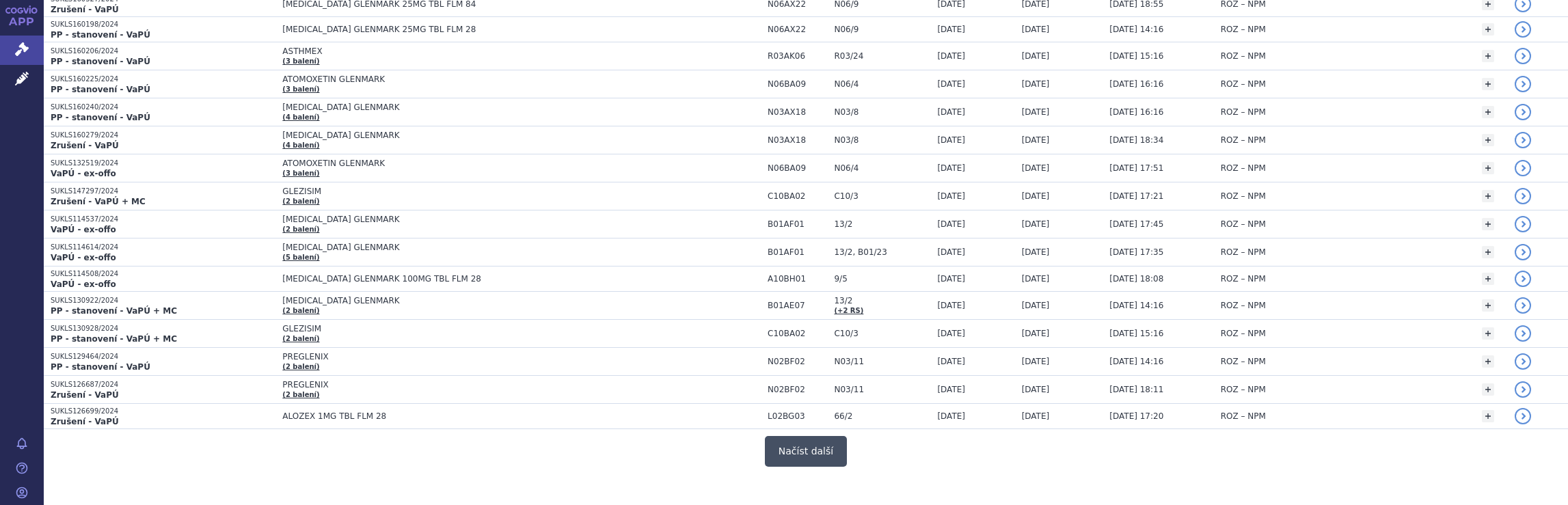
click at [808, 436] on button "Načíst další" at bounding box center [806, 451] width 82 height 30
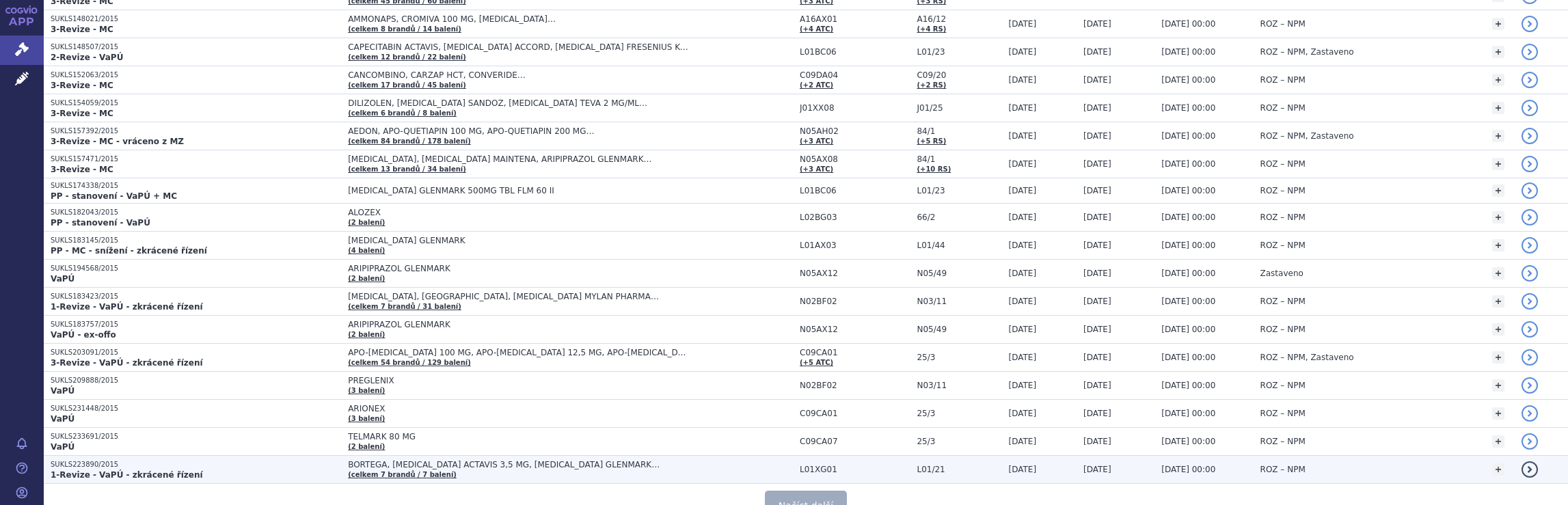
scroll to position [5268, 0]
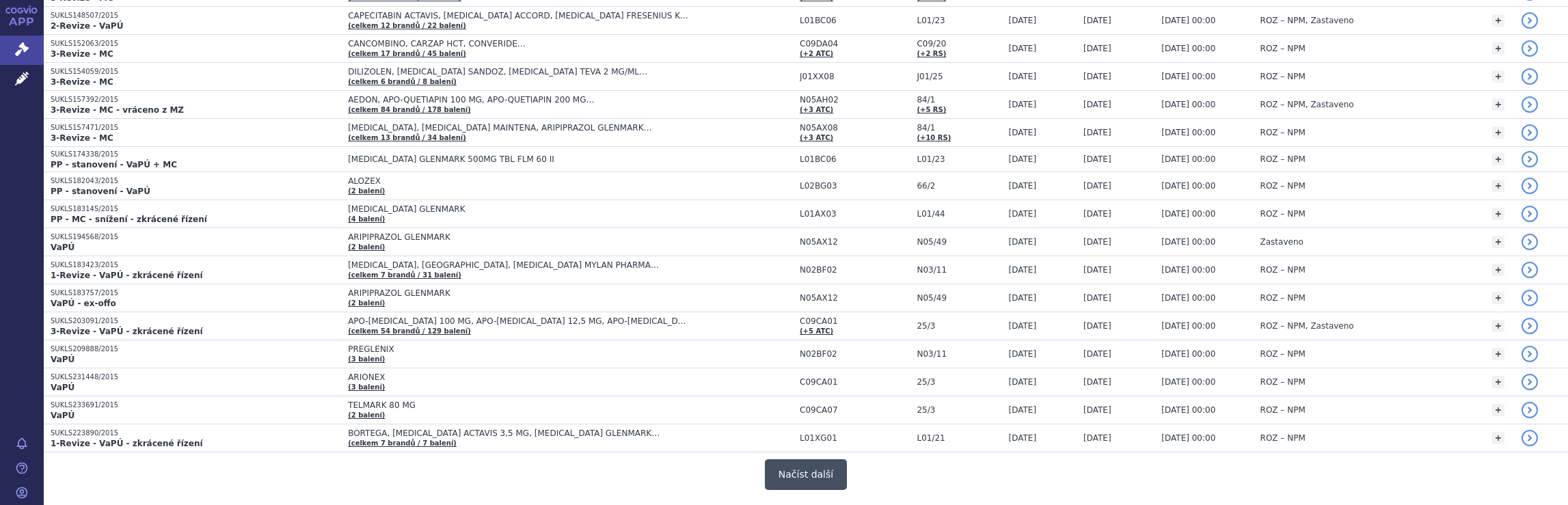
click at [819, 459] on button "Načíst další" at bounding box center [806, 475] width 82 height 30
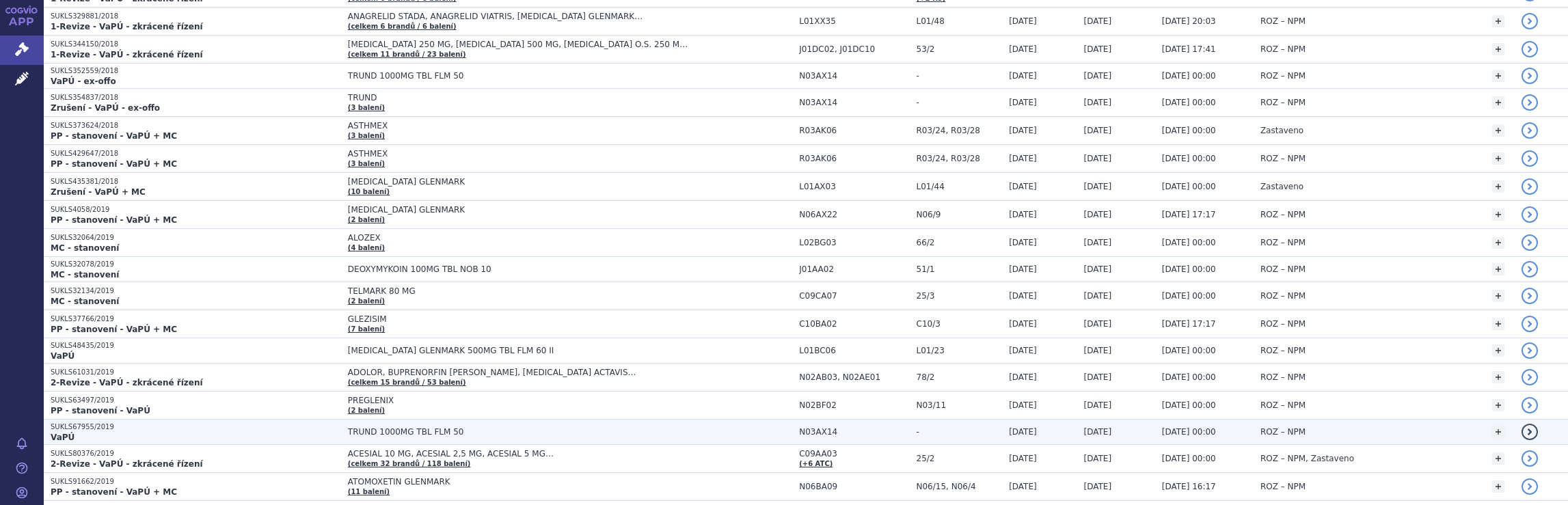
scroll to position [7980, 0]
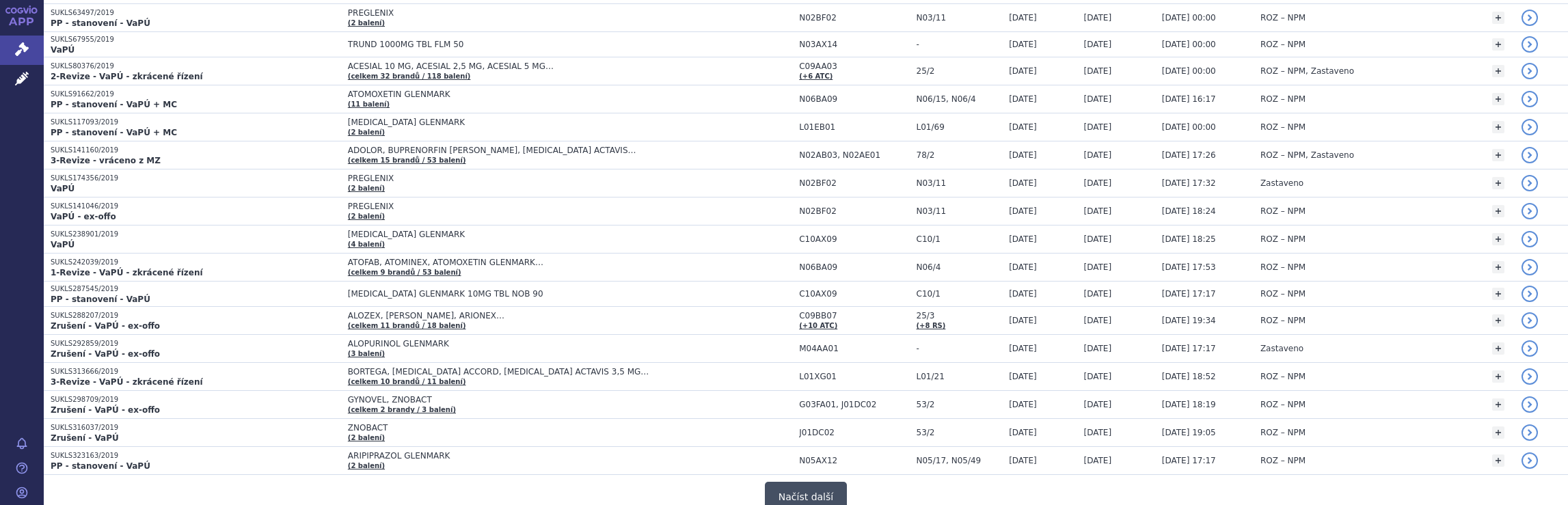
click at [795, 482] on button "Načíst další" at bounding box center [806, 497] width 82 height 30
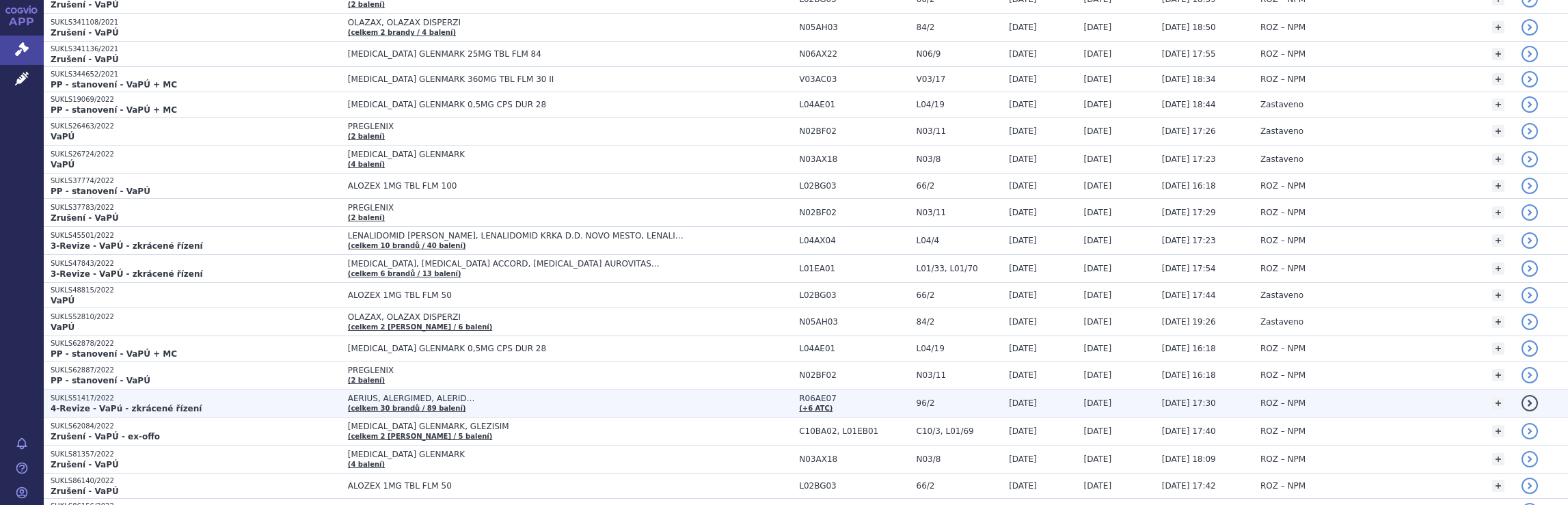
scroll to position [10685, 0]
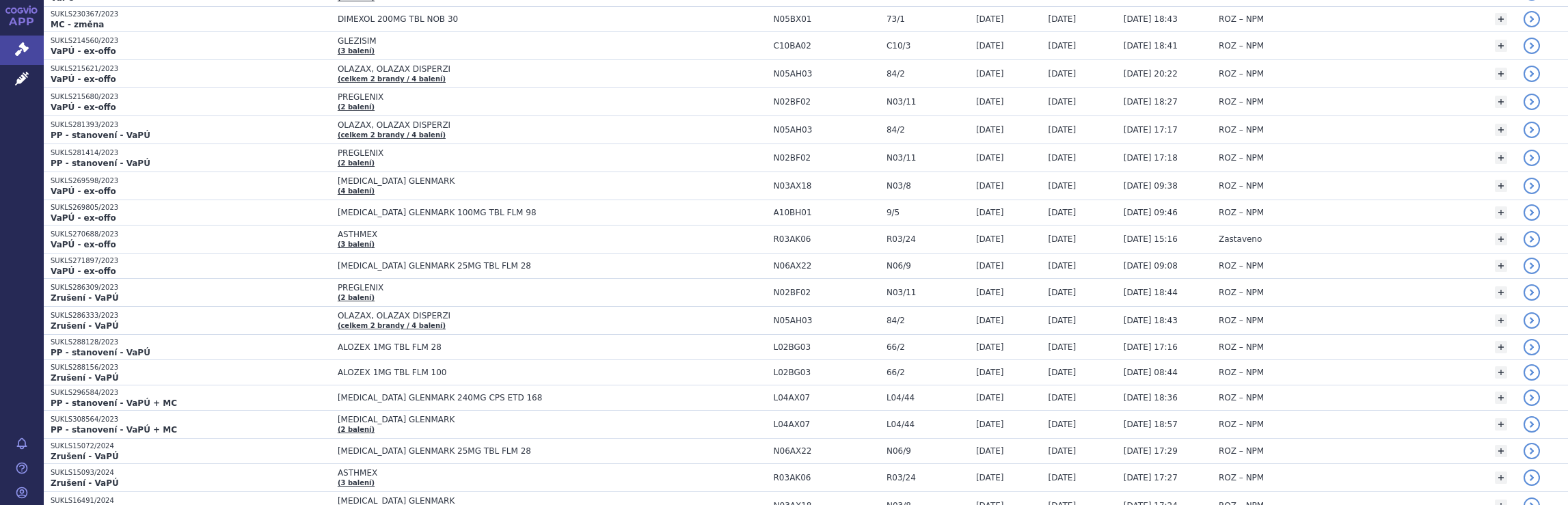
scroll to position [13375, 0]
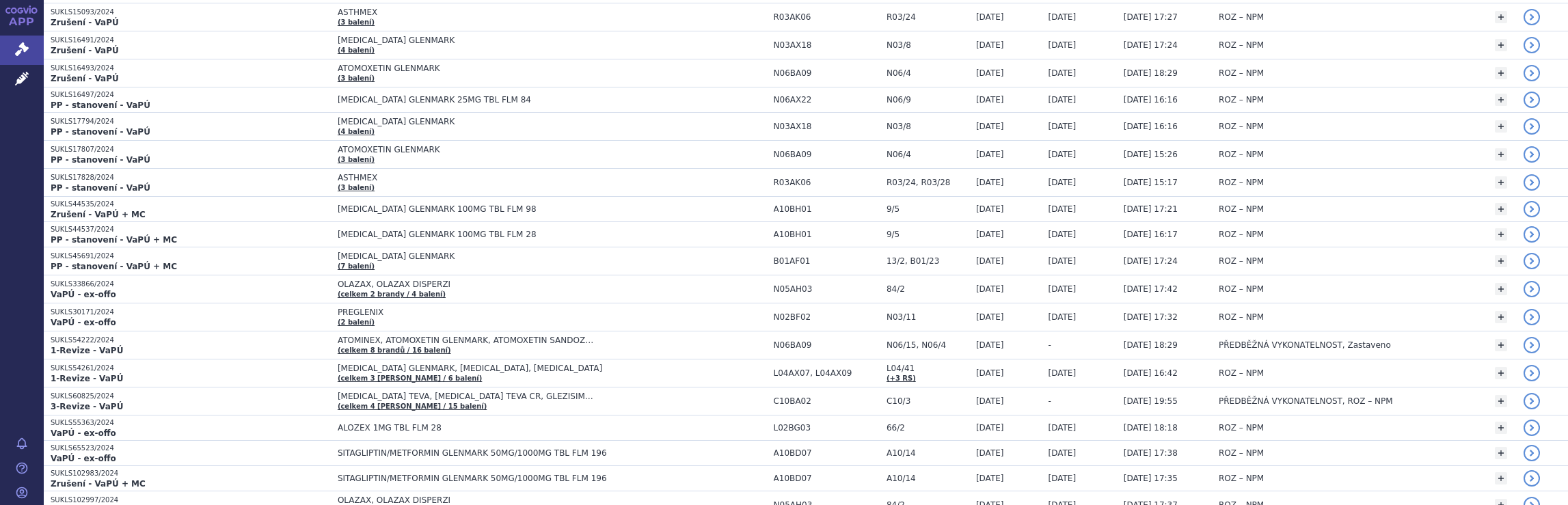
scroll to position [0, 0]
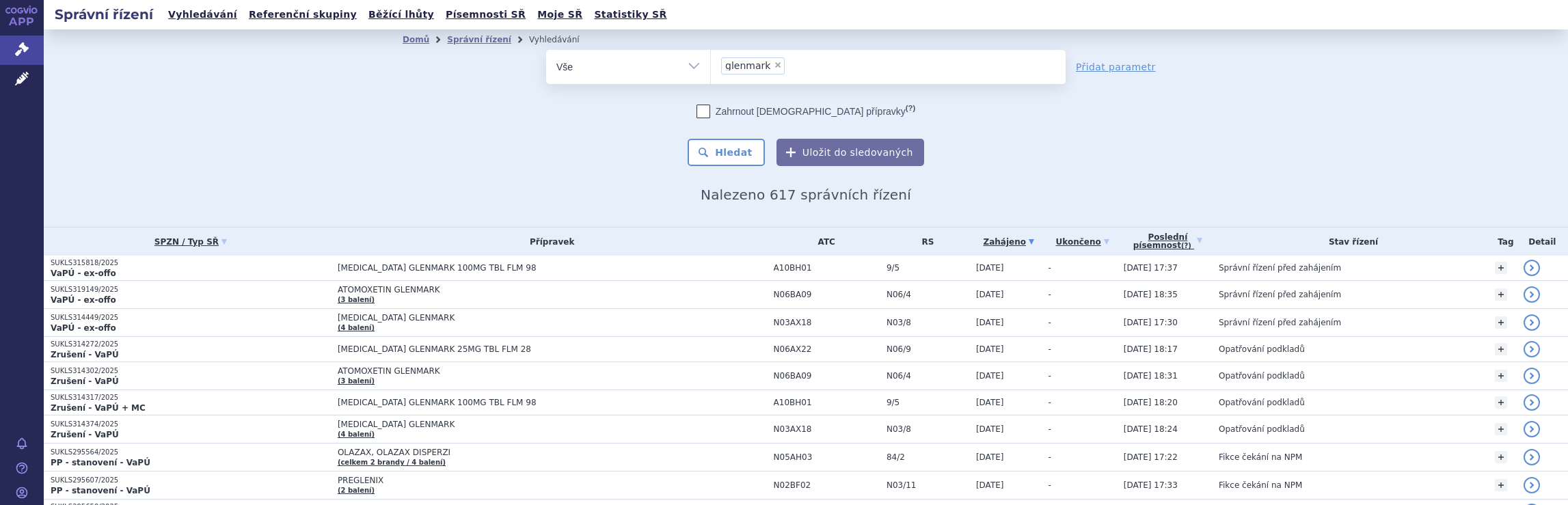
click at [805, 64] on ul "× glenmark" at bounding box center [888, 65] width 355 height 30
click at [711, 64] on select "glenmark" at bounding box center [711, 66] width 1 height 34
select select
type input "glenmark"
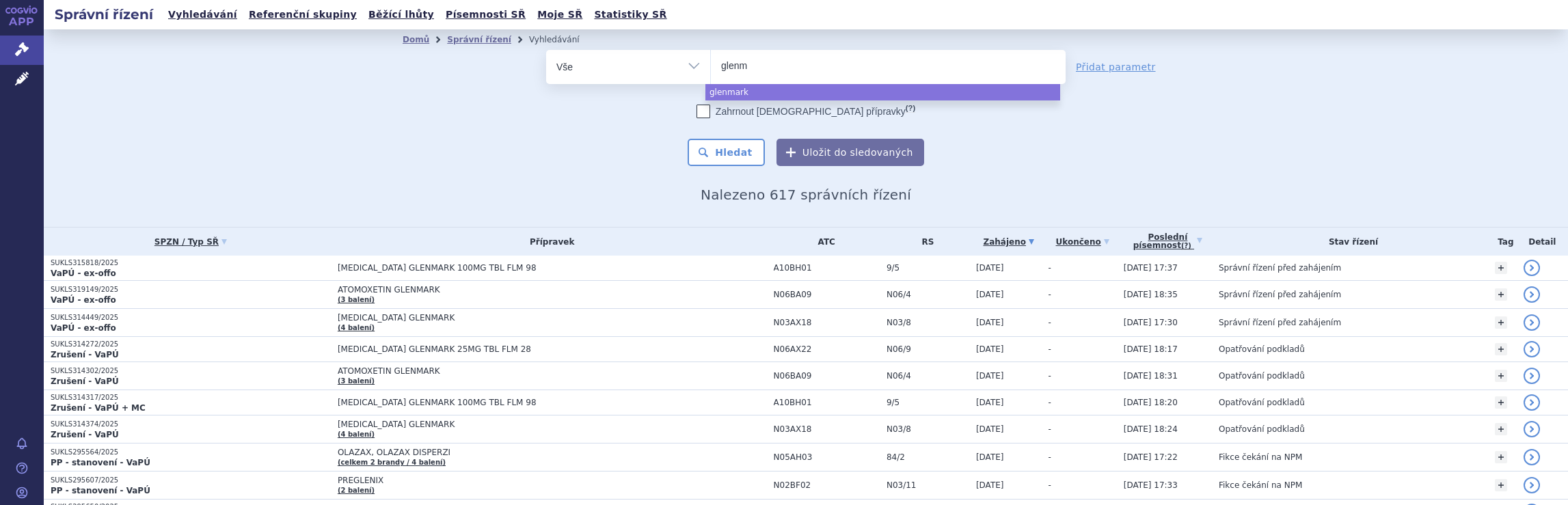
type input "glen"
type input "g"
type input "GE"
type input "GED"
type input "GEDE"
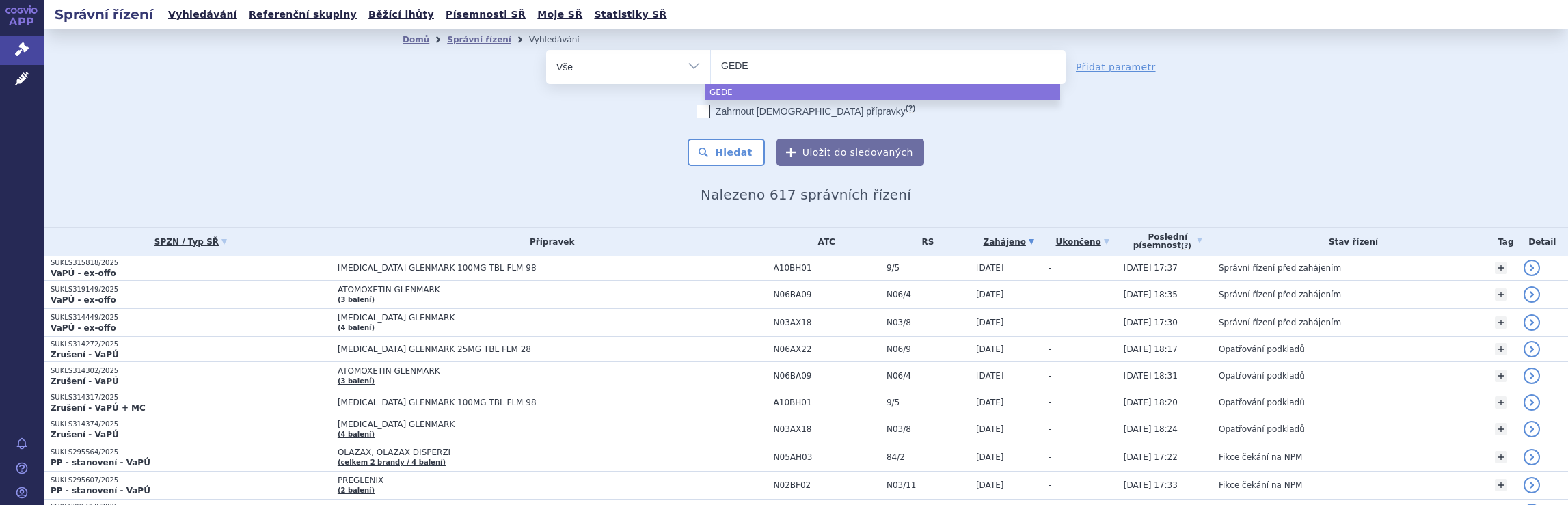
type input "GEDEO"
type input "GEDEON"
type input "GEDEON R"
type input "GEDEON RI"
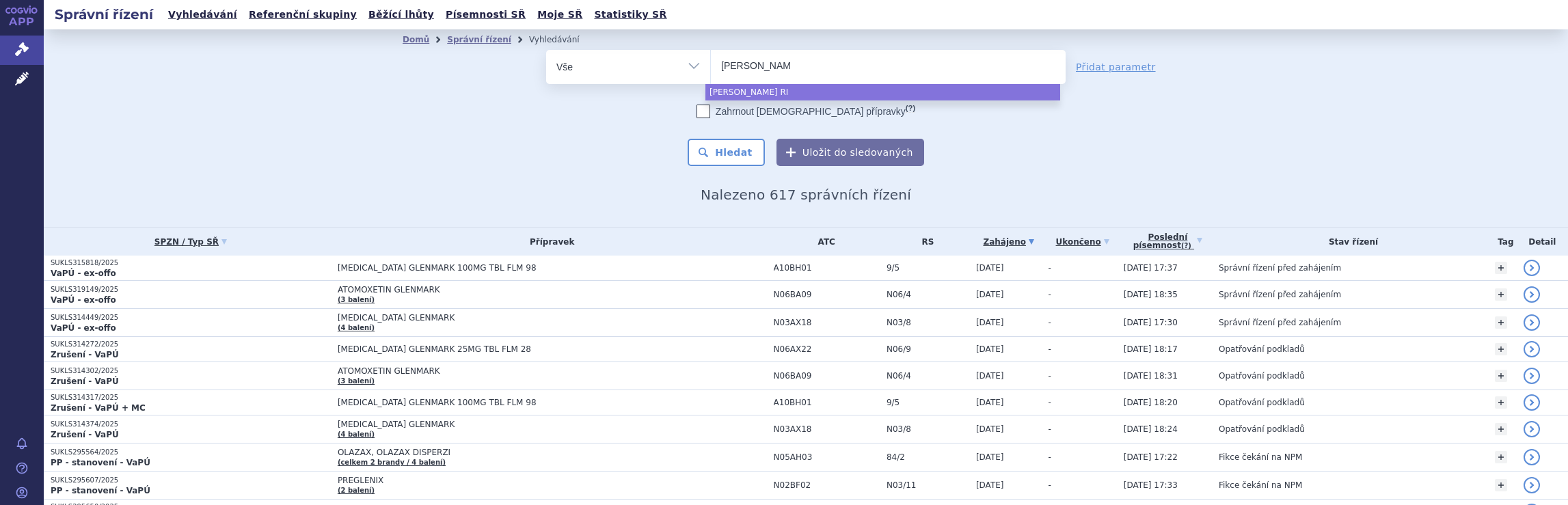
type input "GEDEON RIC"
type input "GEDEON RICH"
type input "GEDEON RICHT"
type input "GEDEON RICHTE"
type input "GEDEON RICHTER"
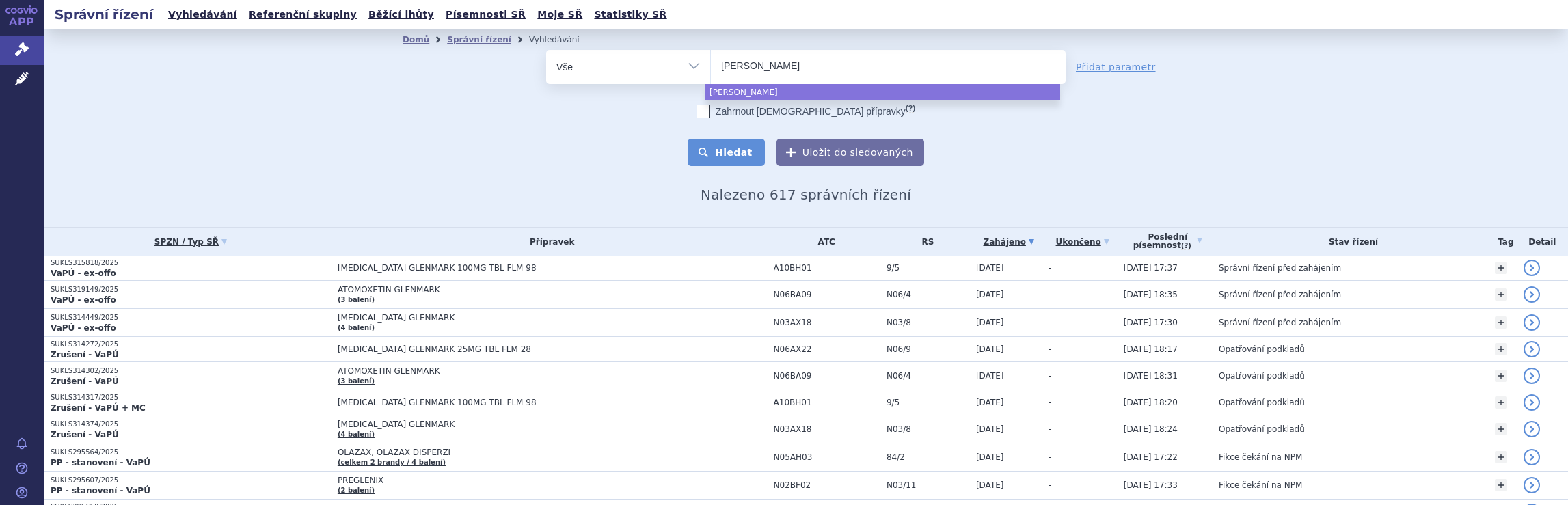
select select "GEDEON RICHTER"
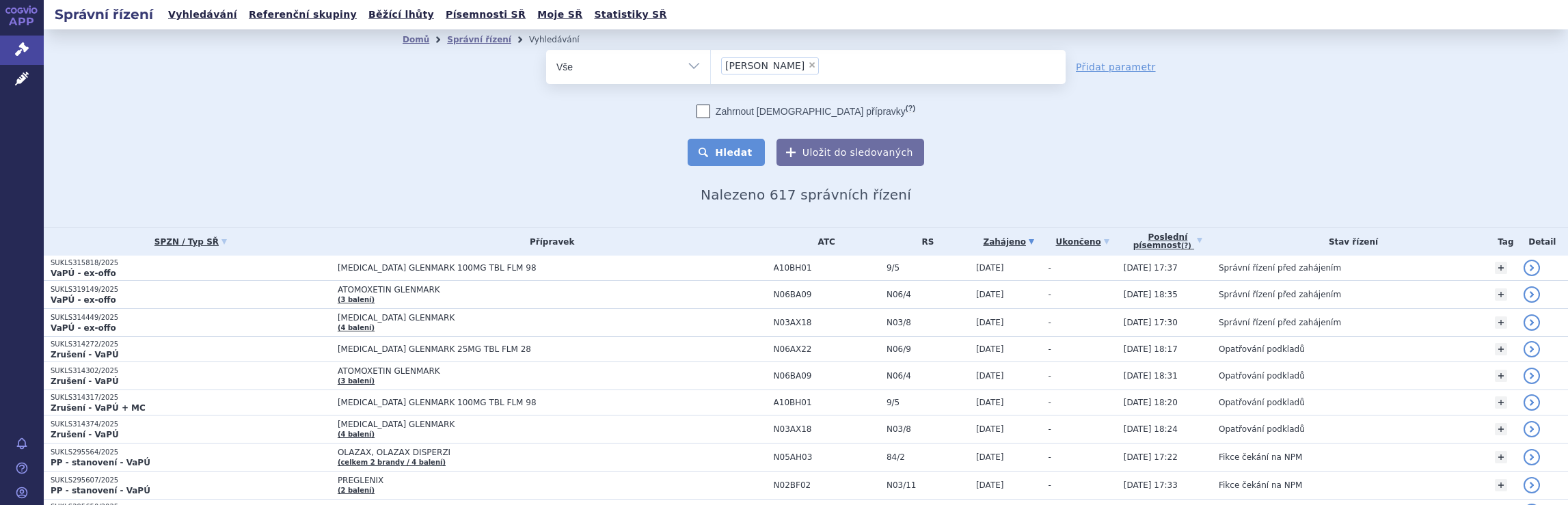
click at [736, 157] on button "Hledat" at bounding box center [726, 152] width 77 height 28
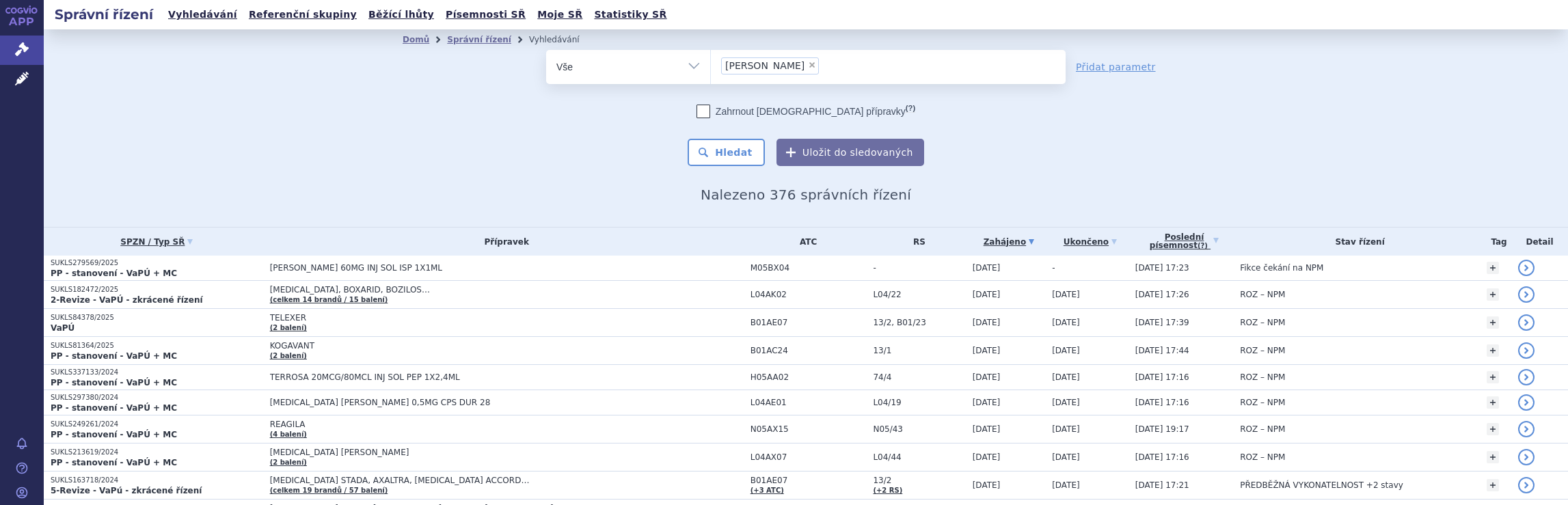
click at [850, 64] on ul "× [PERSON_NAME]" at bounding box center [888, 65] width 355 height 30
click at [711, 64] on select "[PERSON_NAME]" at bounding box center [711, 66] width 1 height 34
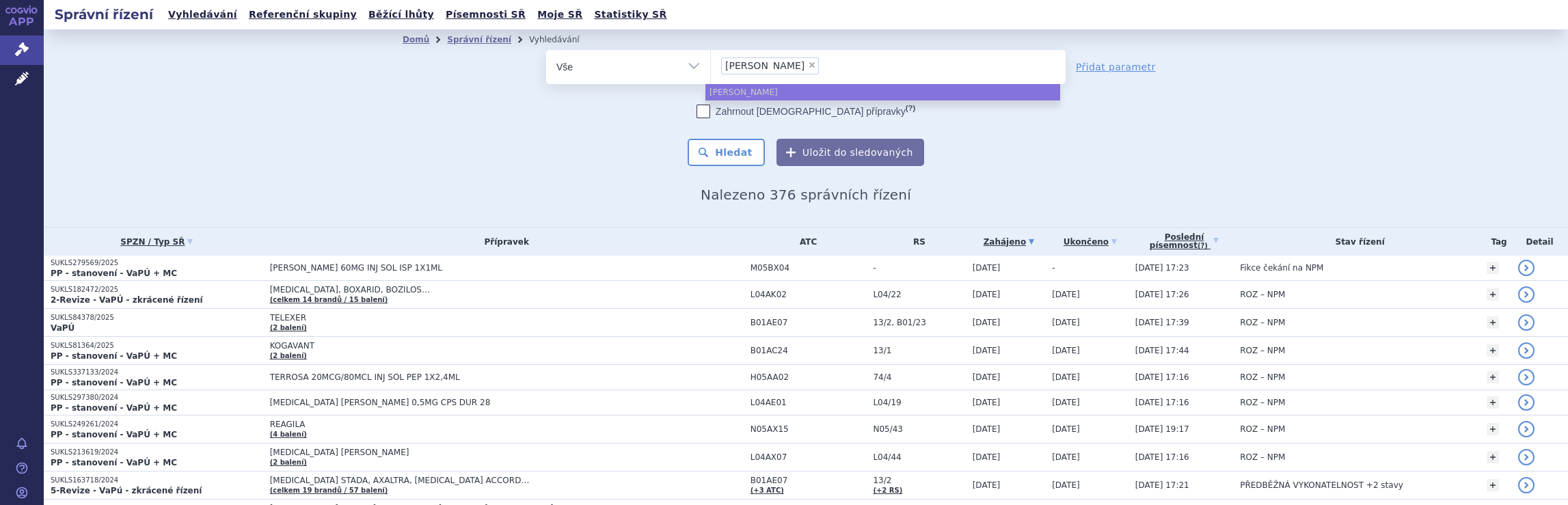
select select
type input "[PERSON_NAME]"
type input "G"
type input "ro"
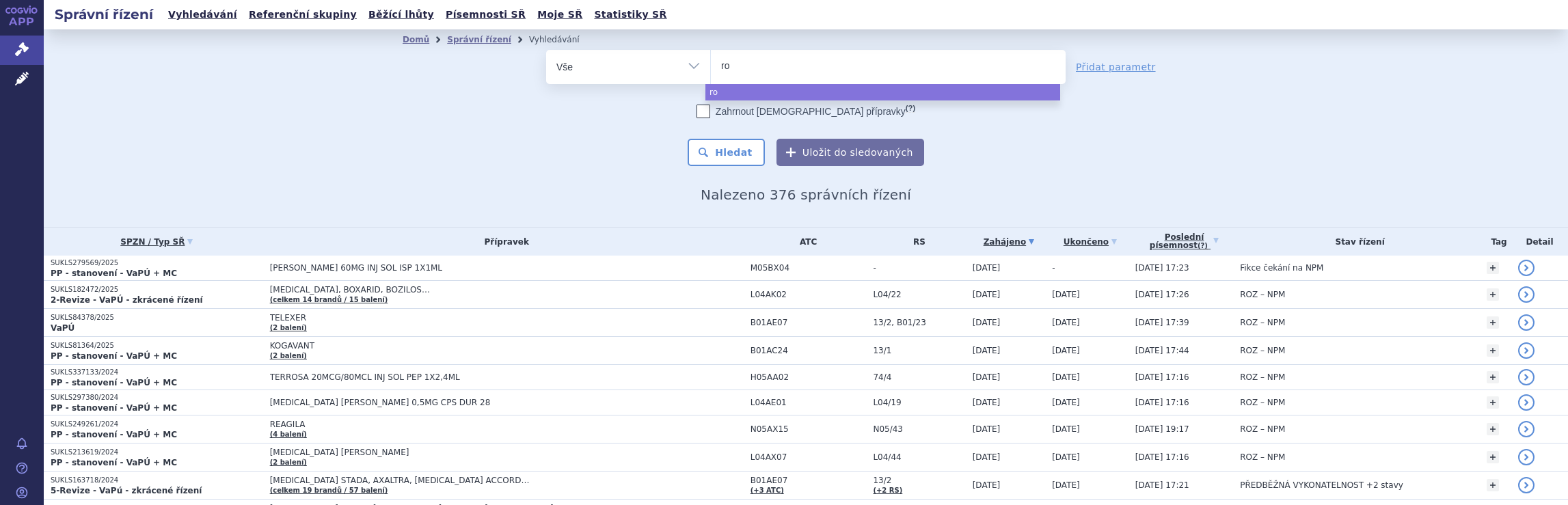
type input "roc"
type input "roch"
type input "roche"
select select "roche"
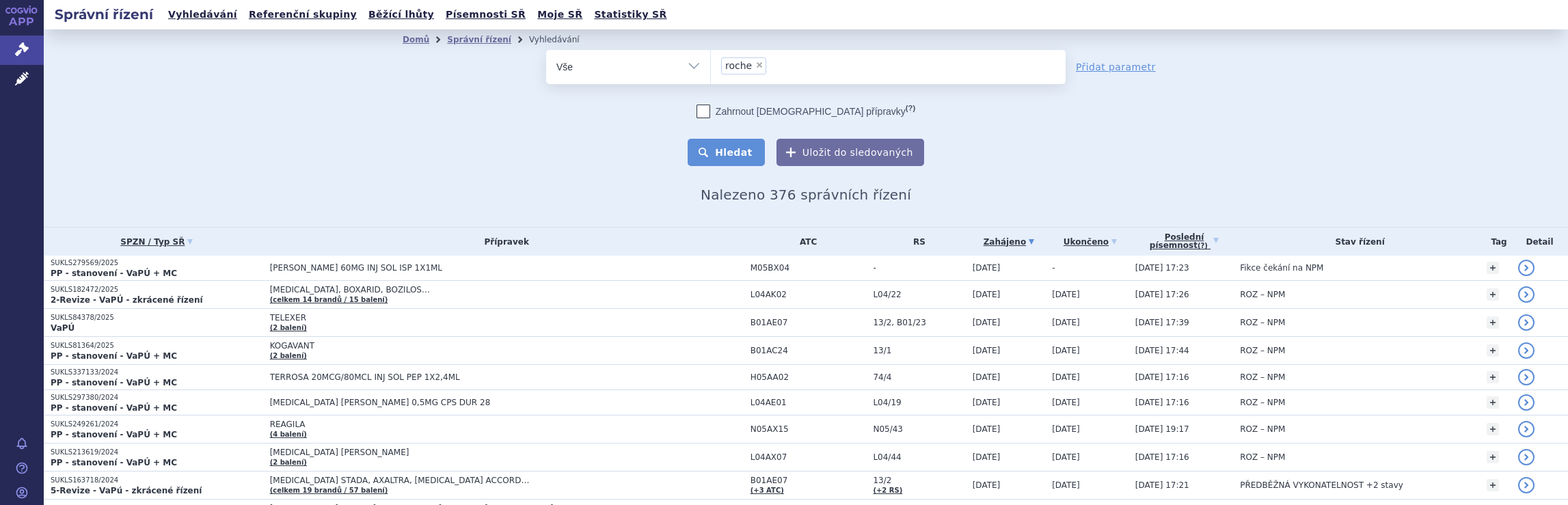
click at [722, 156] on button "Hledat" at bounding box center [726, 152] width 77 height 28
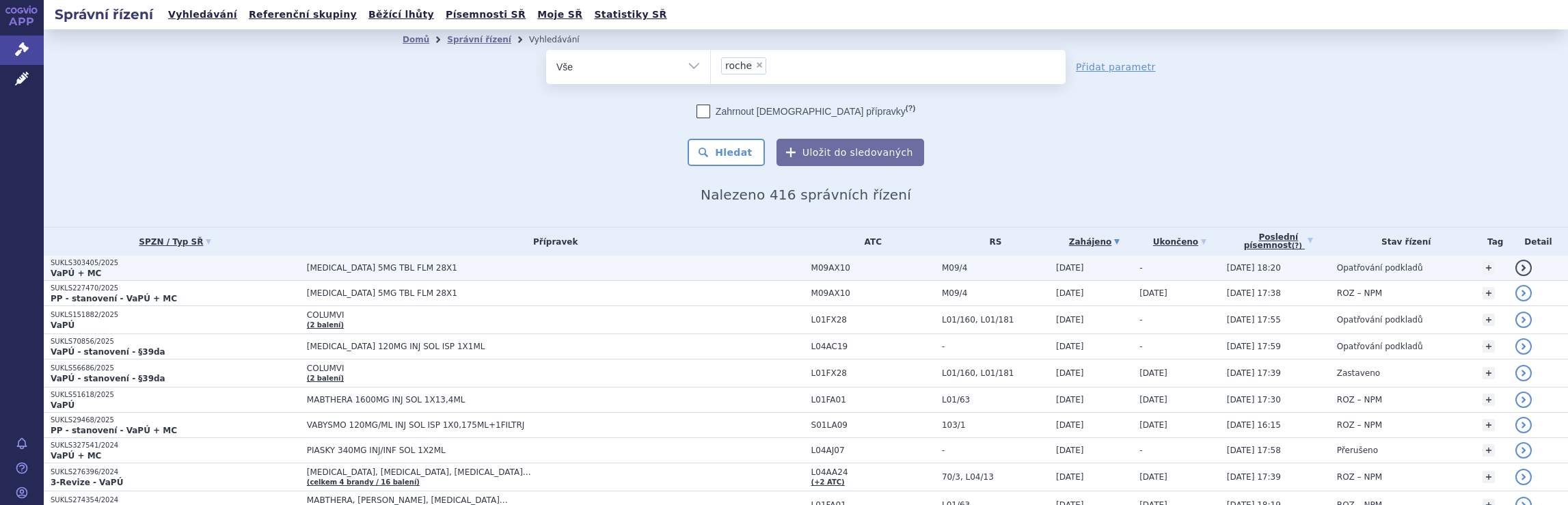
click at [617, 263] on span "[MEDICAL_DATA] 5MG TBL FLM 28X1" at bounding box center [477, 267] width 341 height 10
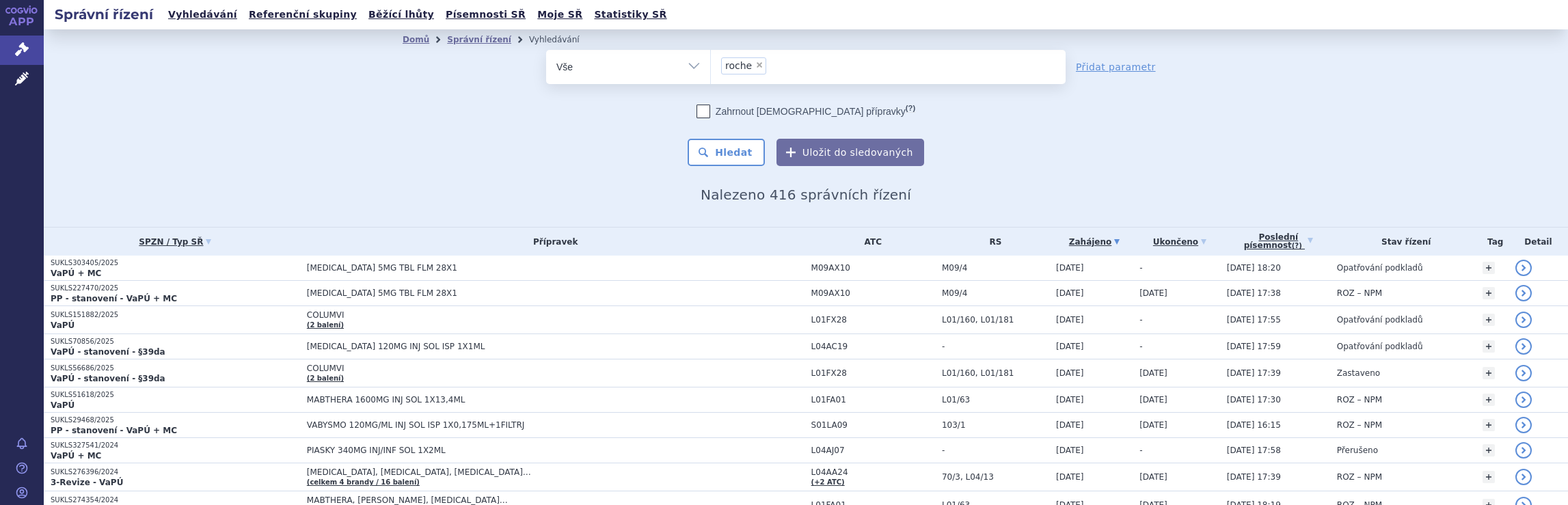
click at [830, 67] on ul "× roche" at bounding box center [888, 65] width 355 height 30
click at [711, 67] on select "roche" at bounding box center [711, 66] width 1 height 34
select select
type input "roche"
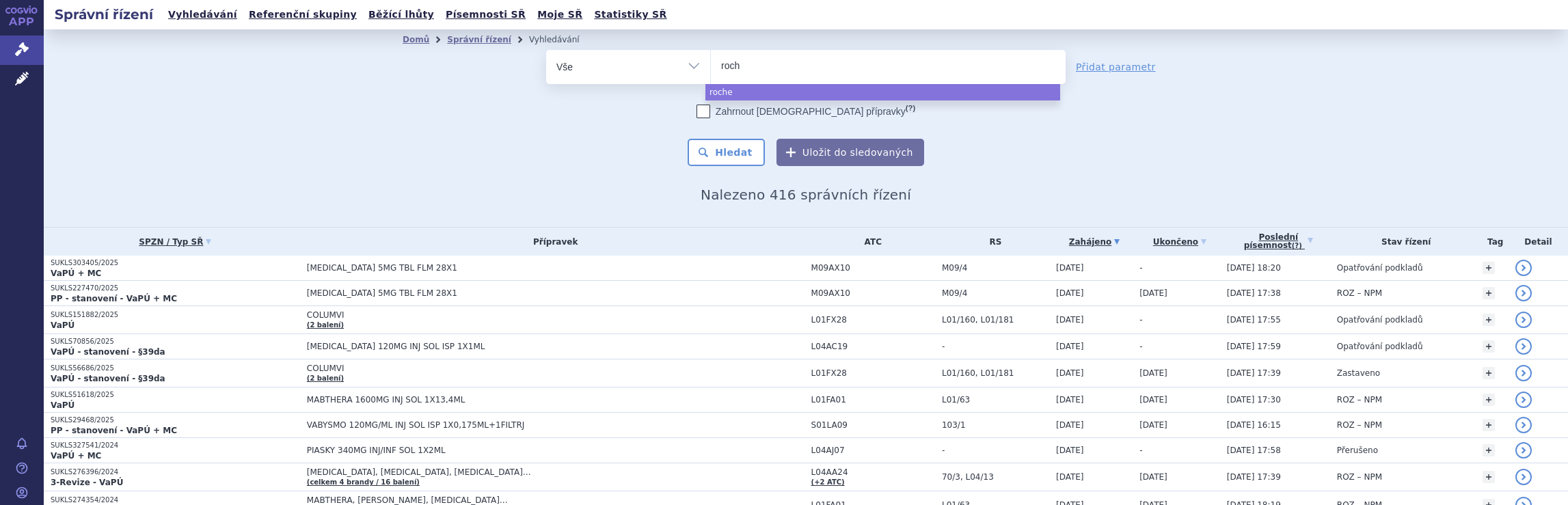
type input "roc"
type input "r"
type input "no"
type input "nov"
type input "nova"
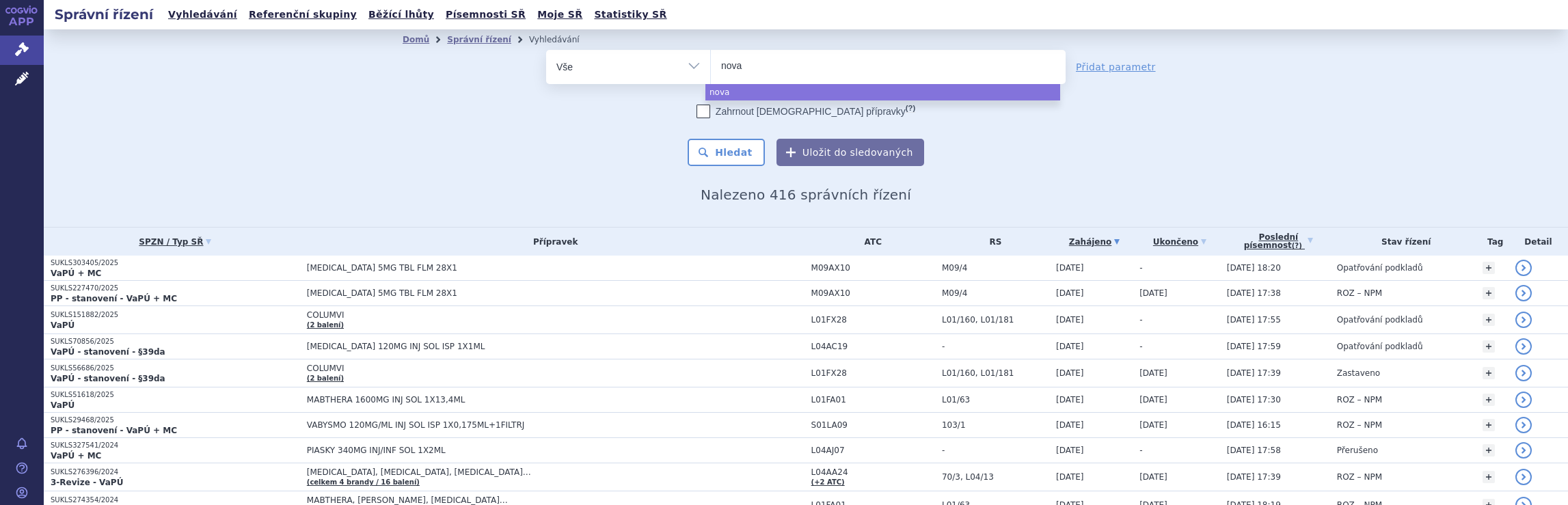
type input "novar"
type input "novart"
type input "novartis"
select select "novartis"
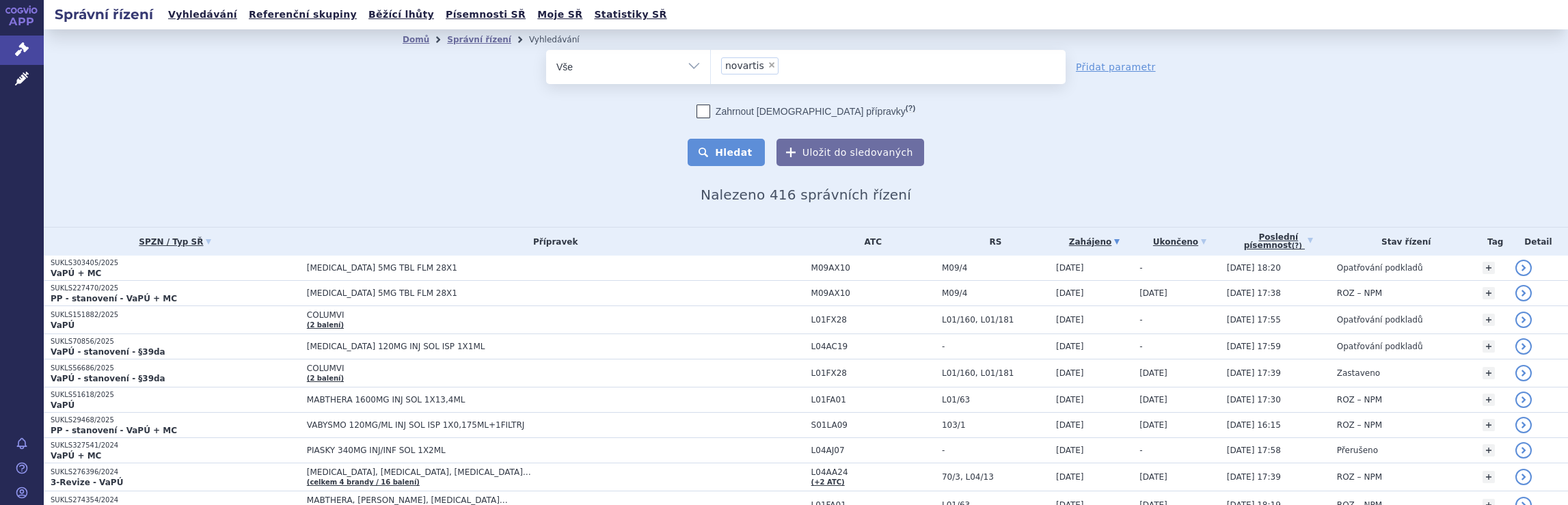
click at [738, 155] on button "Hledat" at bounding box center [726, 152] width 77 height 28
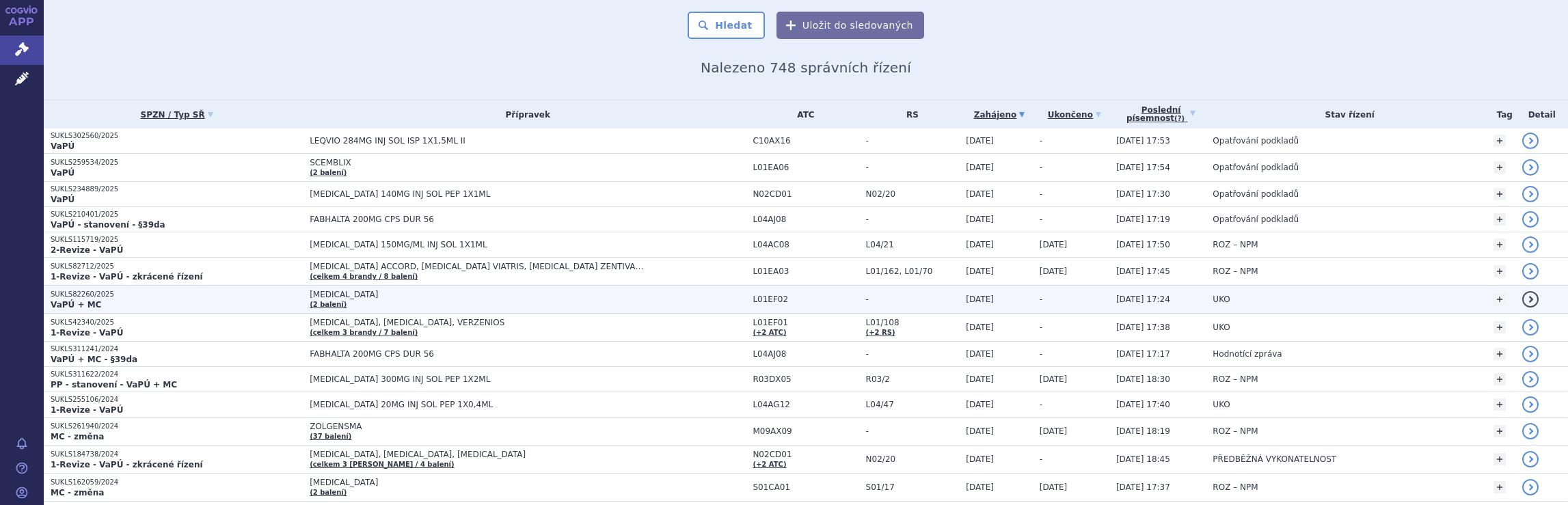
scroll to position [137, 0]
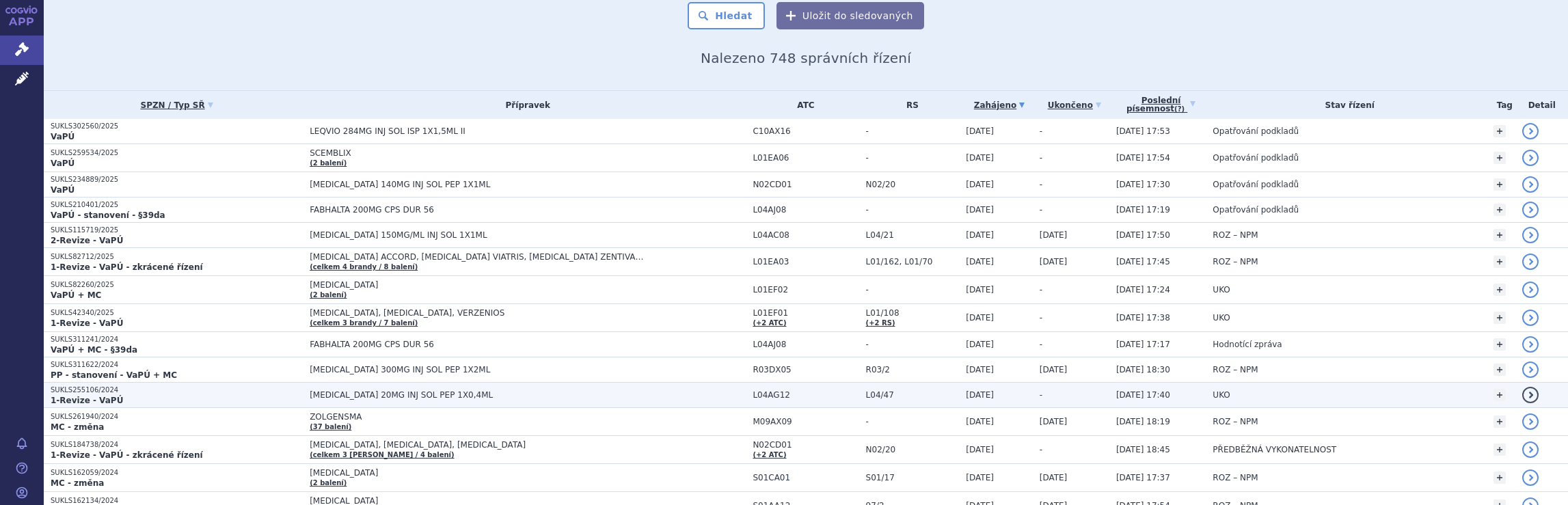
click at [685, 397] on span "[MEDICAL_DATA] 20MG INJ SOL PEP 1X0,4ML" at bounding box center [527, 395] width 436 height 10
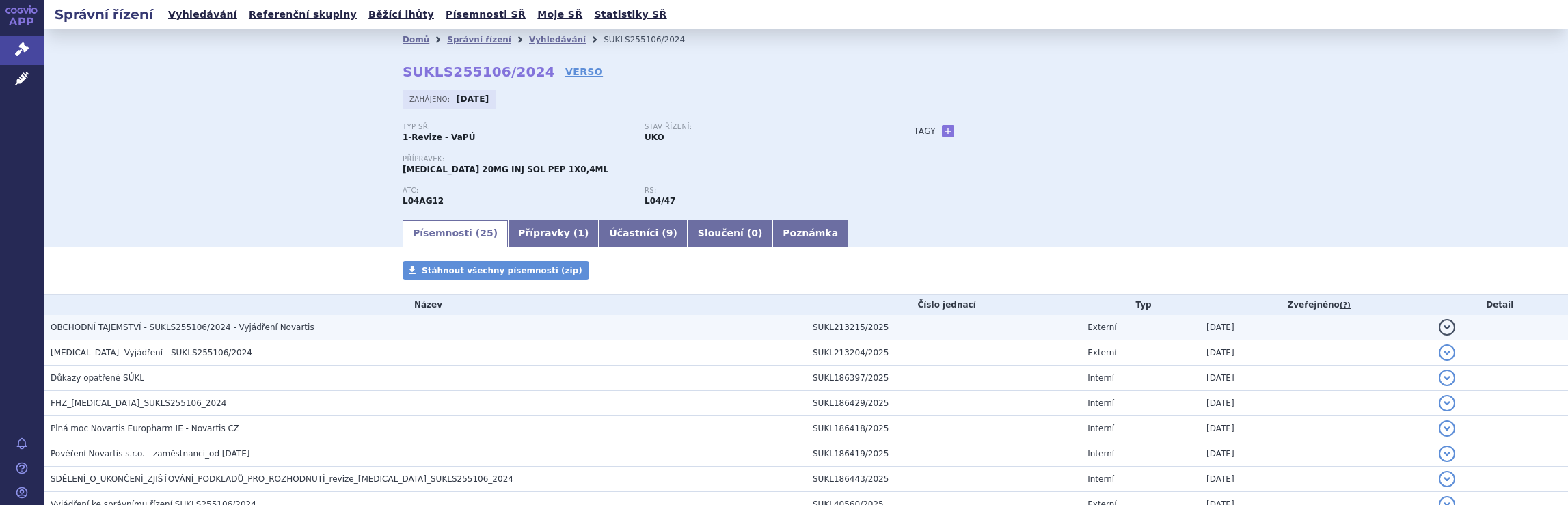
click at [390, 328] on h3 "OBCHODNÍ TAJEMSTVÍ - SUKLS255106/2024 - Vyjádření Novartis" at bounding box center [428, 327] width 755 height 13
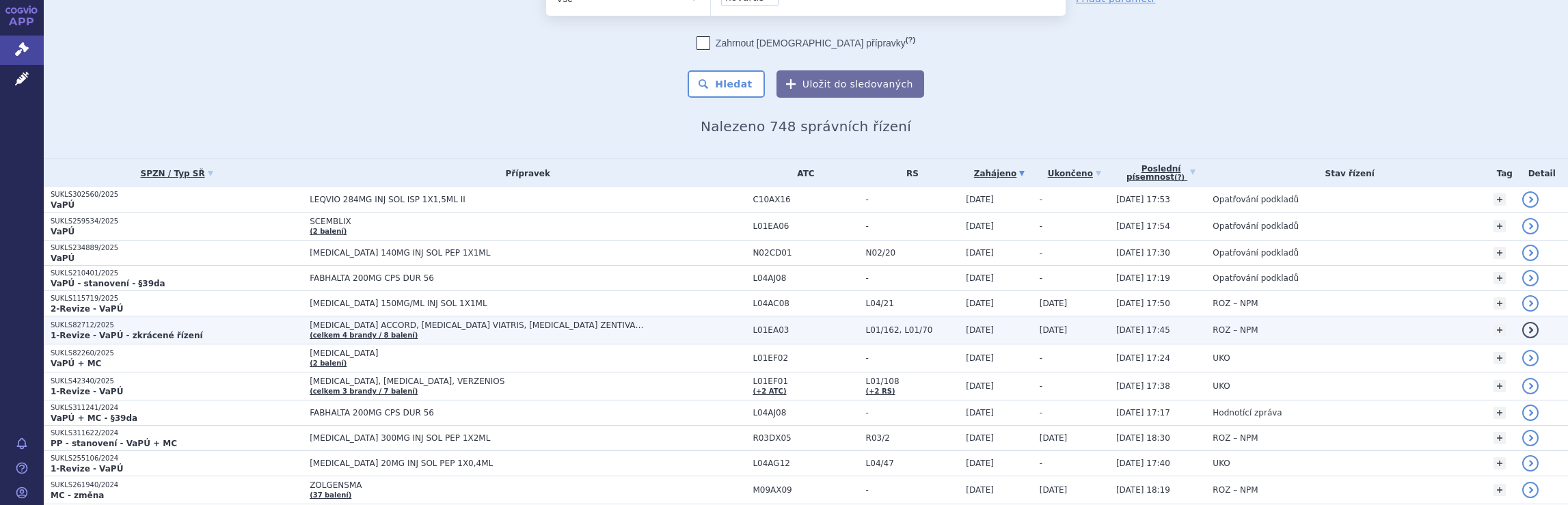
scroll to position [137, 0]
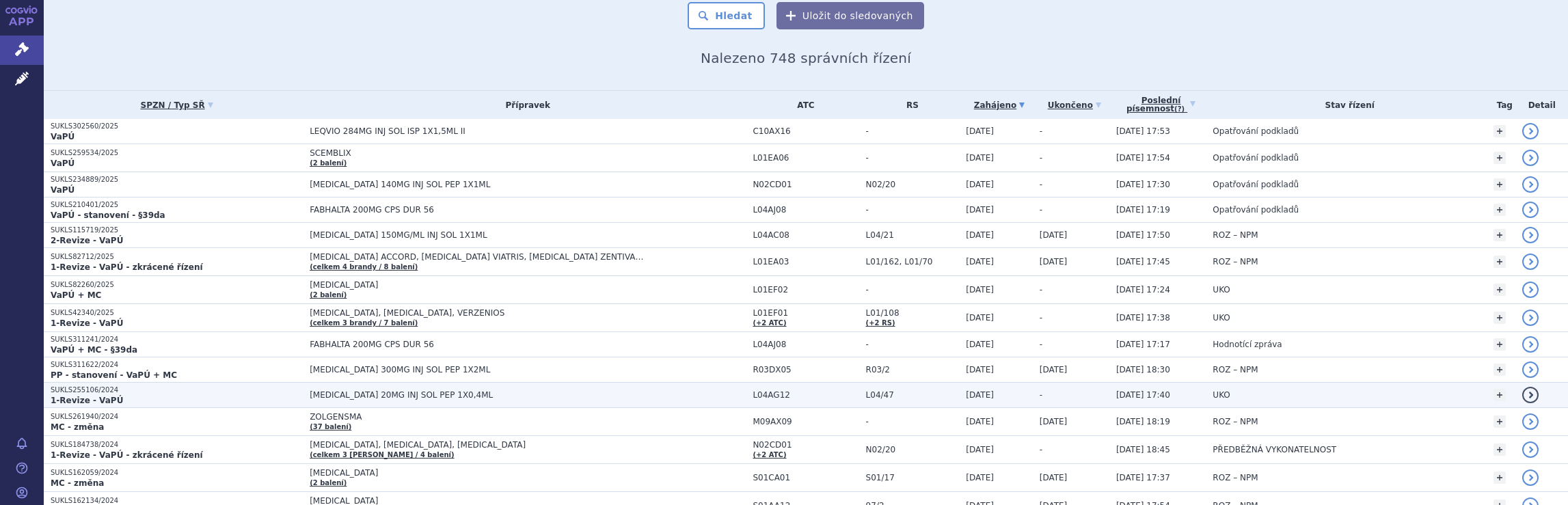
click at [533, 394] on span "[MEDICAL_DATA] 20MG INJ SOL PEP 1X0,4ML" at bounding box center [480, 395] width 341 height 10
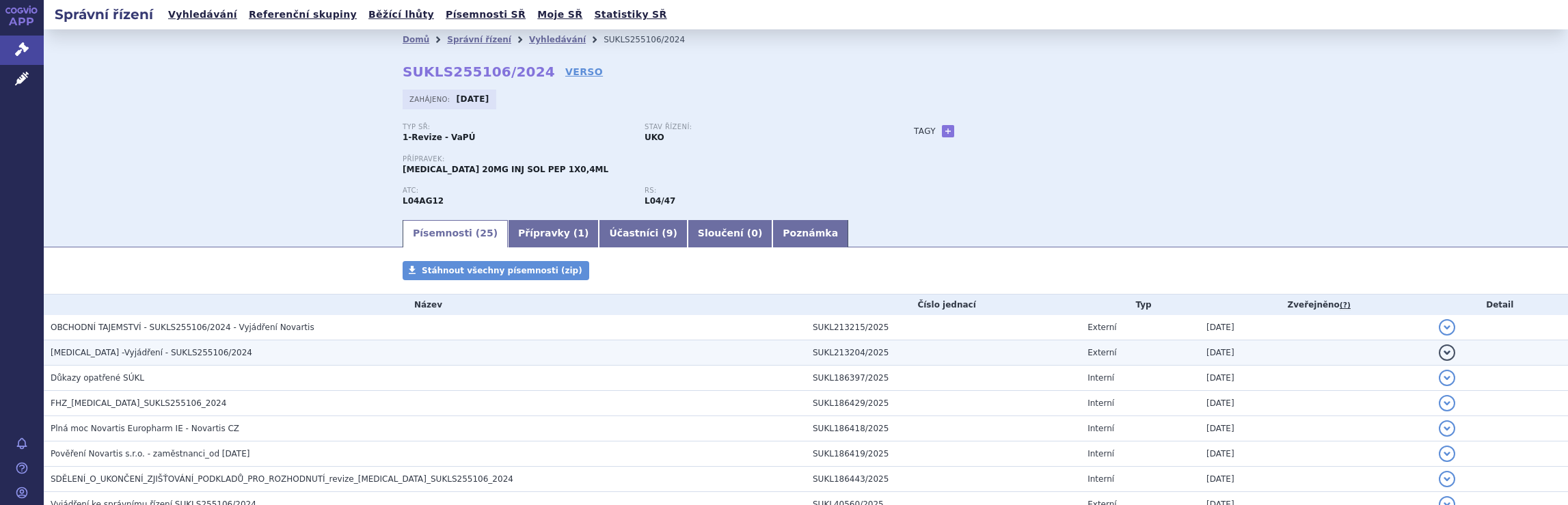
click at [298, 352] on h3 "[MEDICAL_DATA] -Vyjádření - SUKLS255106/2024" at bounding box center [428, 352] width 755 height 13
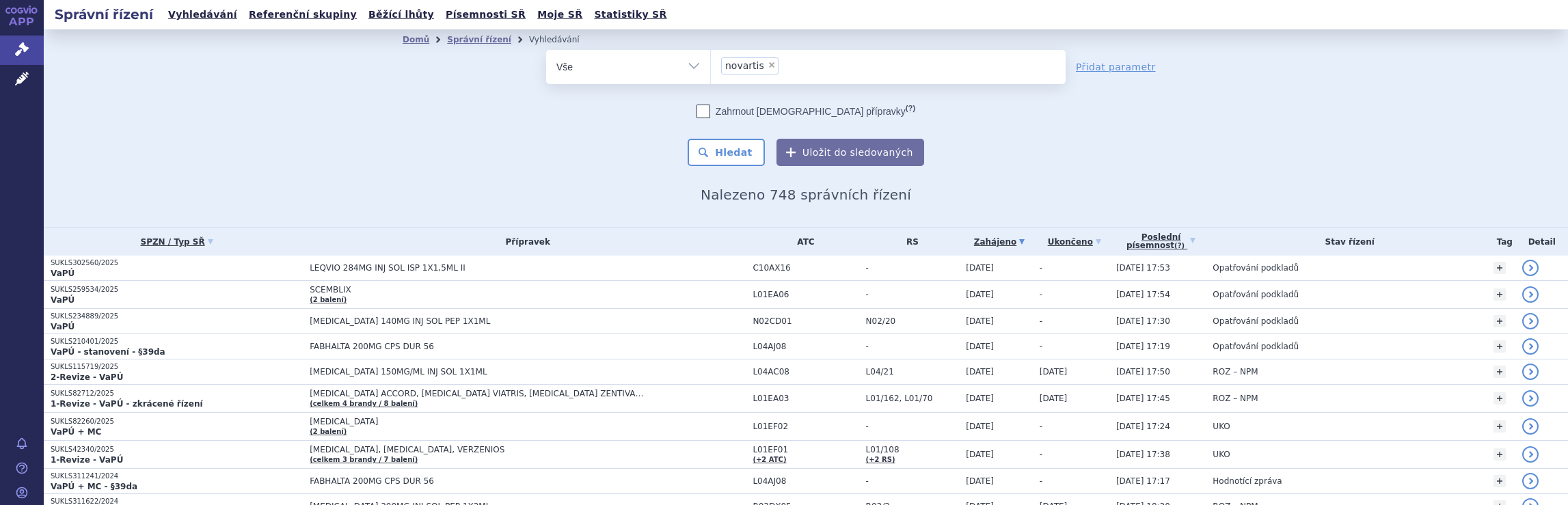
click at [780, 70] on ul "× novartis" at bounding box center [888, 65] width 355 height 30
click at [711, 70] on select "novartis" at bounding box center [711, 66] width 1 height 34
select select
type input "novartis"
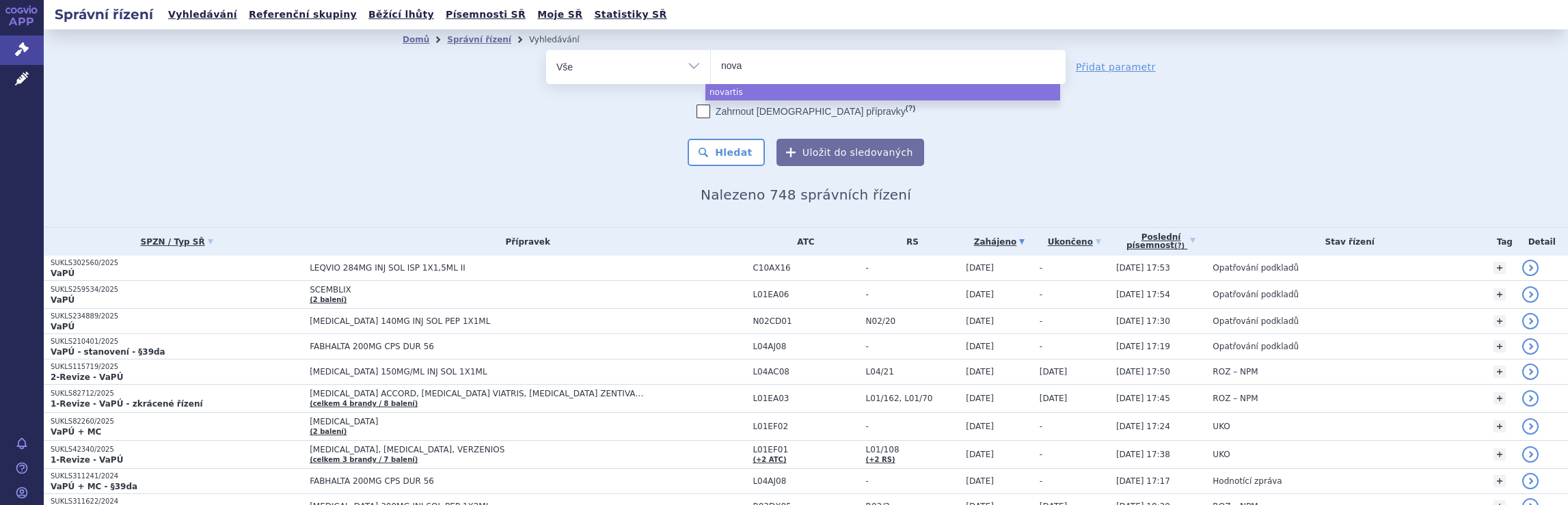
type input "nov"
type input "n"
type input "me"
type input "mer"
type input "merc"
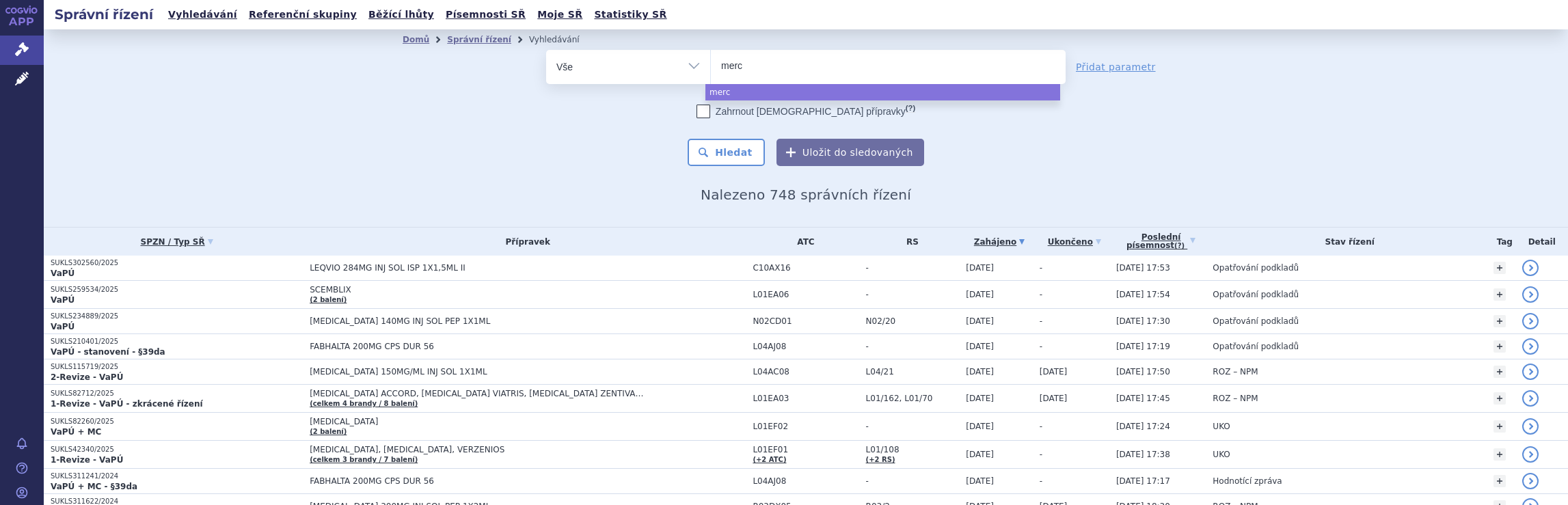
type input "merck"
type input "merck s"
type input "merck sp"
type input "merck spo"
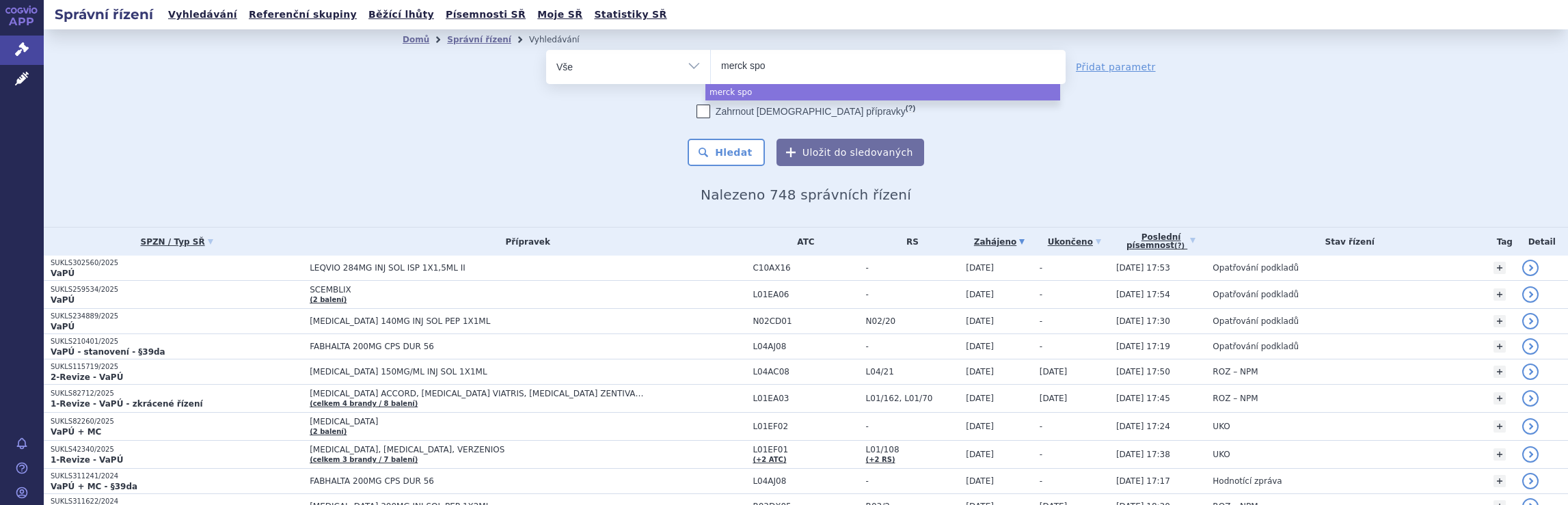
type input "merck spol"
select select "merck spol"
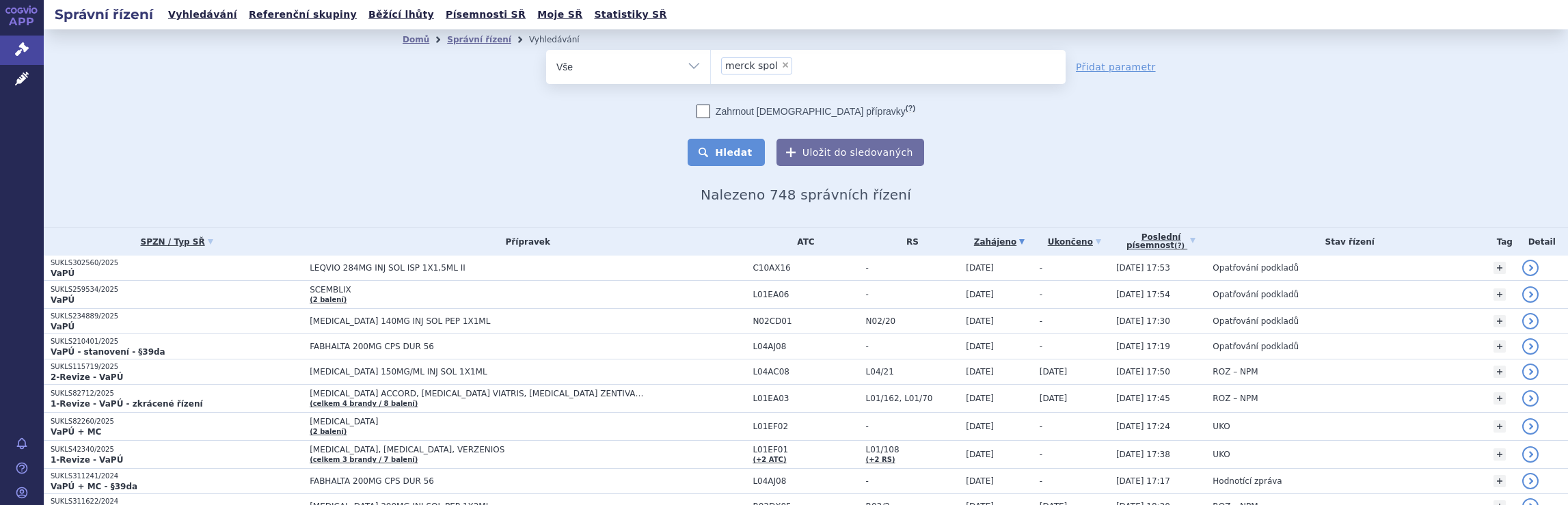
click at [727, 153] on button "Hledat" at bounding box center [726, 152] width 77 height 28
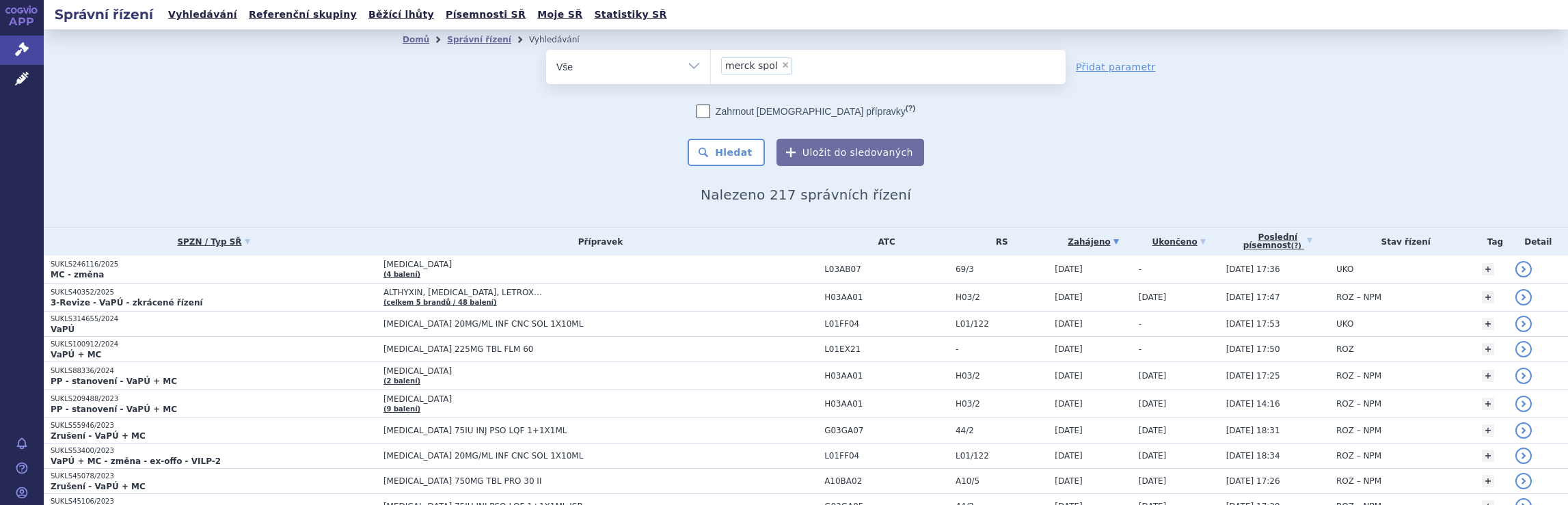
click at [837, 70] on ul "× merck spol" at bounding box center [888, 65] width 355 height 30
click at [711, 70] on select "merck spol" at bounding box center [711, 66] width 1 height 34
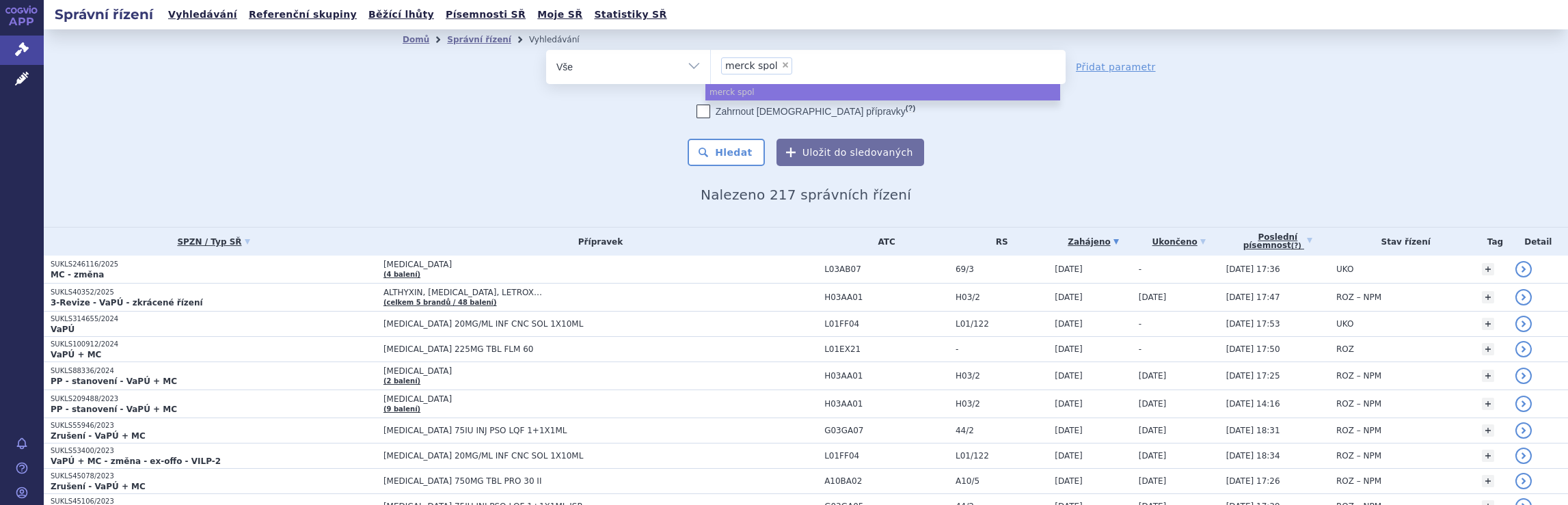
select select
type input "merck spol"
type input "merck sp"
type input "me"
type input "m"
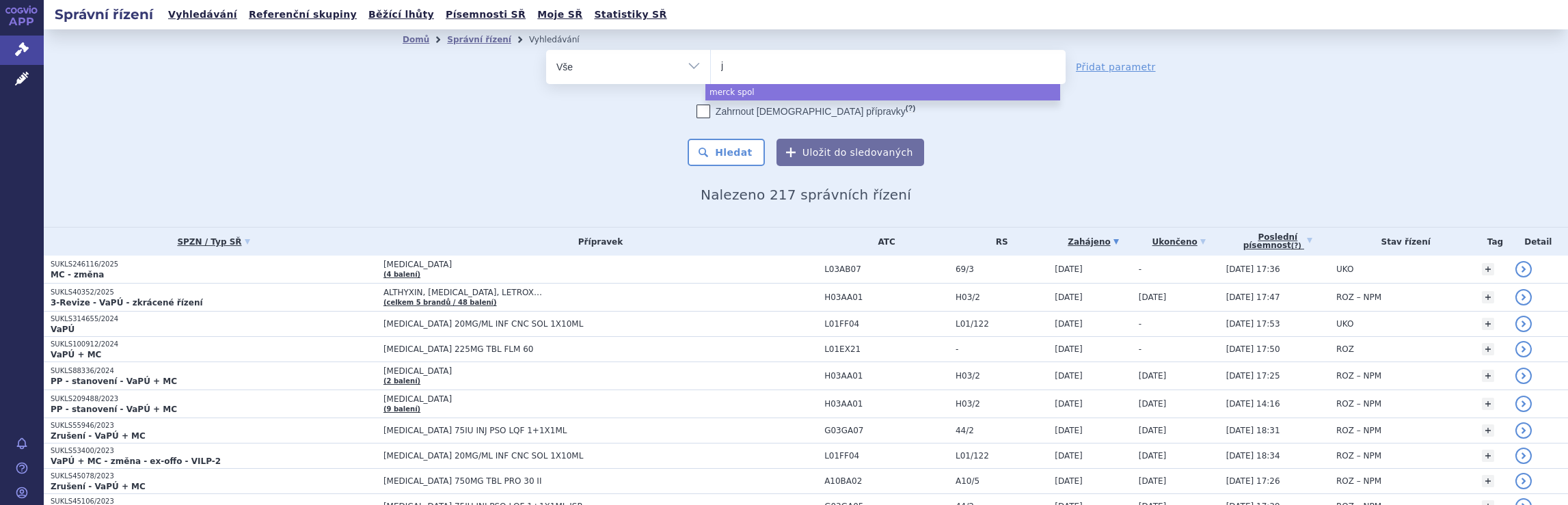
type input "ja"
type input "jan"
type input "jans"
type input "janss"
type input "jansse"
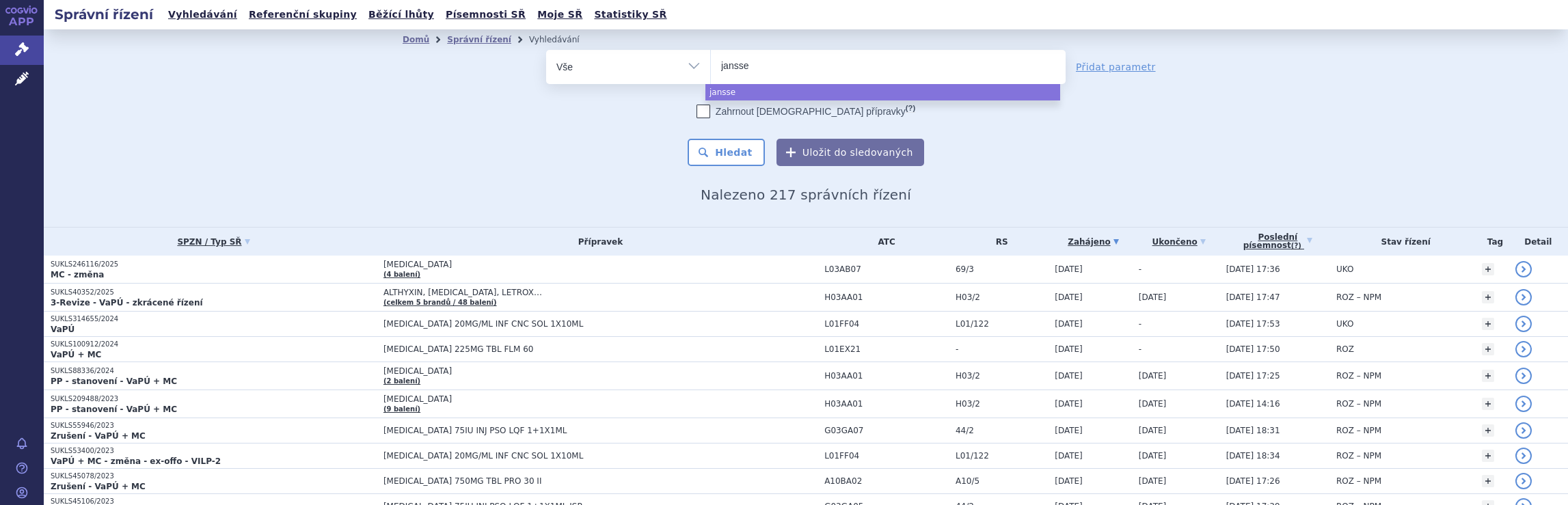
type input "[PERSON_NAME]"
select select "[PERSON_NAME]"
click at [729, 153] on button "Hledat" at bounding box center [726, 152] width 77 height 28
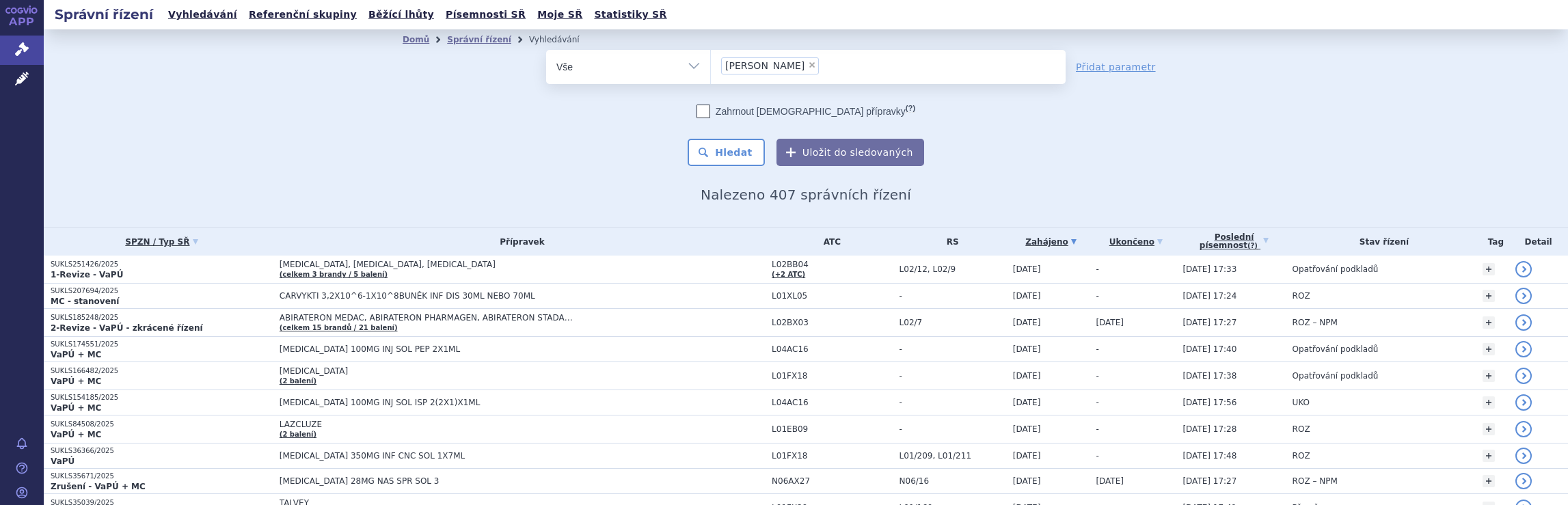
click at [798, 61] on ul "× janssen" at bounding box center [888, 65] width 355 height 30
click at [711, 61] on select "janssen" at bounding box center [711, 66] width 1 height 34
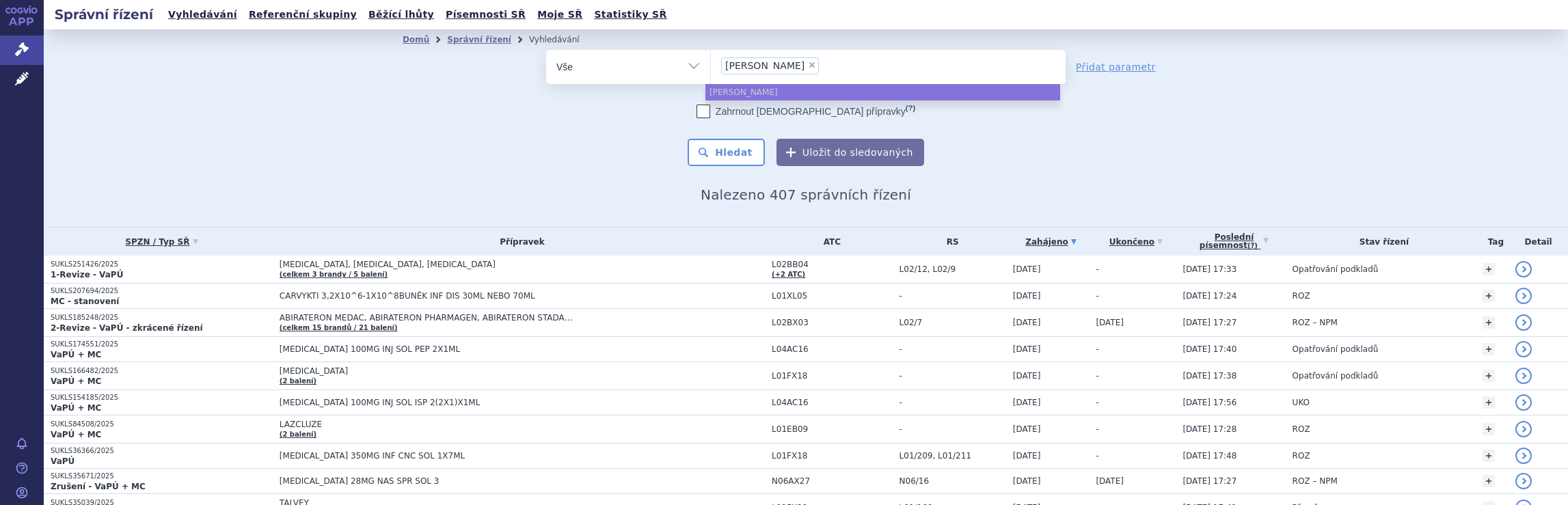
select select
type input "janssen"
type input "jans"
type input "j"
type input "br"
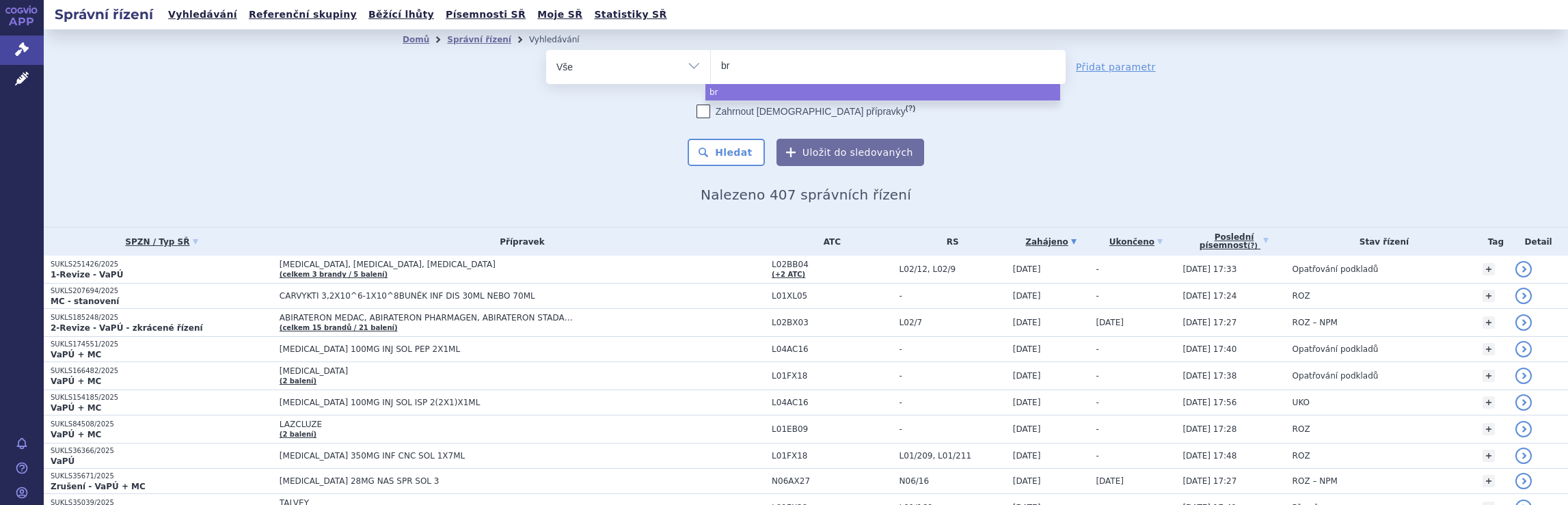
type input "bri"
type input "bris"
type input "[PERSON_NAME]"
type input "bristo"
type input "[GEOGRAPHIC_DATA]"
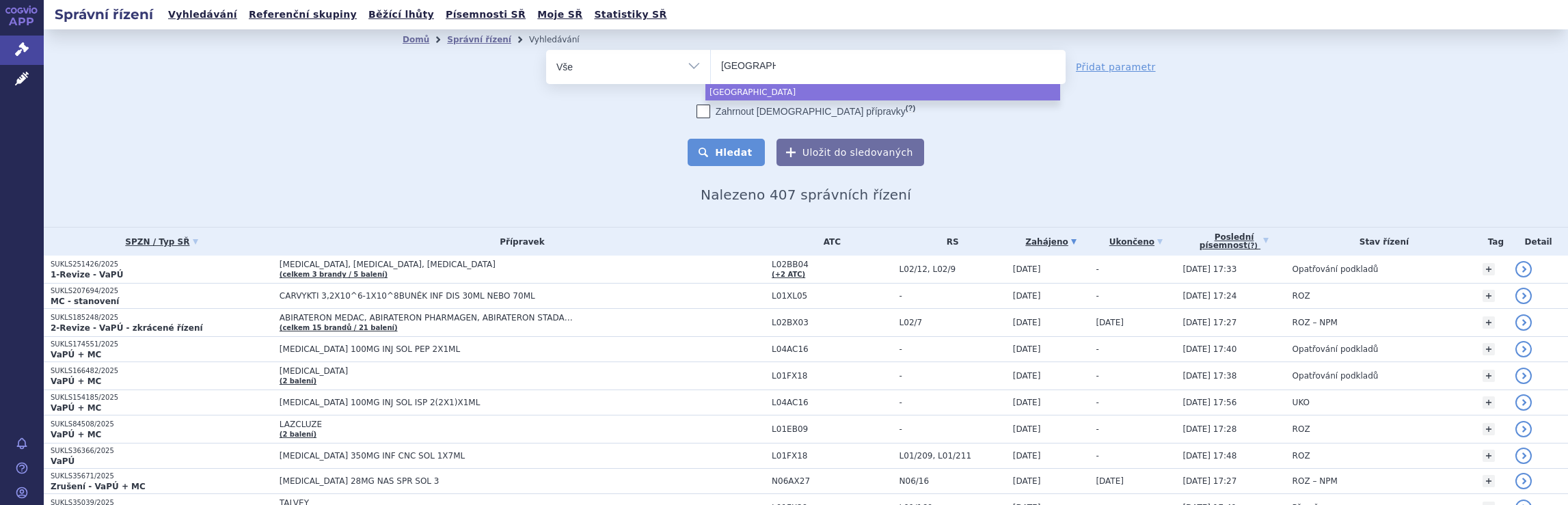
select select "[GEOGRAPHIC_DATA]"
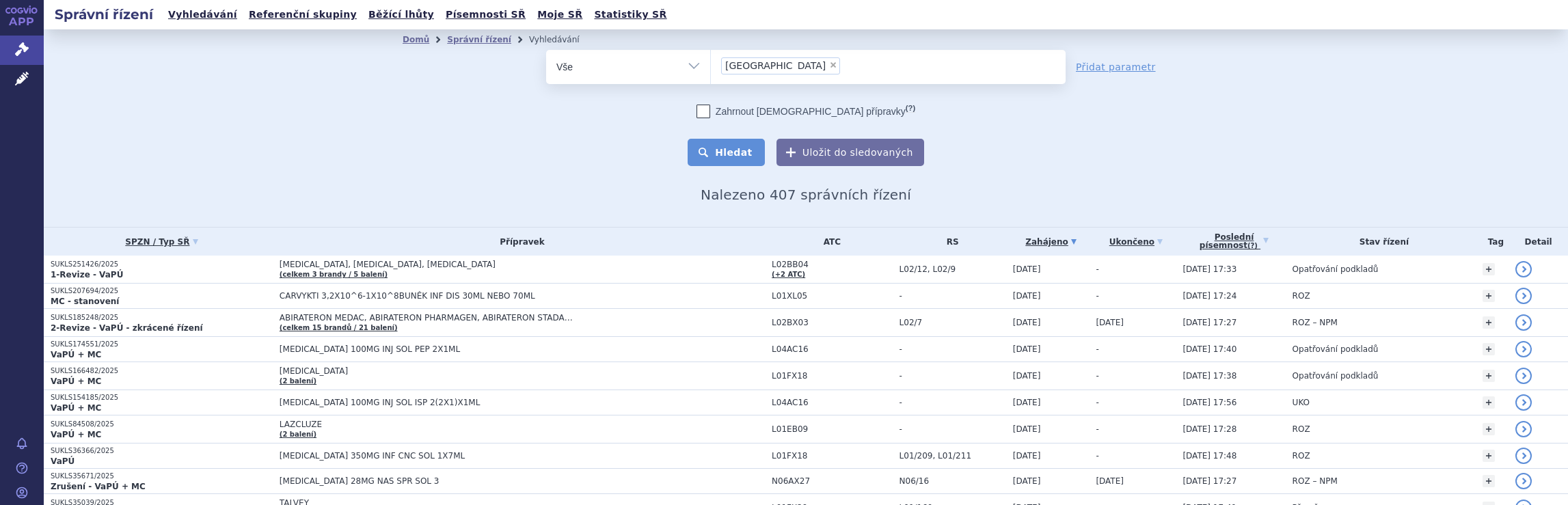
click at [734, 155] on button "Hledat" at bounding box center [726, 152] width 77 height 28
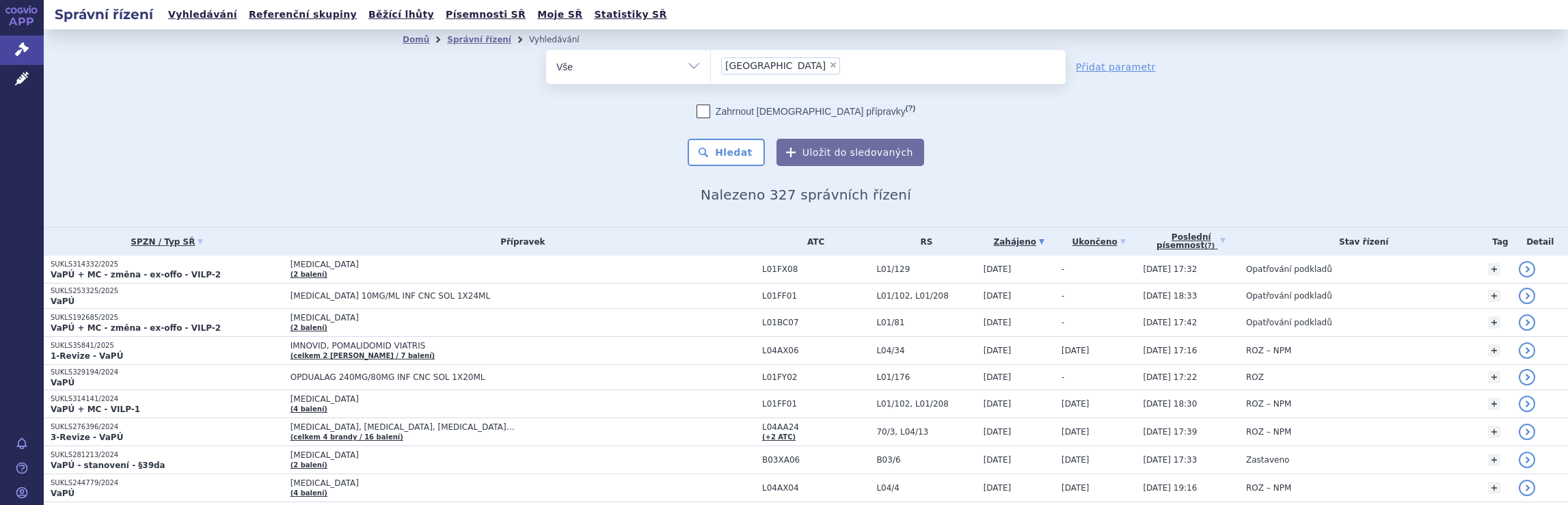
click at [806, 67] on ul "× [GEOGRAPHIC_DATA]" at bounding box center [888, 65] width 355 height 30
click at [711, 67] on select "[GEOGRAPHIC_DATA]" at bounding box center [711, 66] width 1 height 34
select select
type input "[GEOGRAPHIC_DATA]"
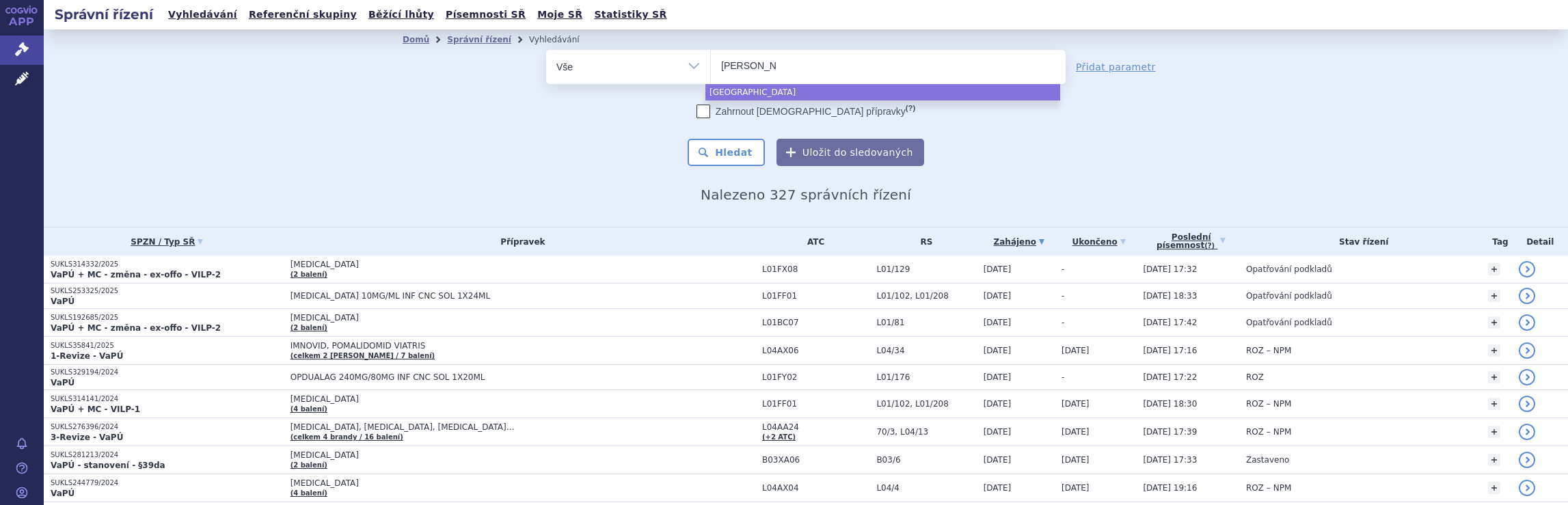
type input "bris"
type input "b"
type input "ne"
type input "neu"
type input "neur"
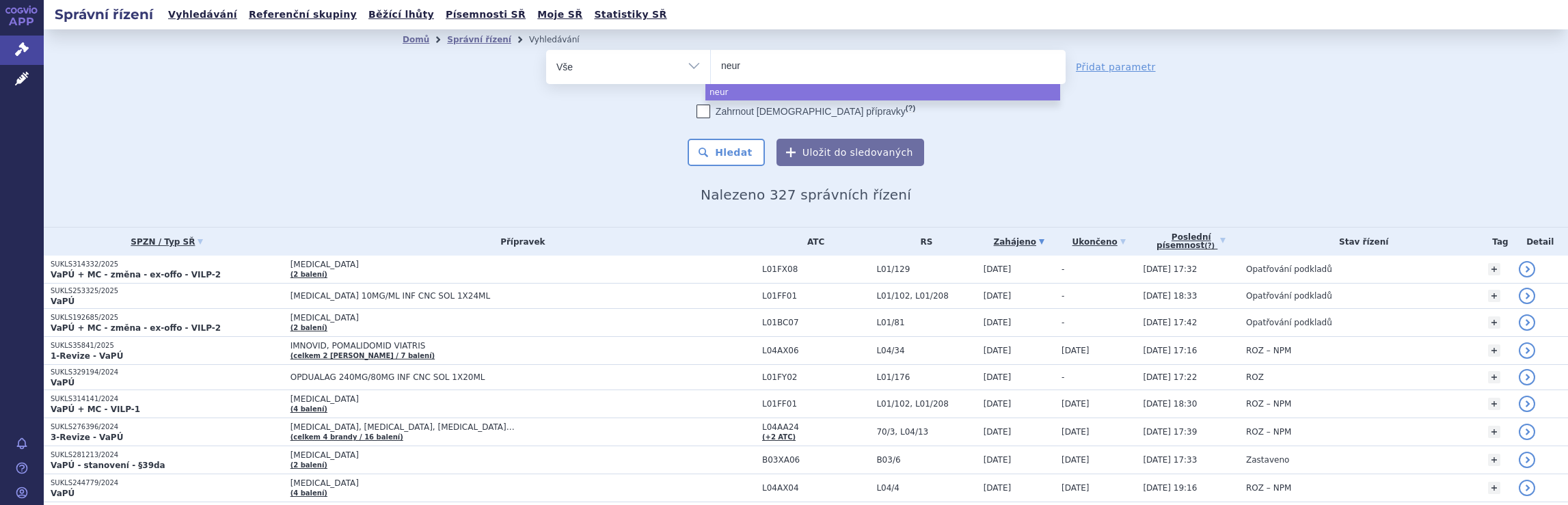
type input "neura"
type input "neurax"
type input "neuraxp"
type input "neuraxpha"
type input "neuraxphar"
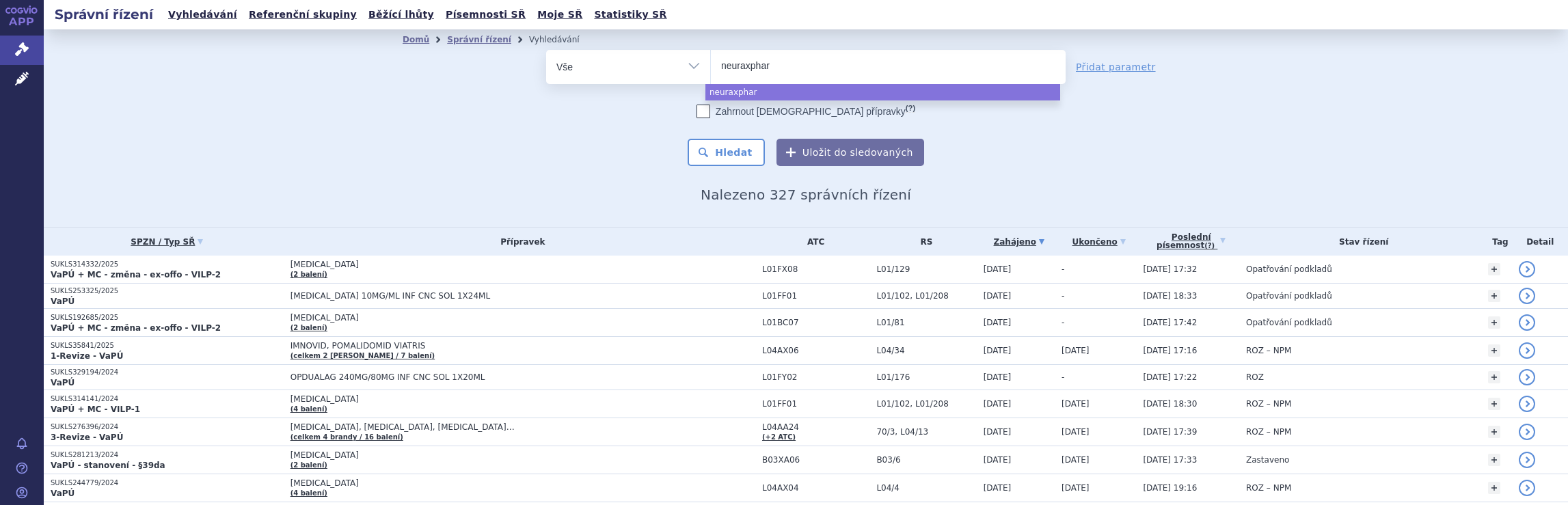
type input "neuraxpharm"
select select "neuraxpharm"
click at [725, 159] on button "Hledat" at bounding box center [726, 152] width 77 height 28
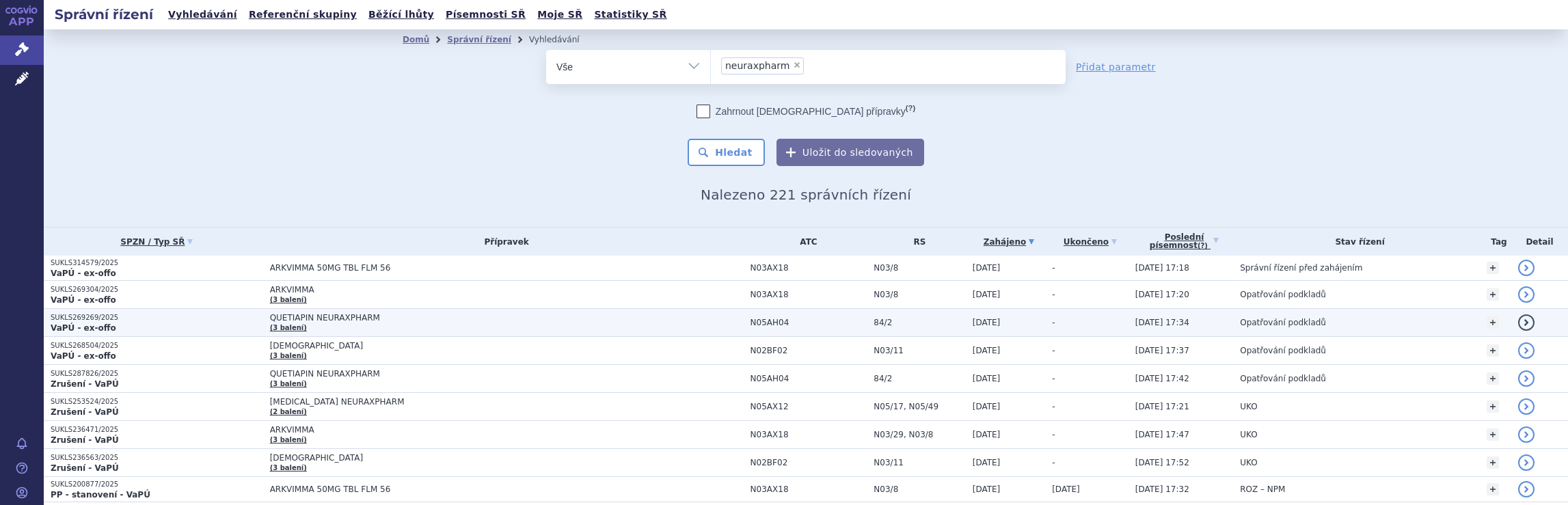
scroll to position [757, 0]
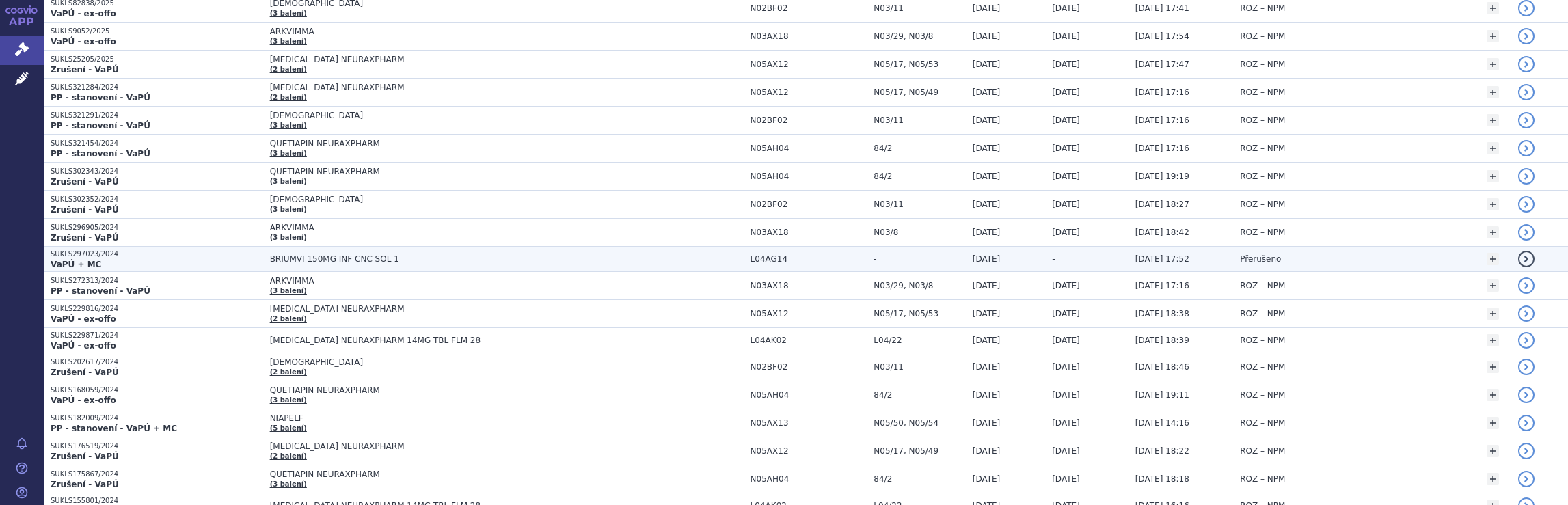
click at [629, 255] on span "BRIUMVI 150MG INF CNC SOL 1" at bounding box center [507, 258] width 474 height 10
